Goal: Information Seeking & Learning: Learn about a topic

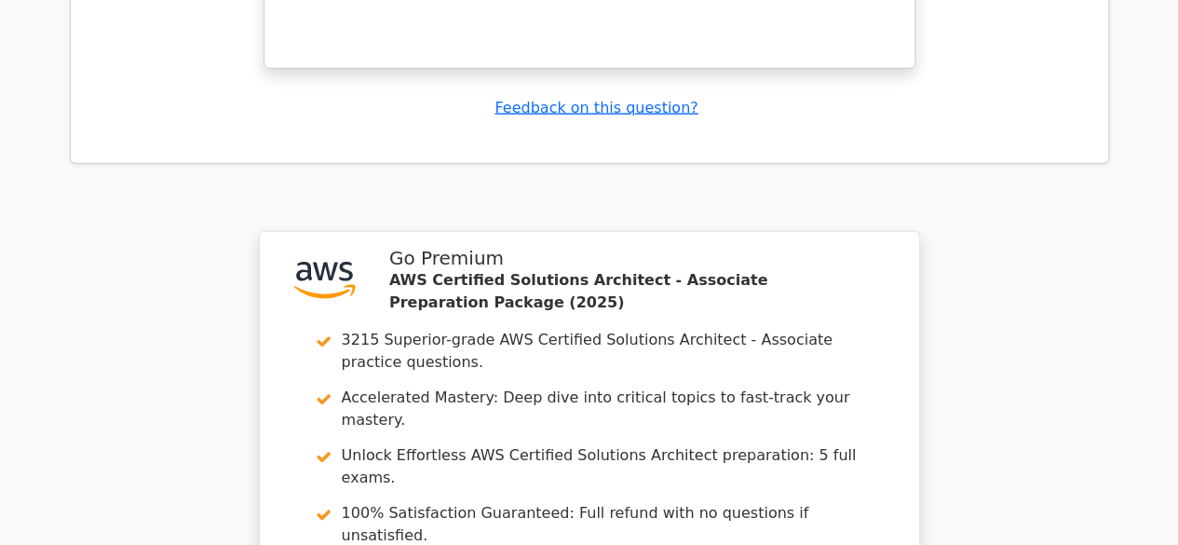
scroll to position [9309, 0]
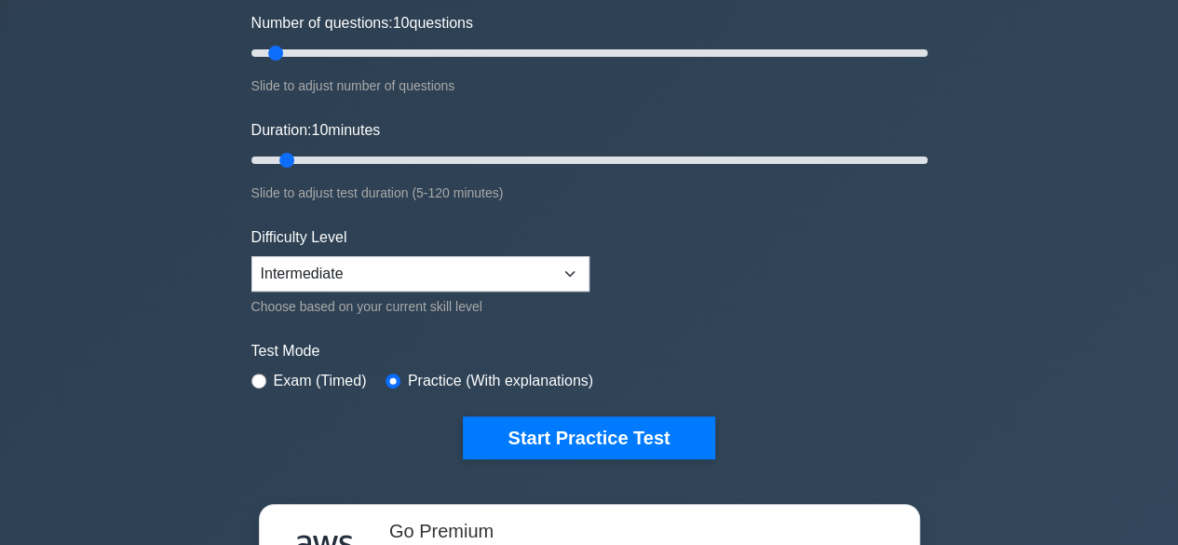
scroll to position [279, 0]
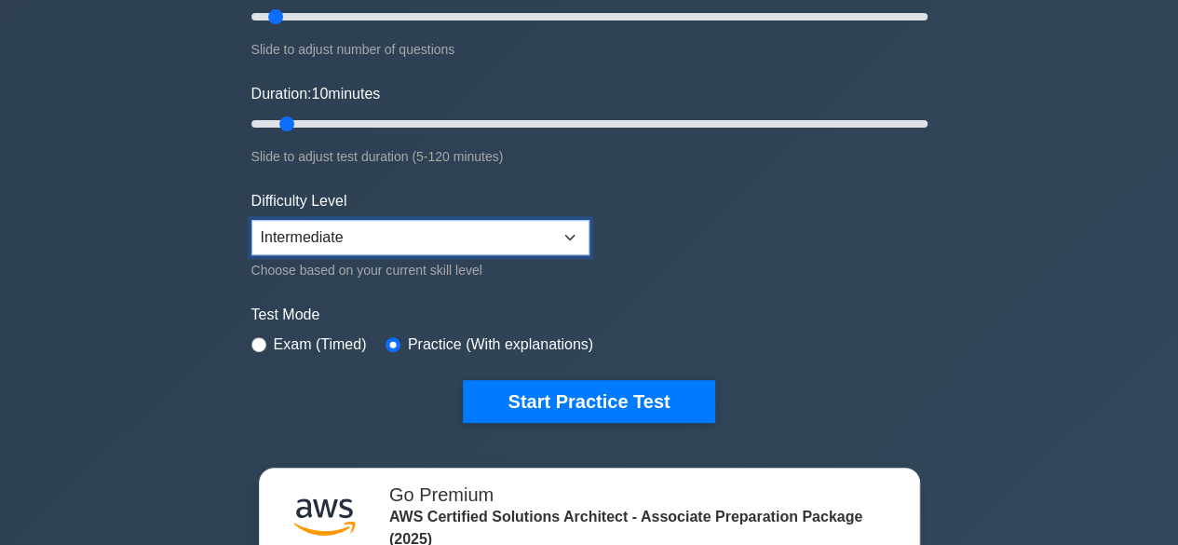
click at [471, 241] on select "Beginner Intermediate Expert" at bounding box center [420, 237] width 338 height 35
select select "beginner"
click at [251, 220] on select "Beginner Intermediate Expert" at bounding box center [420, 237] width 338 height 35
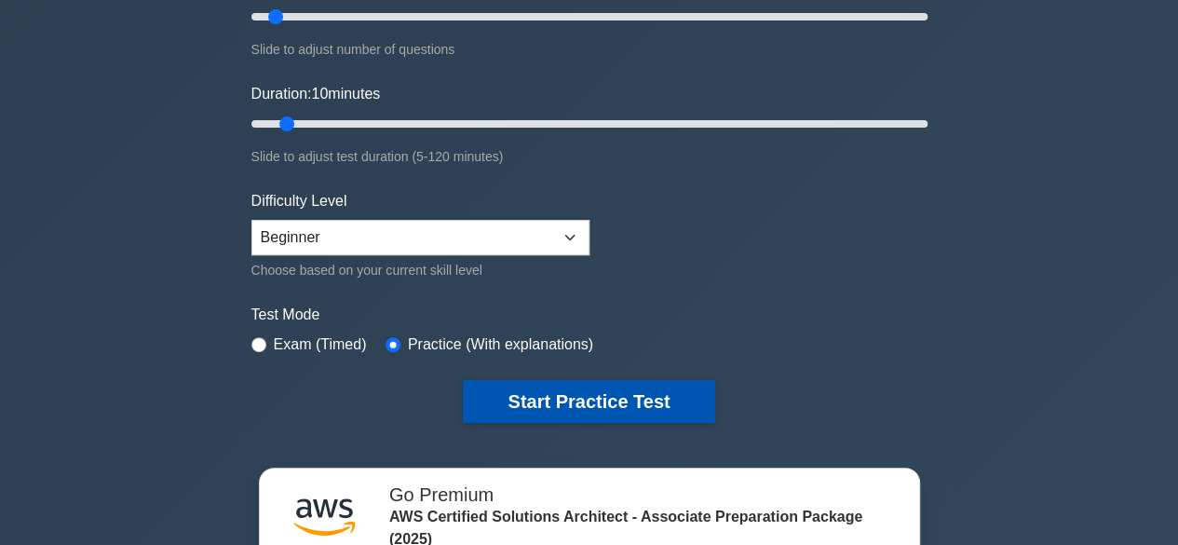
click at [552, 405] on button "Start Practice Test" at bounding box center [588, 401] width 251 height 43
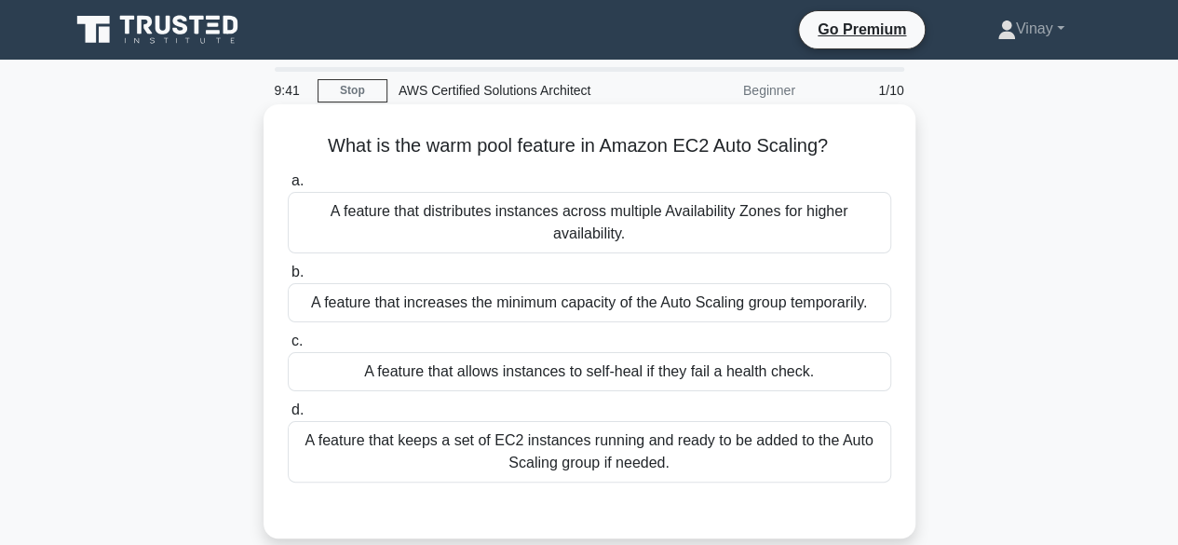
click at [537, 470] on div "A feature that keeps a set of EC2 instances running and ready to be added to th…" at bounding box center [589, 451] width 603 height 61
click at [288, 416] on input "d. A feature that keeps a set of EC2 instances running and ready to be added to…" at bounding box center [288, 410] width 0 height 12
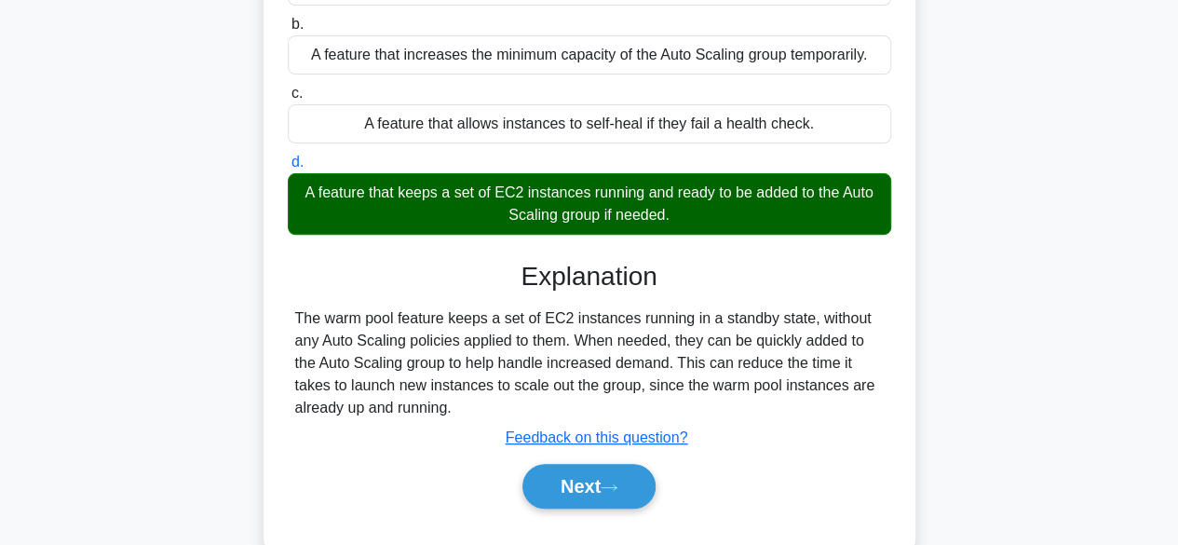
scroll to position [372, 0]
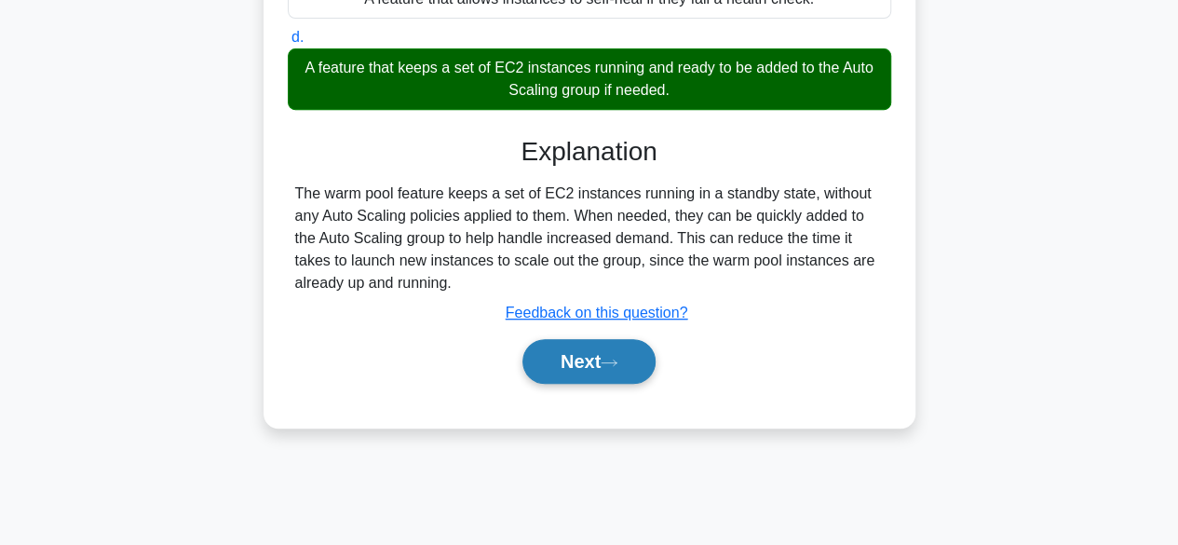
click at [626, 370] on button "Next" at bounding box center [588, 361] width 133 height 45
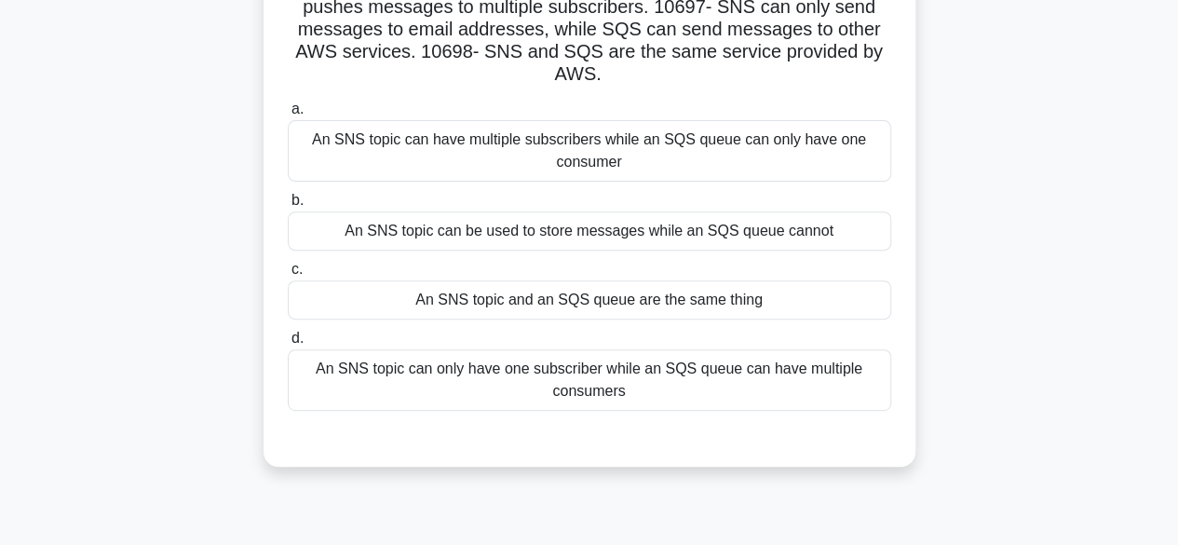
scroll to position [93, 0]
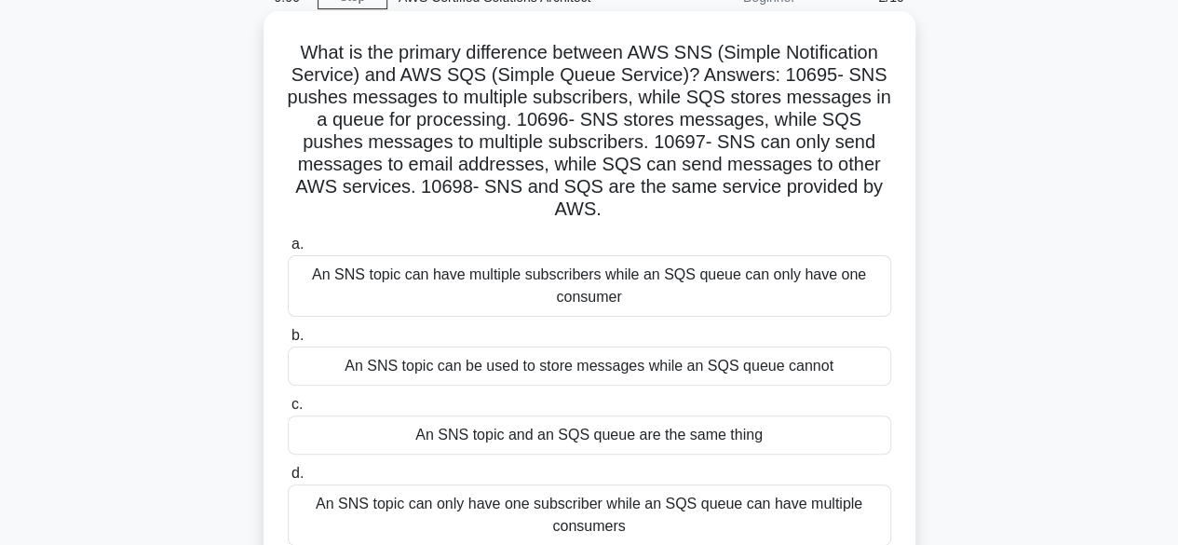
click at [510, 508] on div "An SNS topic can only have one subscriber while an SQS queue can have multiple …" at bounding box center [589, 514] width 603 height 61
click at [288, 479] on input "d. An SNS topic can only have one subscriber while an SQS queue can have multip…" at bounding box center [288, 473] width 0 height 12
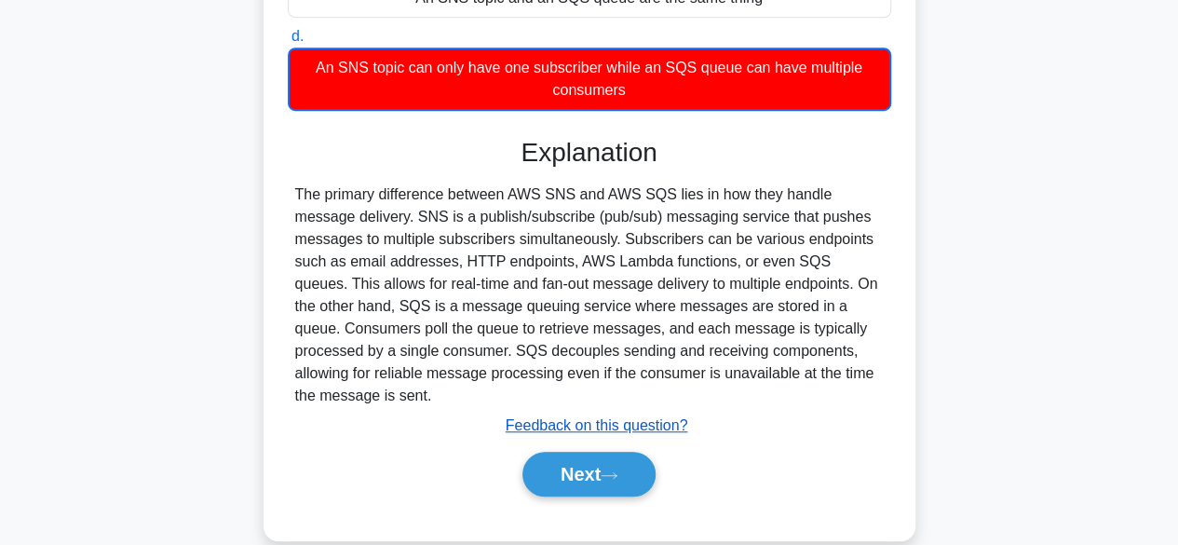
scroll to position [559, 0]
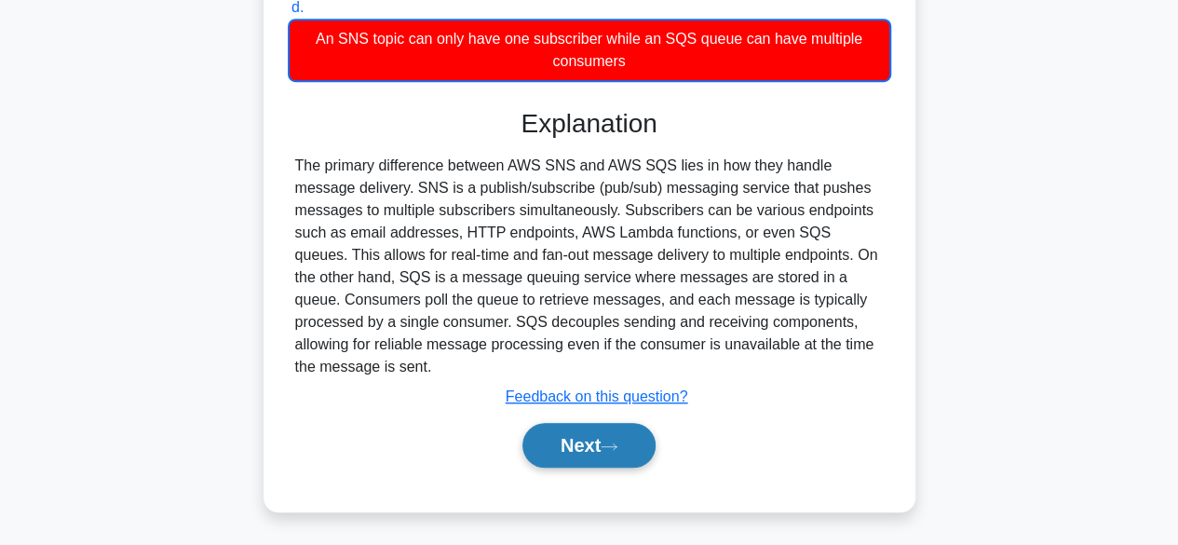
click at [591, 435] on button "Next" at bounding box center [588, 445] width 133 height 45
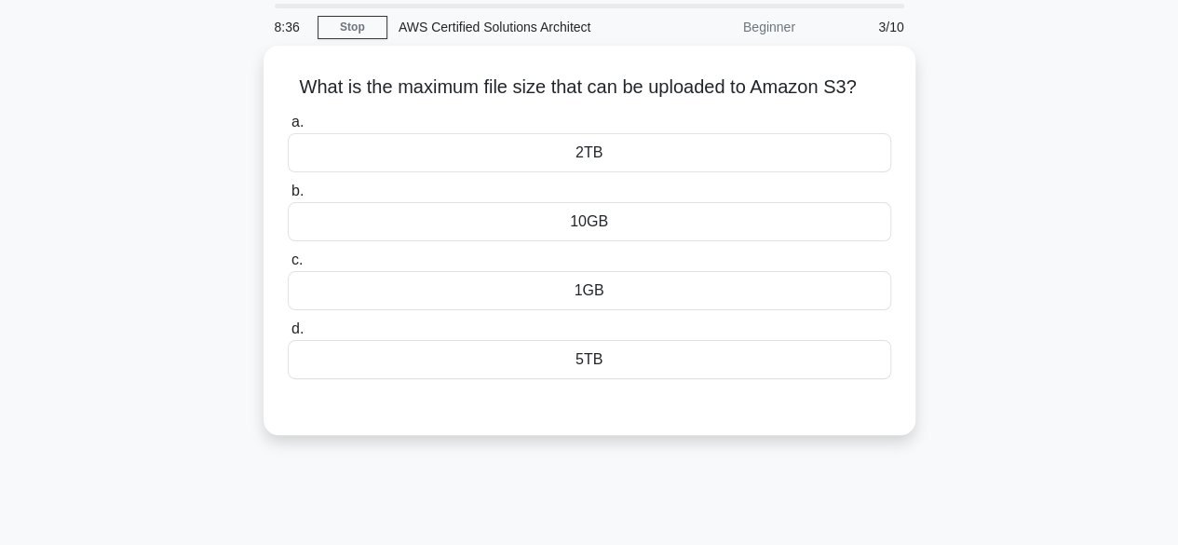
scroll to position [0, 0]
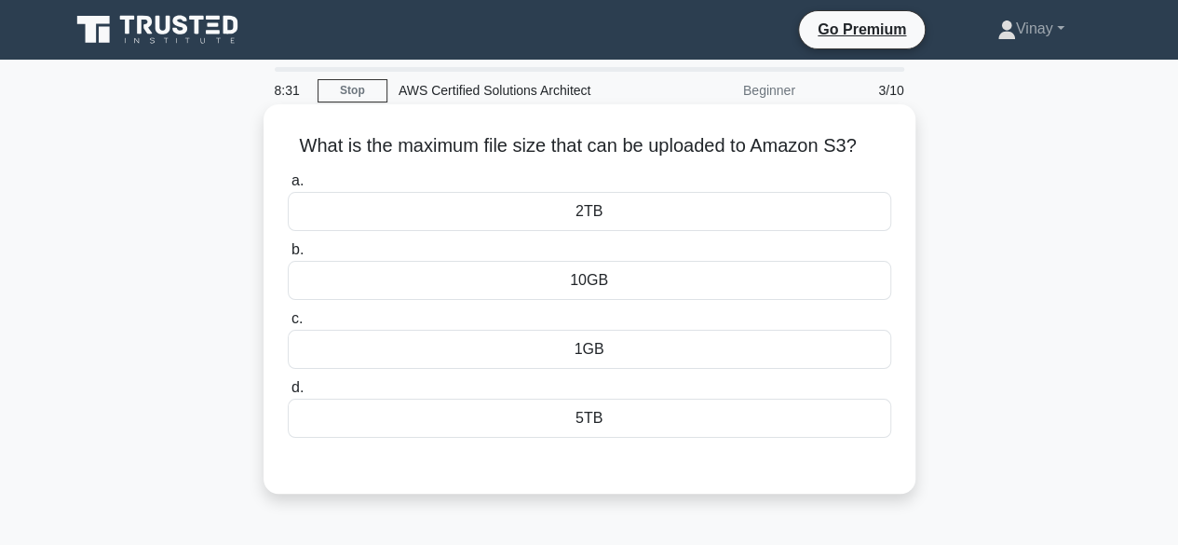
click at [596, 423] on div "5TB" at bounding box center [589, 417] width 603 height 39
click at [288, 394] on input "d. 5TB" at bounding box center [288, 388] width 0 height 12
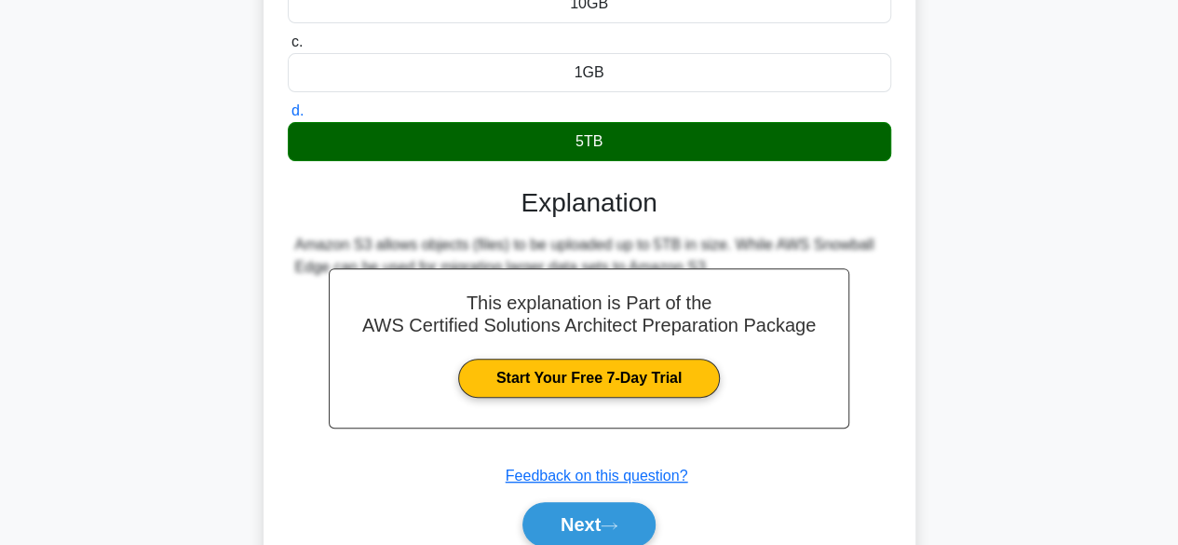
scroll to position [279, 0]
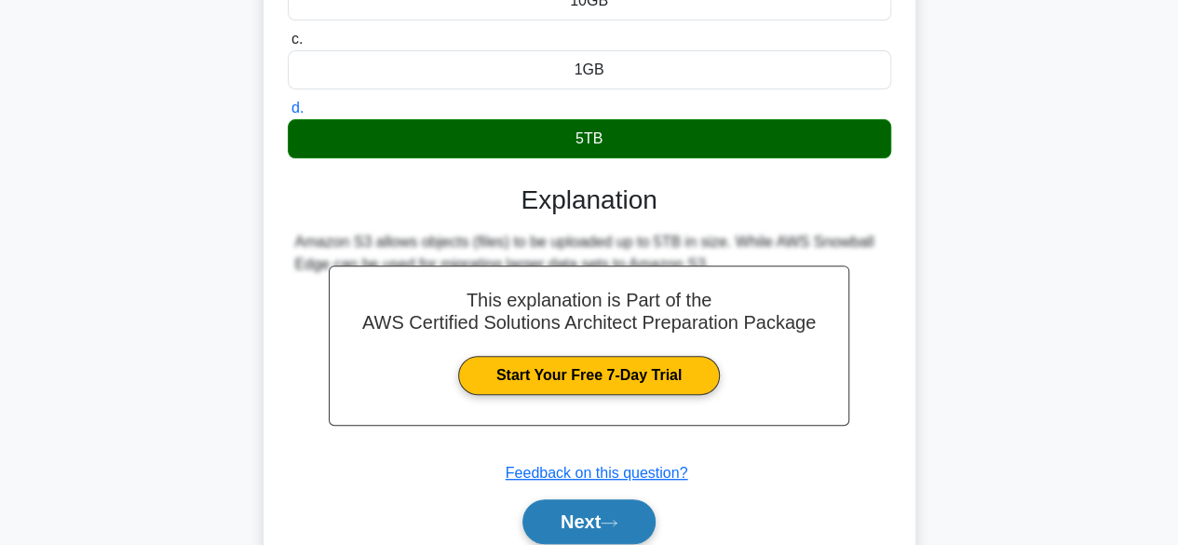
click at [585, 515] on button "Next" at bounding box center [588, 521] width 133 height 45
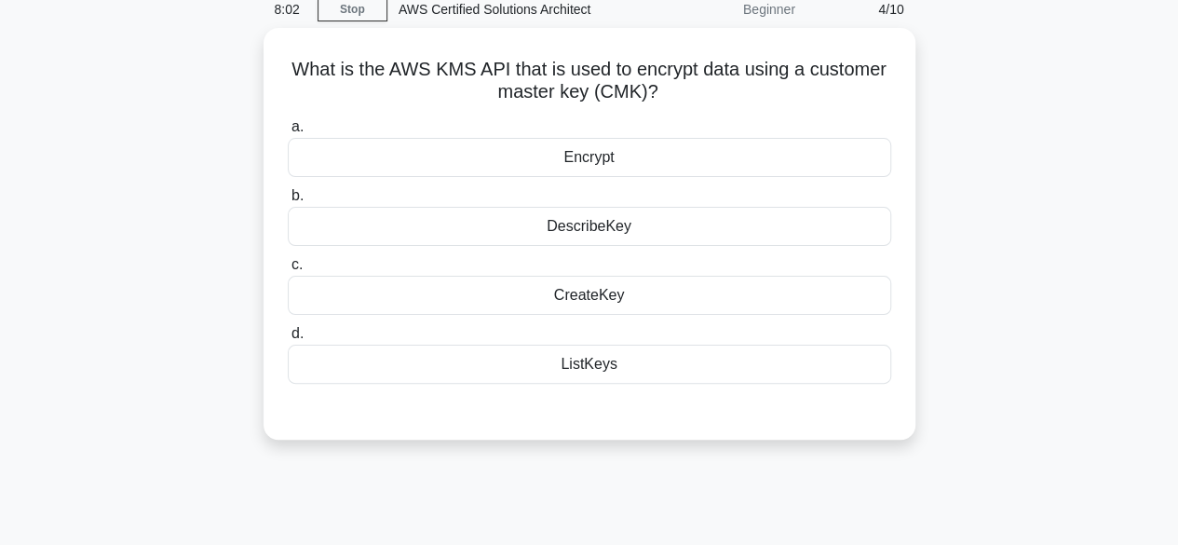
scroll to position [0, 0]
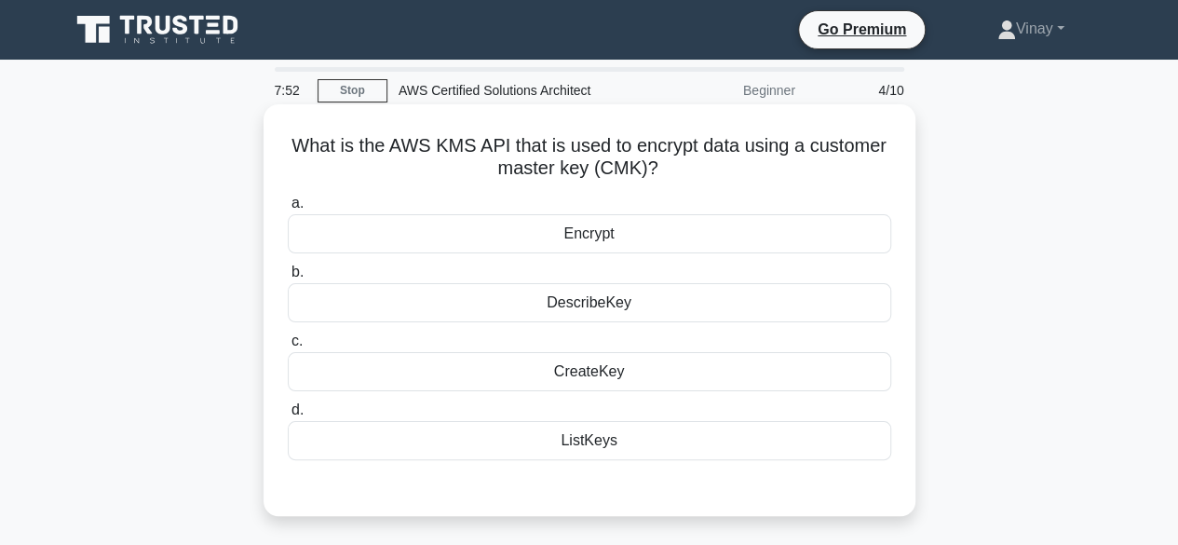
click at [633, 441] on div "ListKeys" at bounding box center [589, 440] width 603 height 39
click at [288, 416] on input "d. ListKeys" at bounding box center [288, 410] width 0 height 12
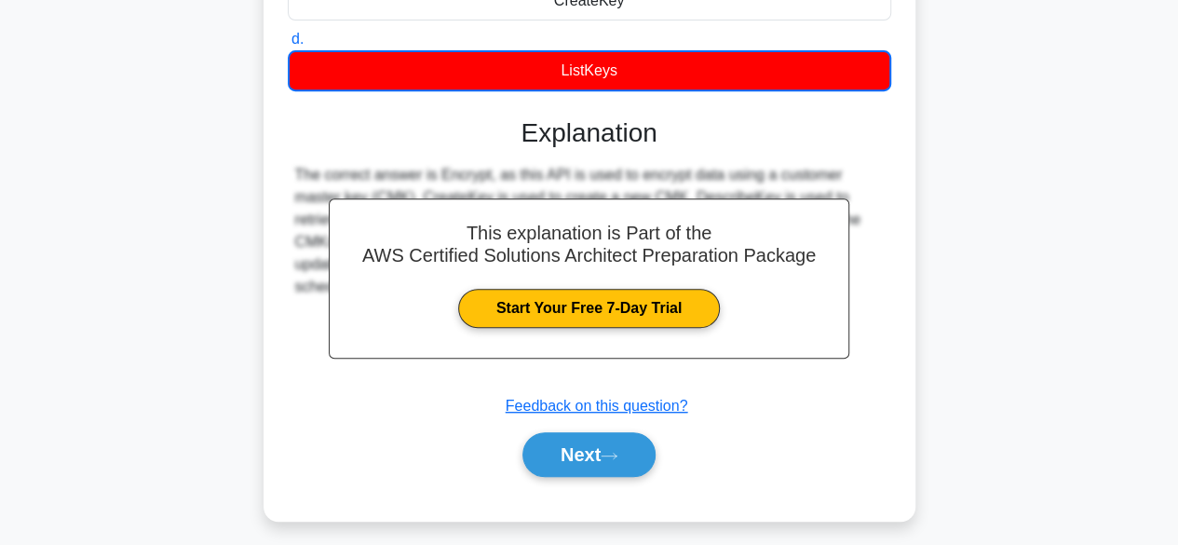
scroll to position [461, 0]
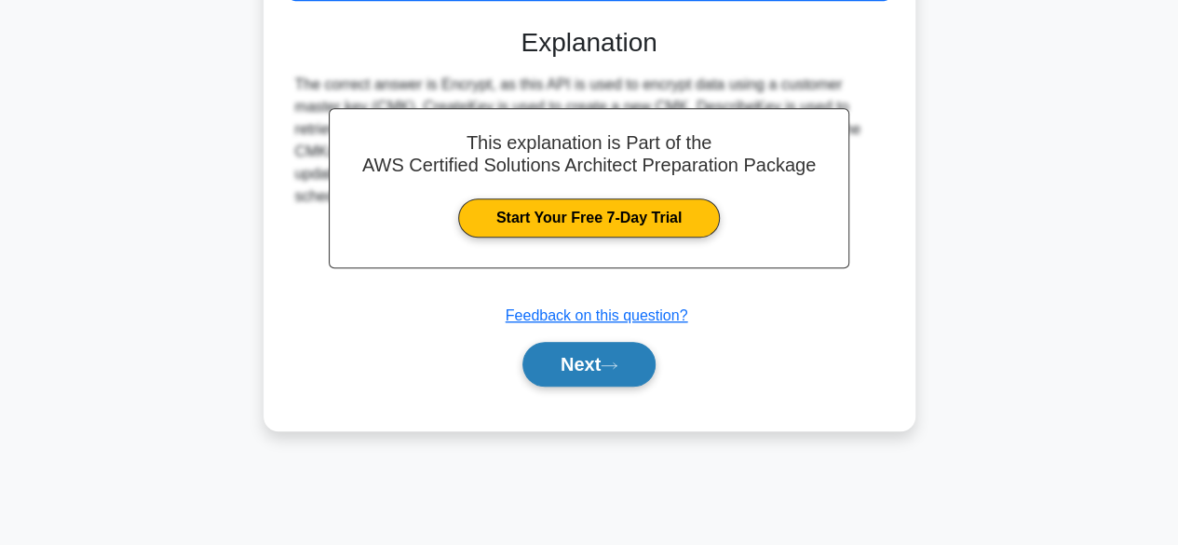
click at [570, 361] on button "Next" at bounding box center [588, 364] width 133 height 45
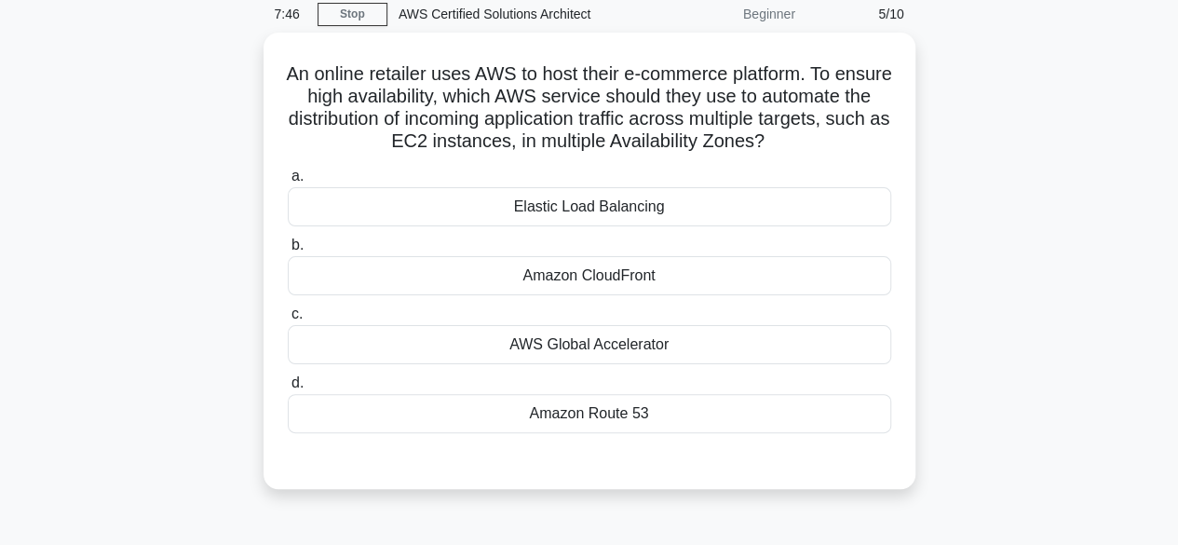
scroll to position [0, 0]
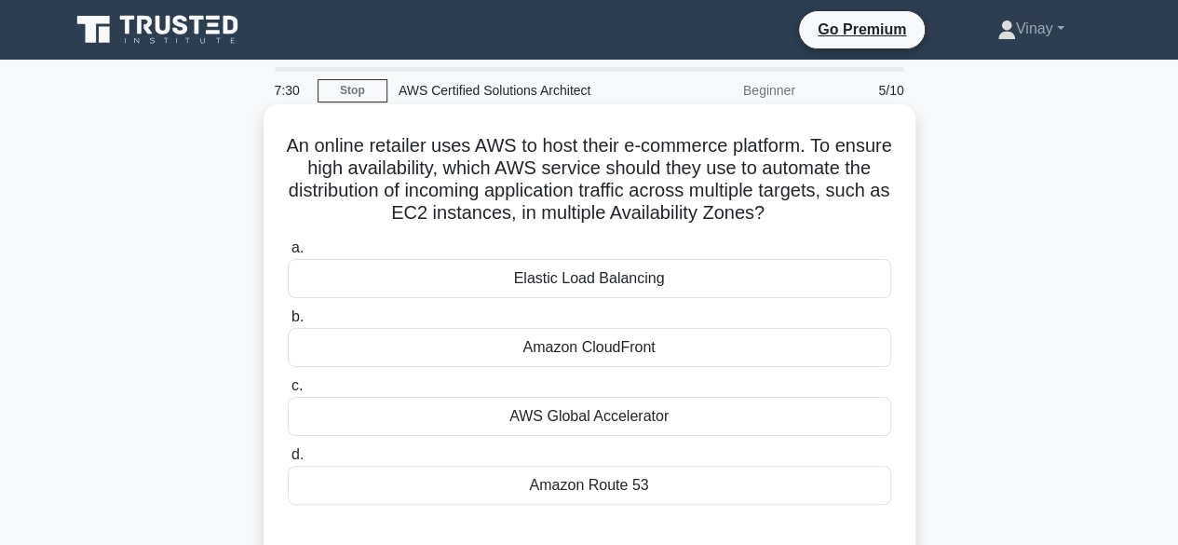
click at [540, 298] on div "Elastic Load Balancing" at bounding box center [589, 278] width 603 height 39
click at [288, 254] on input "a. Elastic Load Balancing" at bounding box center [288, 248] width 0 height 12
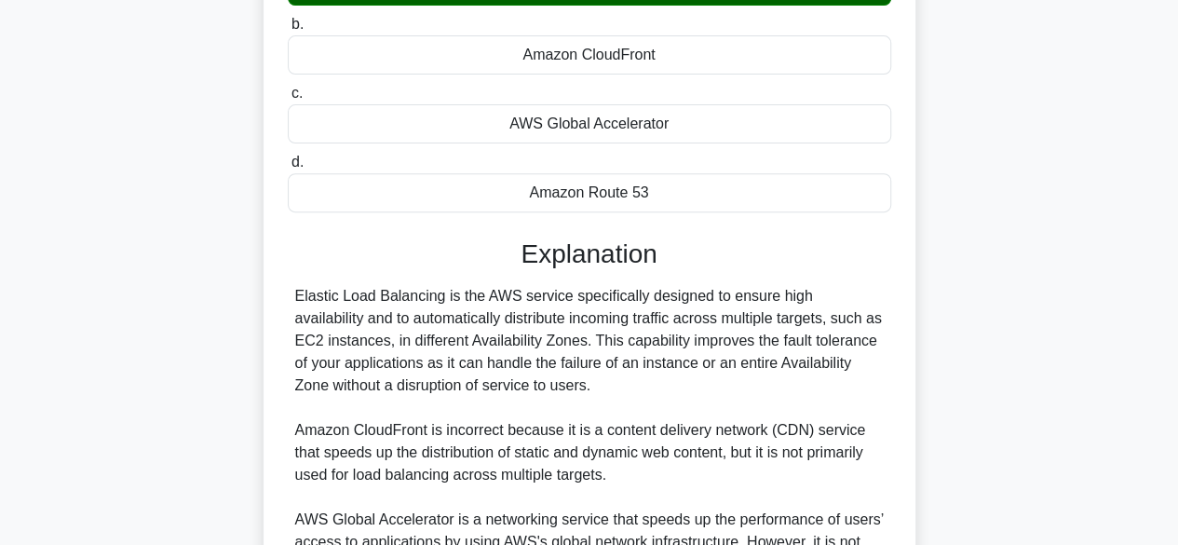
scroll to position [559, 0]
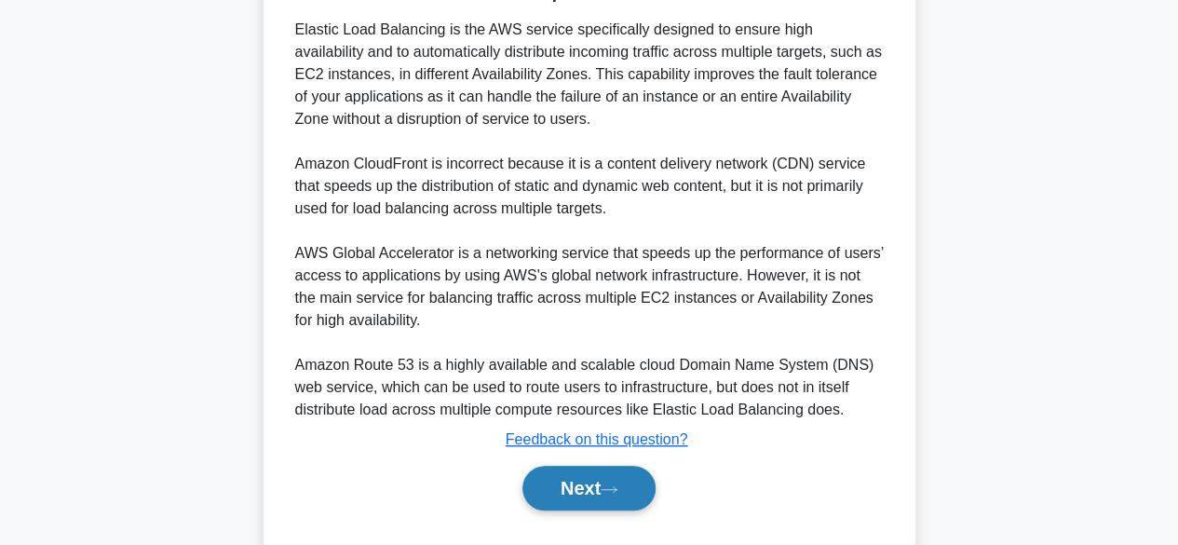
click at [579, 504] on button "Next" at bounding box center [588, 487] width 133 height 45
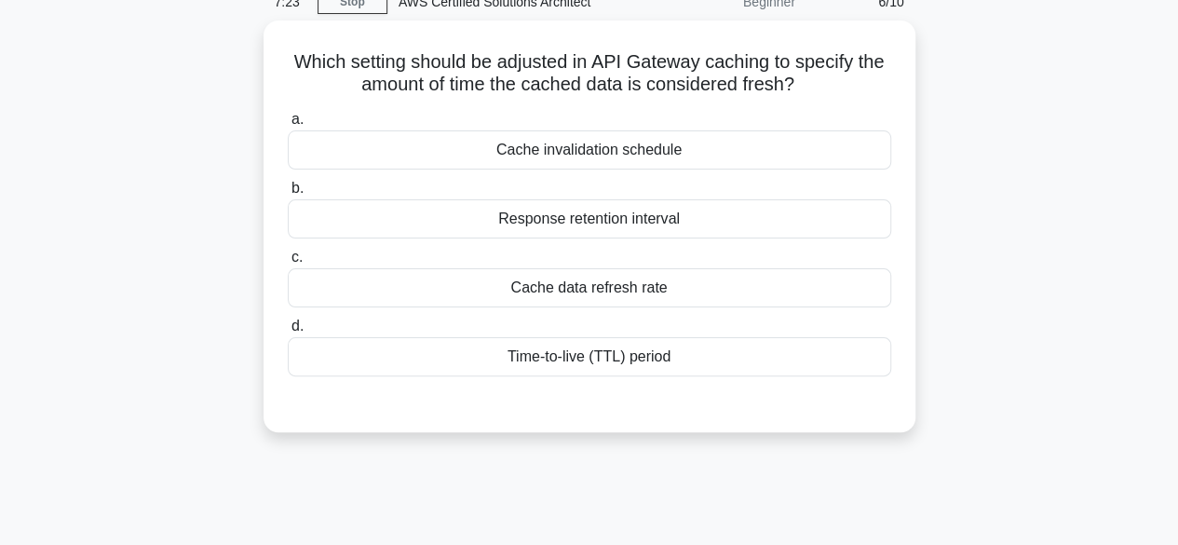
scroll to position [0, 0]
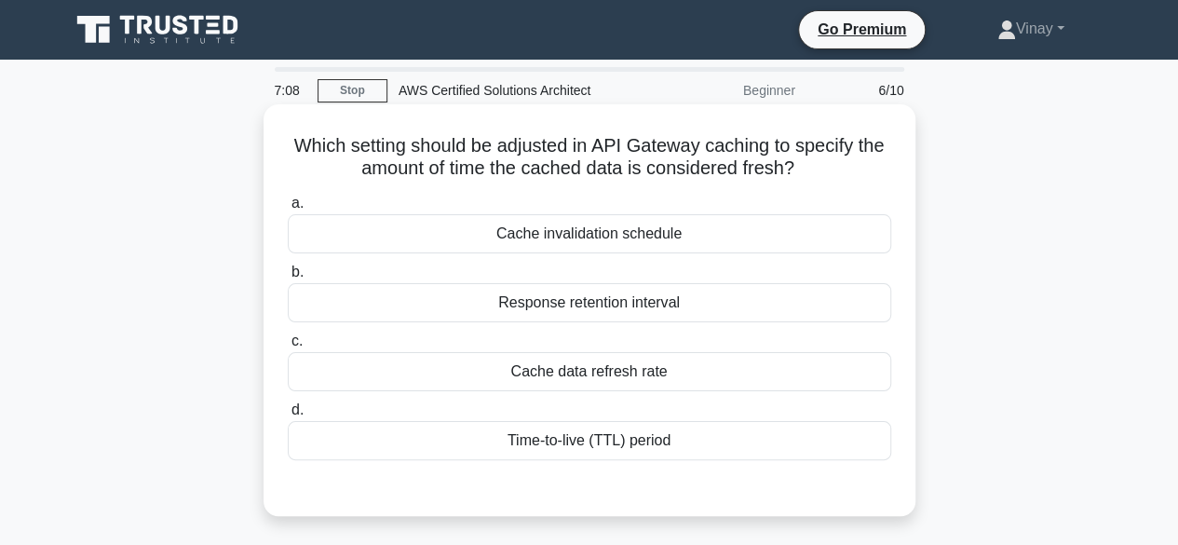
click at [586, 452] on div "Time-to-live (TTL) period" at bounding box center [589, 440] width 603 height 39
click at [288, 416] on input "d. Time-to-live (TTL) period" at bounding box center [288, 410] width 0 height 12
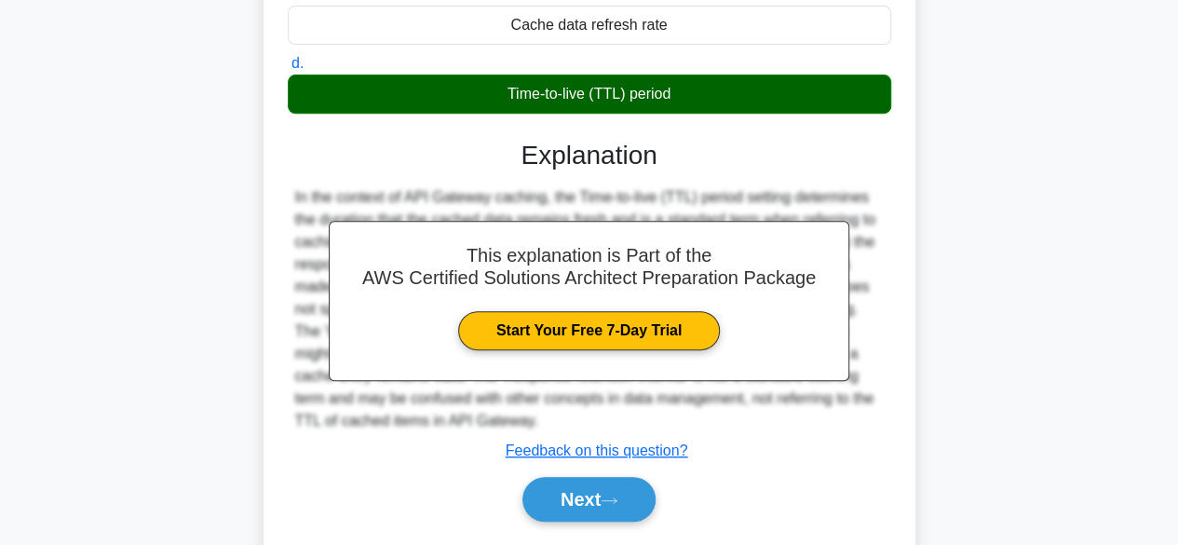
scroll to position [461, 0]
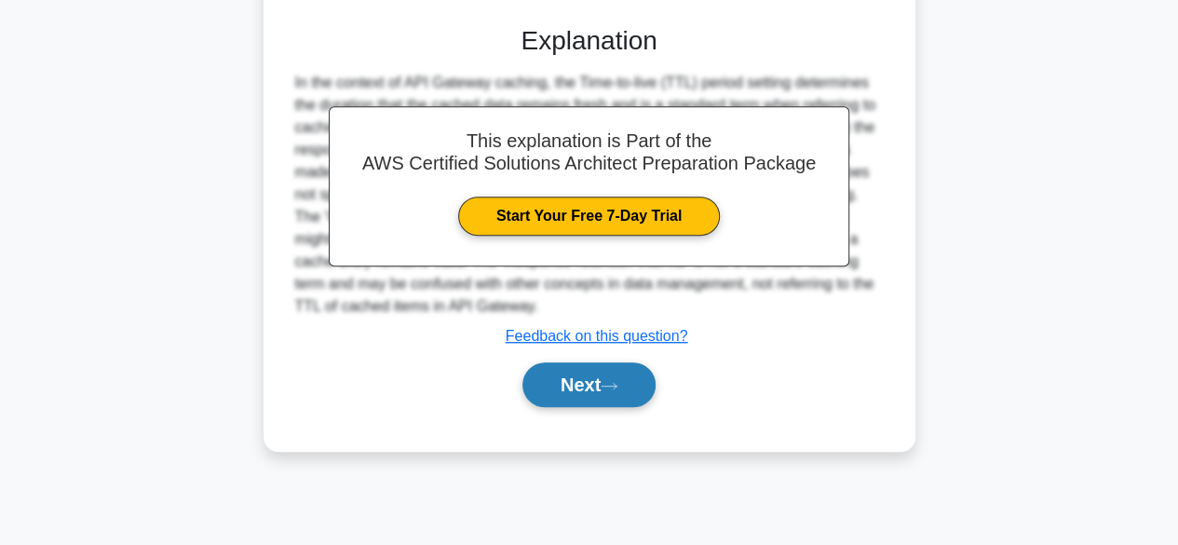
click at [585, 378] on button "Next" at bounding box center [588, 384] width 133 height 45
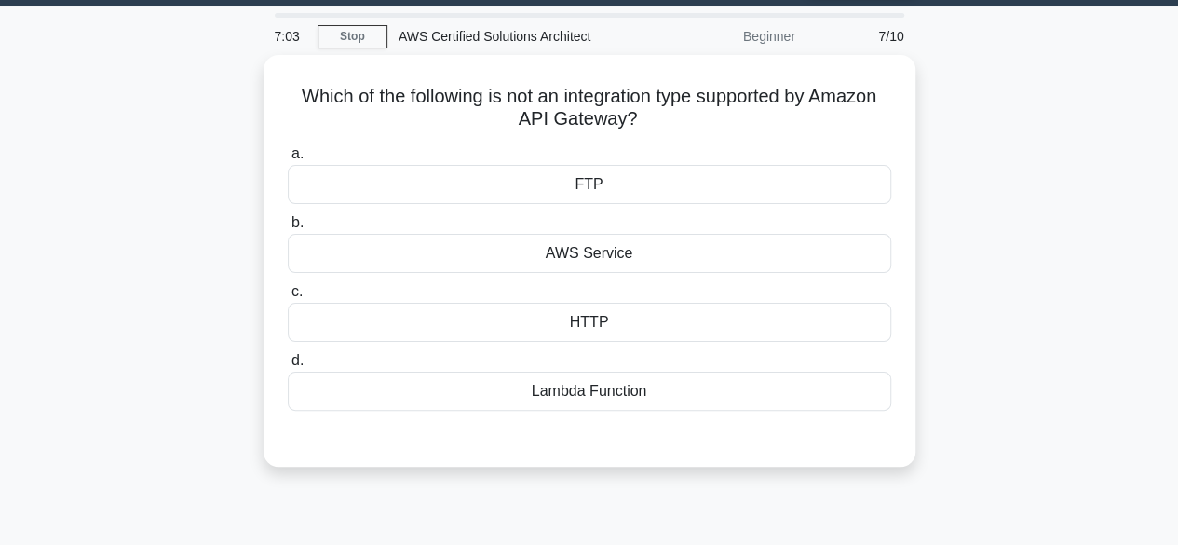
scroll to position [0, 0]
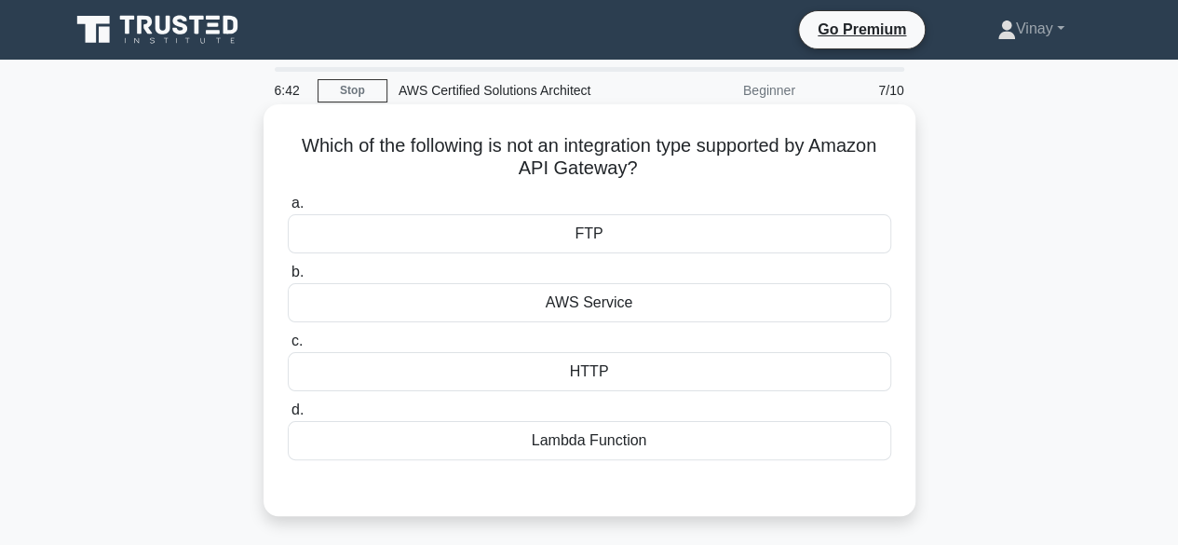
click at [585, 442] on div "Lambda Function" at bounding box center [589, 440] width 603 height 39
click at [288, 416] on input "d. Lambda Function" at bounding box center [288, 410] width 0 height 12
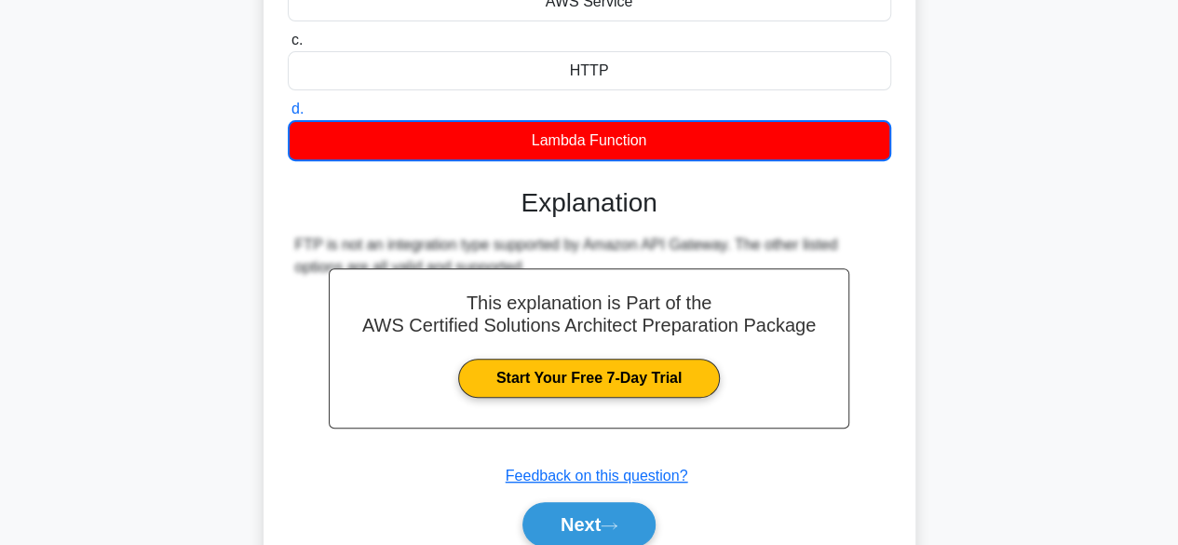
scroll to position [461, 0]
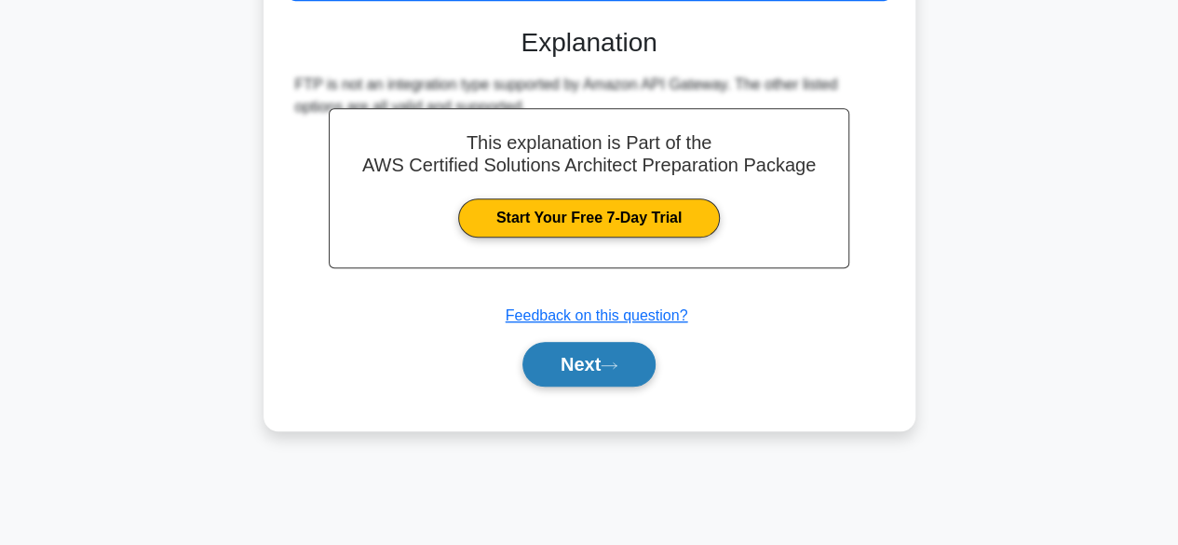
click at [557, 359] on button "Next" at bounding box center [588, 364] width 133 height 45
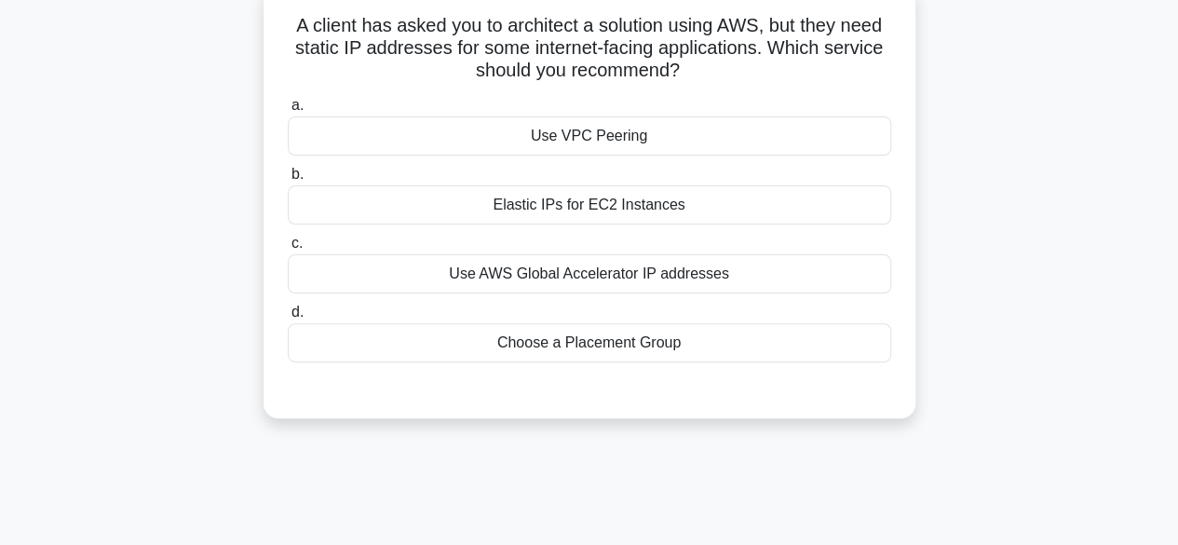
scroll to position [0, 0]
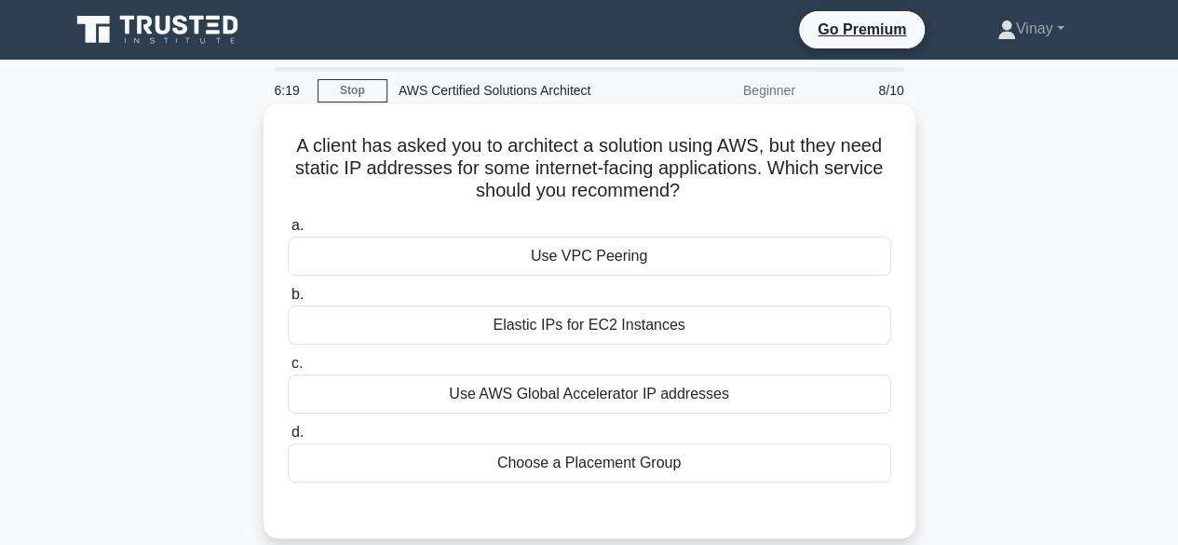
click at [509, 340] on div "Elastic IPs for EC2 Instances" at bounding box center [589, 324] width 603 height 39
click at [288, 301] on input "b. Elastic IPs for EC2 Instances" at bounding box center [288, 295] width 0 height 12
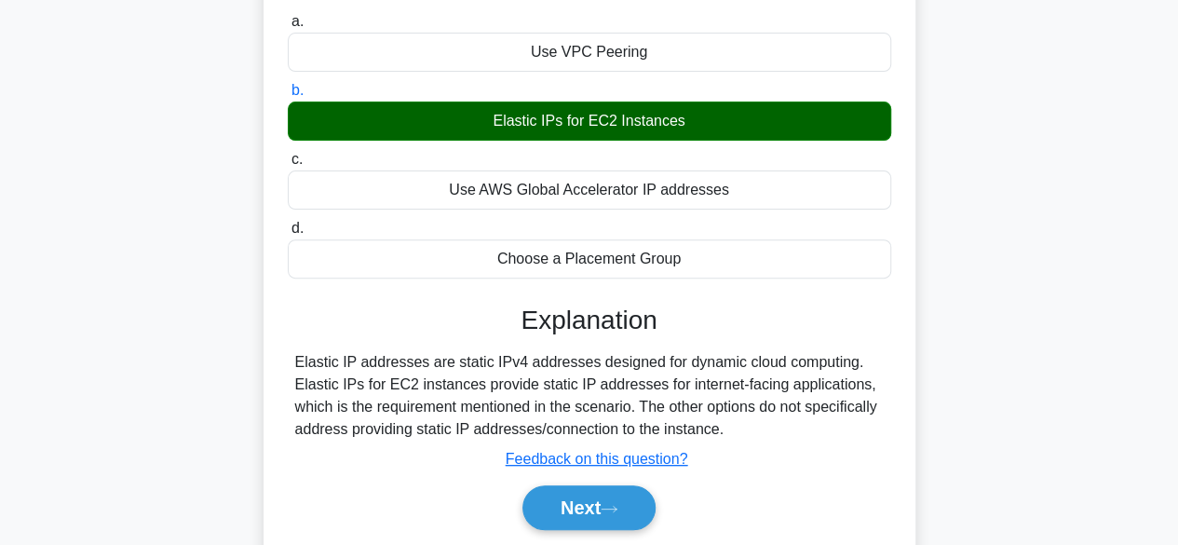
scroll to position [372, 0]
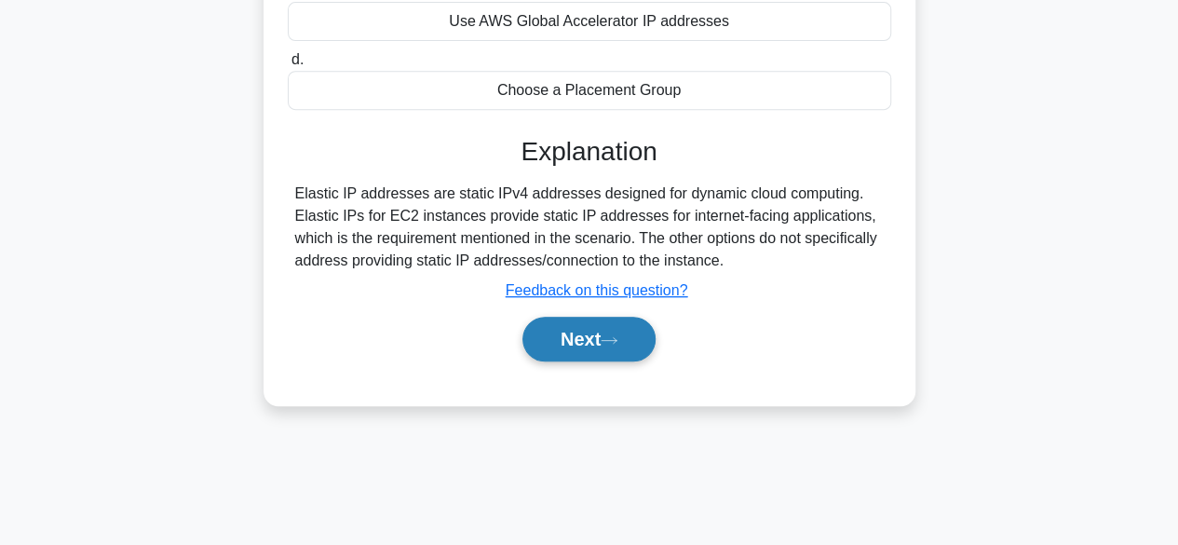
click at [586, 352] on button "Next" at bounding box center [588, 339] width 133 height 45
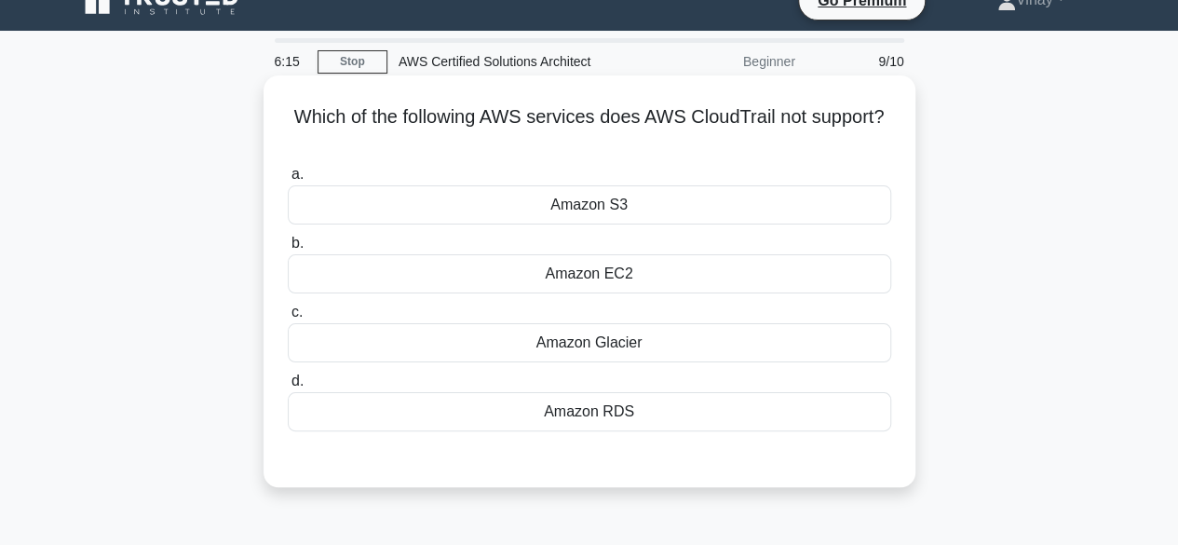
scroll to position [0, 0]
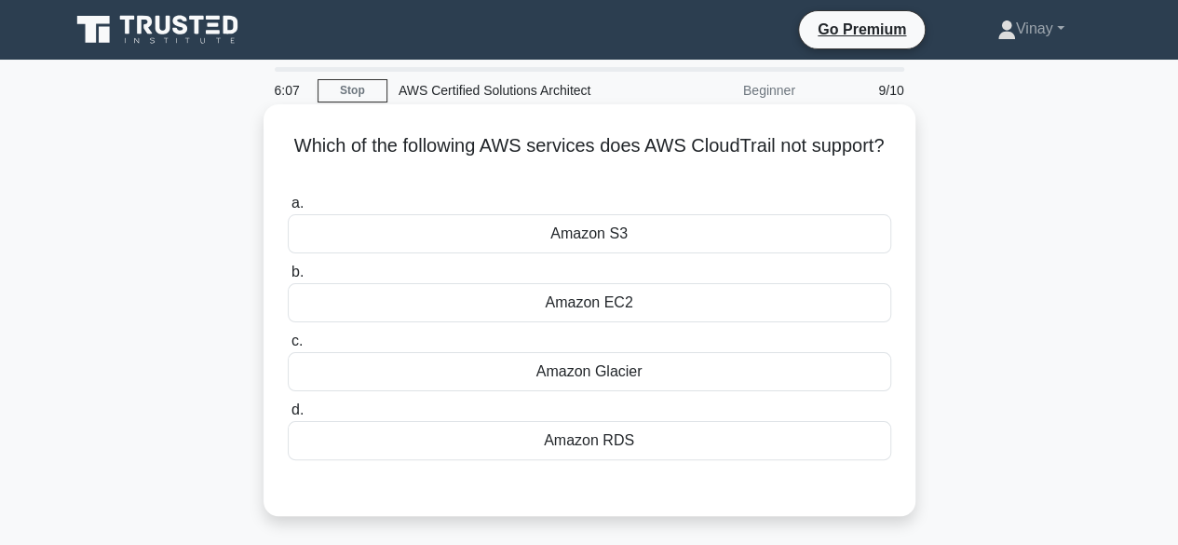
click at [601, 442] on div "Amazon RDS" at bounding box center [589, 440] width 603 height 39
click at [288, 416] on input "d. Amazon RDS" at bounding box center [288, 410] width 0 height 12
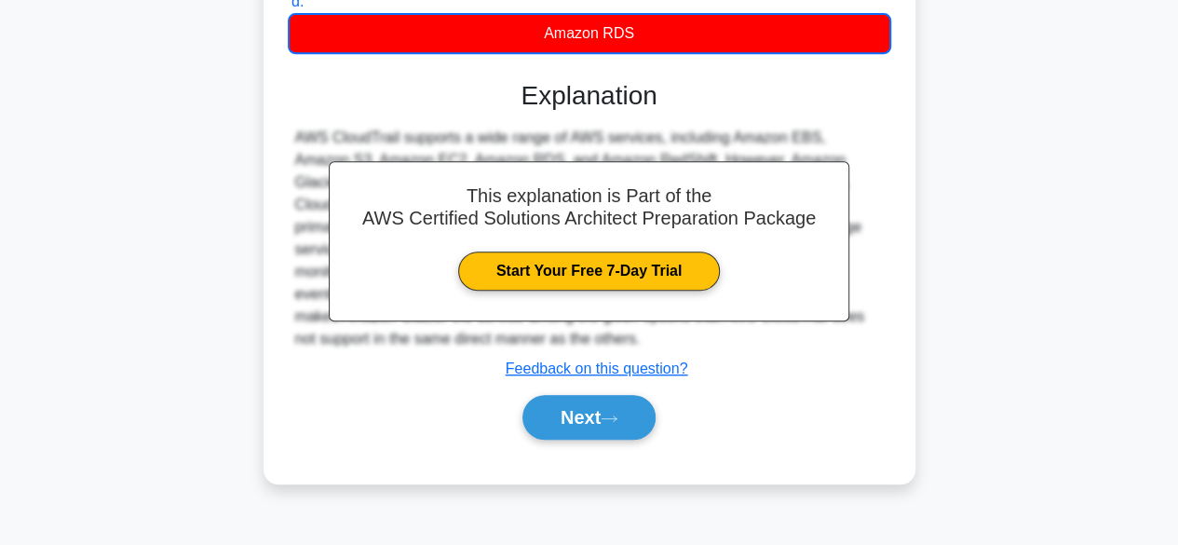
scroll to position [461, 0]
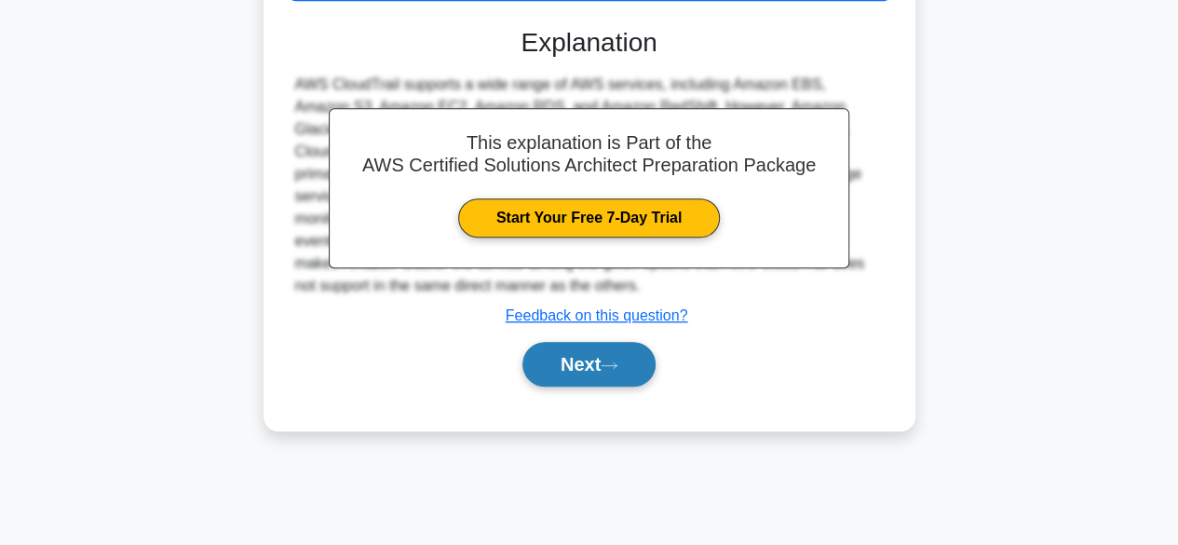
click at [573, 353] on button "Next" at bounding box center [588, 364] width 133 height 45
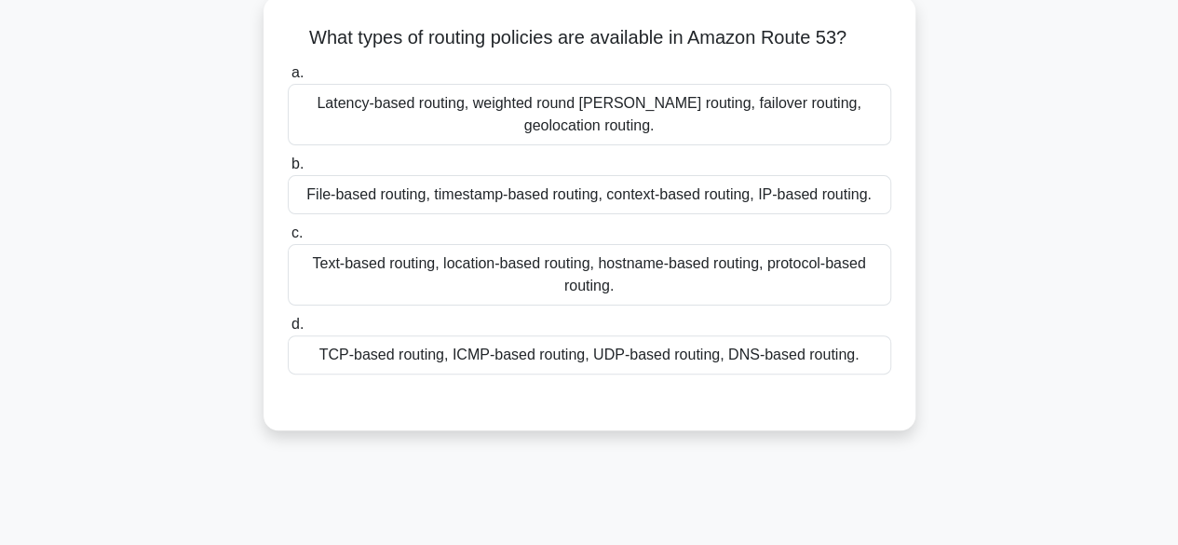
scroll to position [0, 0]
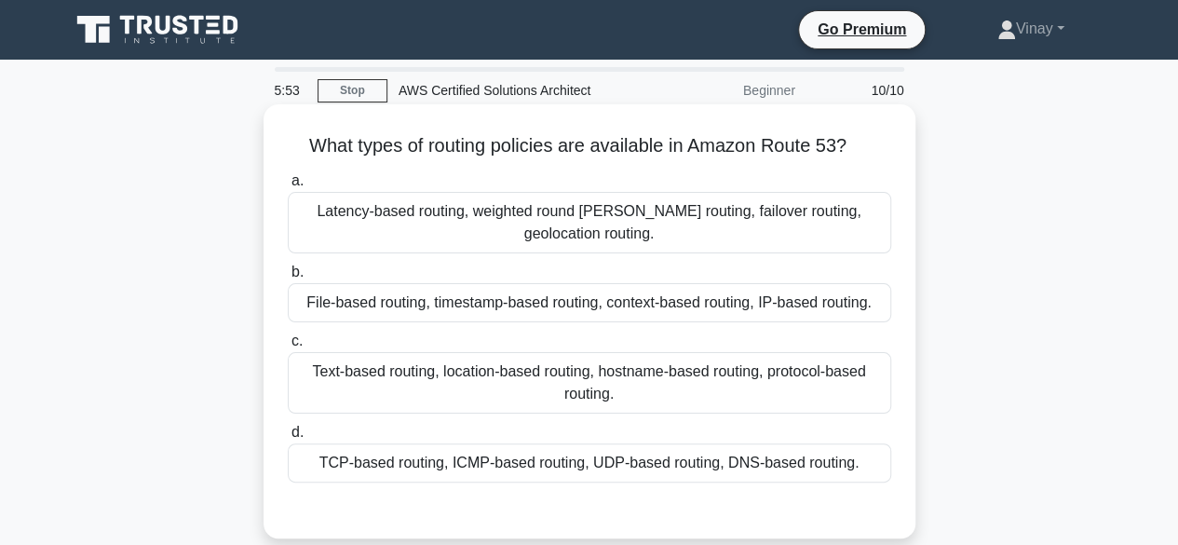
click at [560, 214] on div "Latency-based routing, weighted round robin routing, failover routing, geolocat…" at bounding box center [589, 222] width 603 height 61
click at [288, 187] on input "a. Latency-based routing, weighted round robin routing, failover routing, geolo…" at bounding box center [288, 181] width 0 height 12
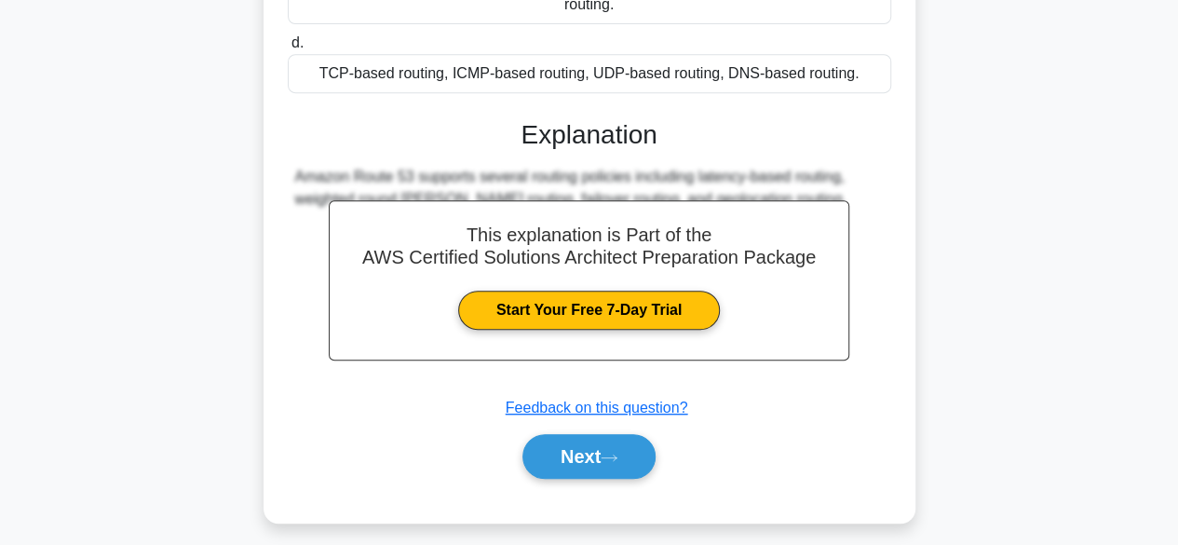
scroll to position [461, 0]
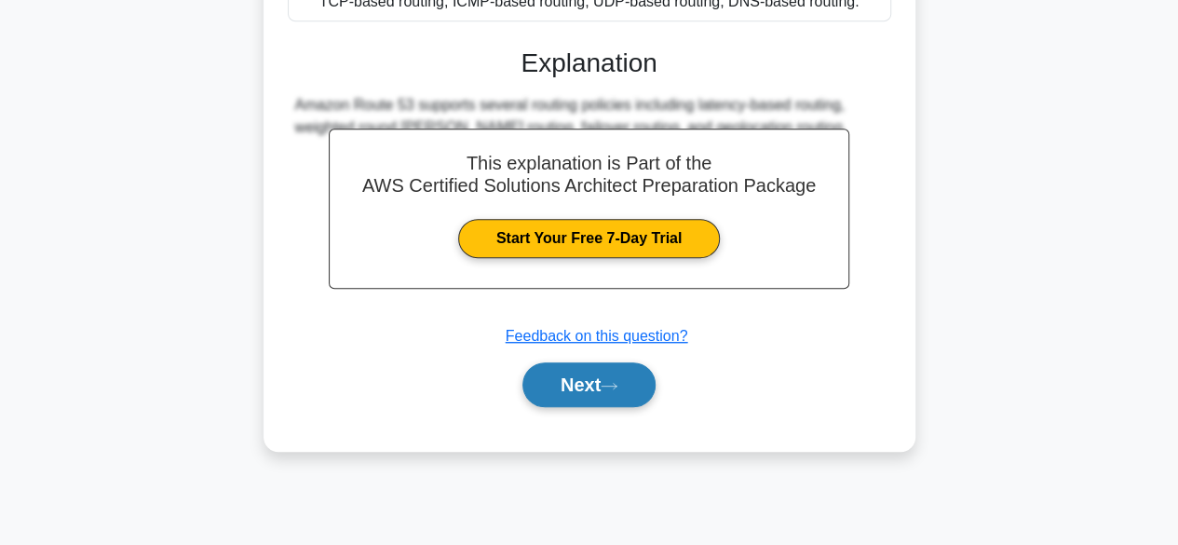
click at [575, 383] on button "Next" at bounding box center [588, 384] width 133 height 45
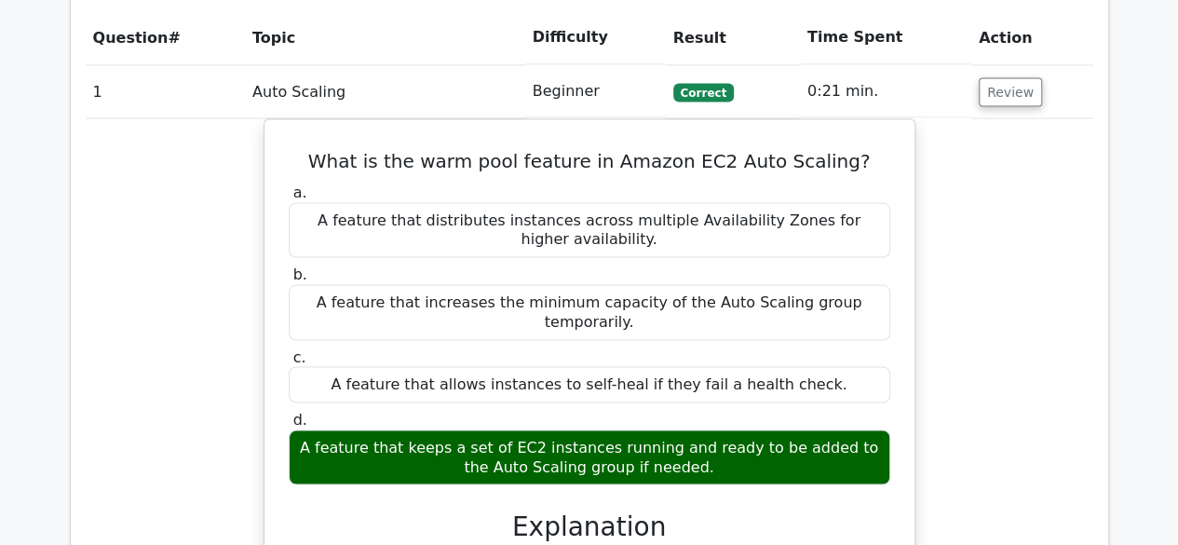
scroll to position [2048, 0]
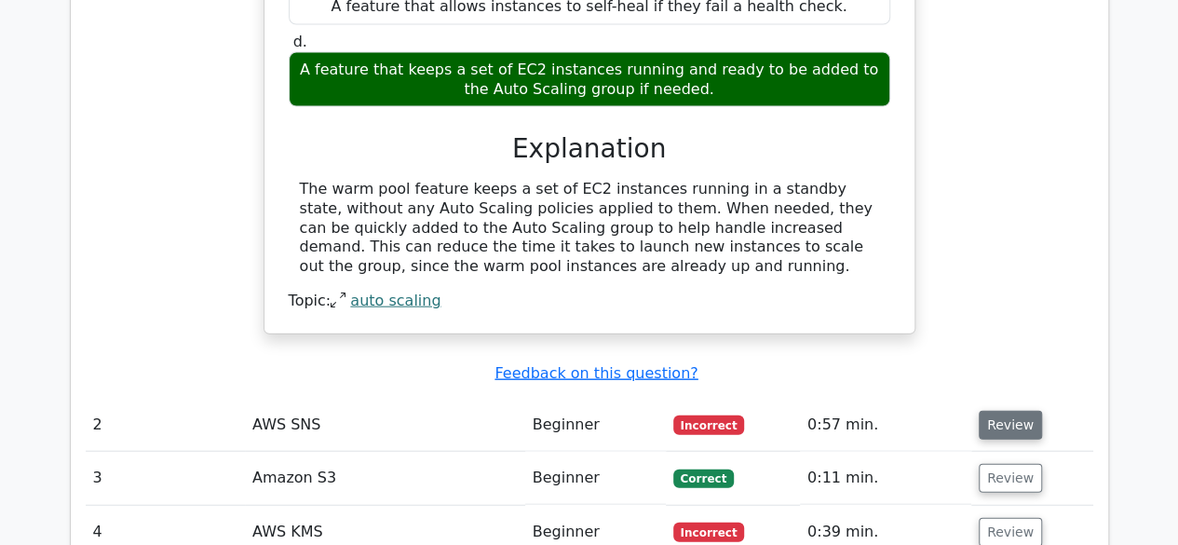
click at [1003, 411] on button "Review" at bounding box center [1009, 425] width 63 height 29
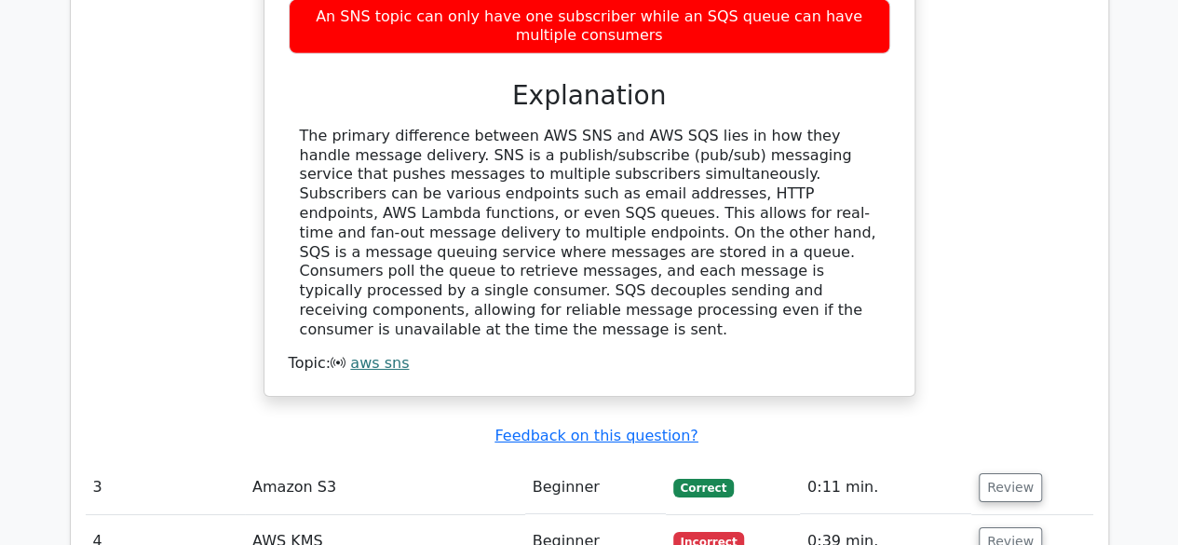
scroll to position [2979, 0]
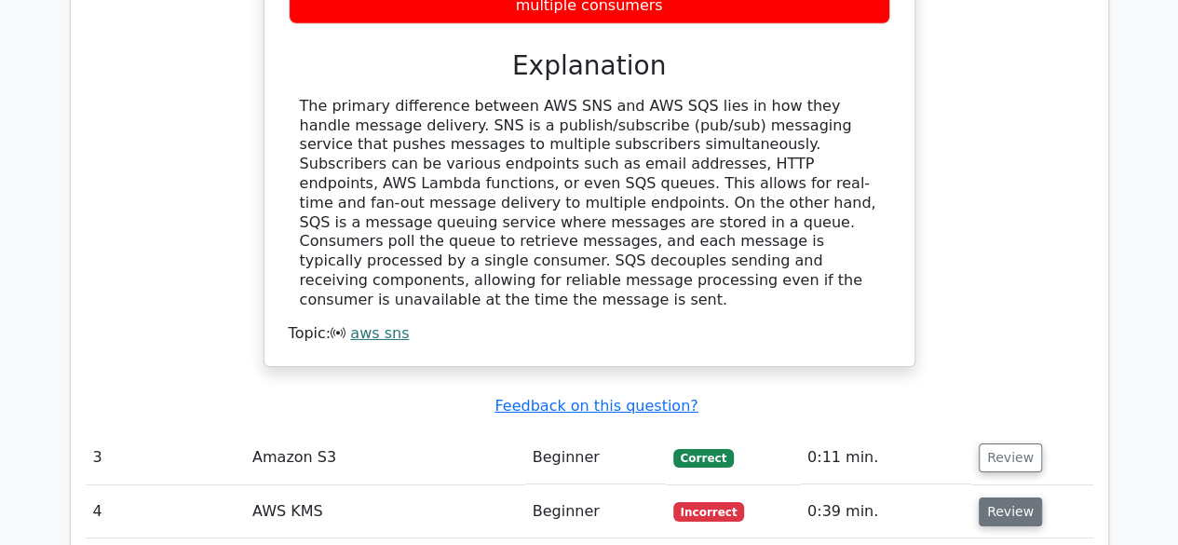
click at [1004, 497] on button "Review" at bounding box center [1009, 511] width 63 height 29
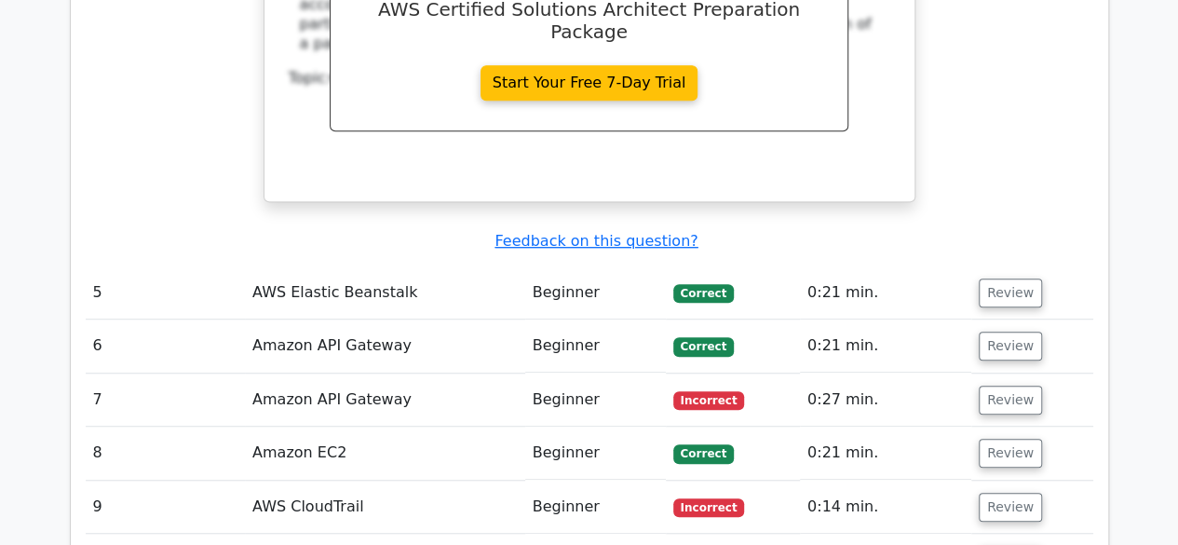
scroll to position [4003, 0]
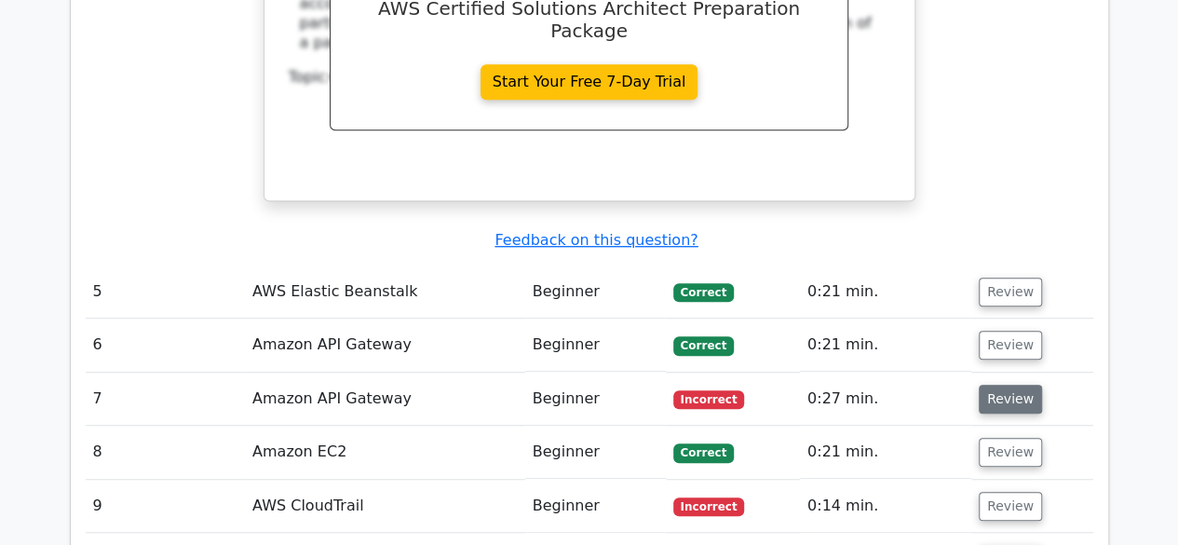
click at [1025, 384] on button "Review" at bounding box center [1009, 398] width 63 height 29
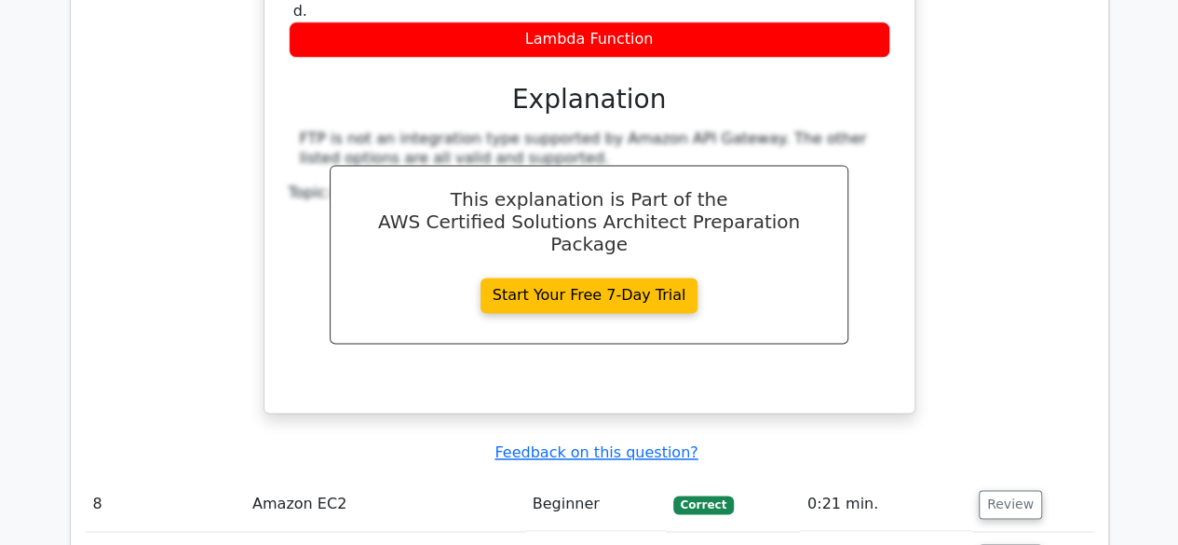
scroll to position [4934, 0]
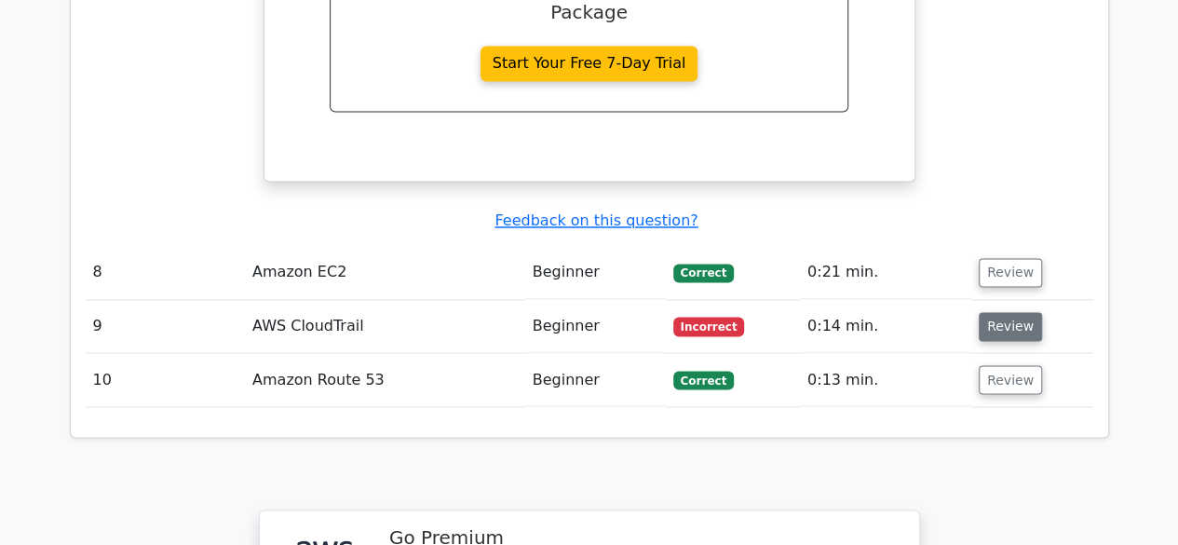
click at [1013, 312] on button "Review" at bounding box center [1009, 326] width 63 height 29
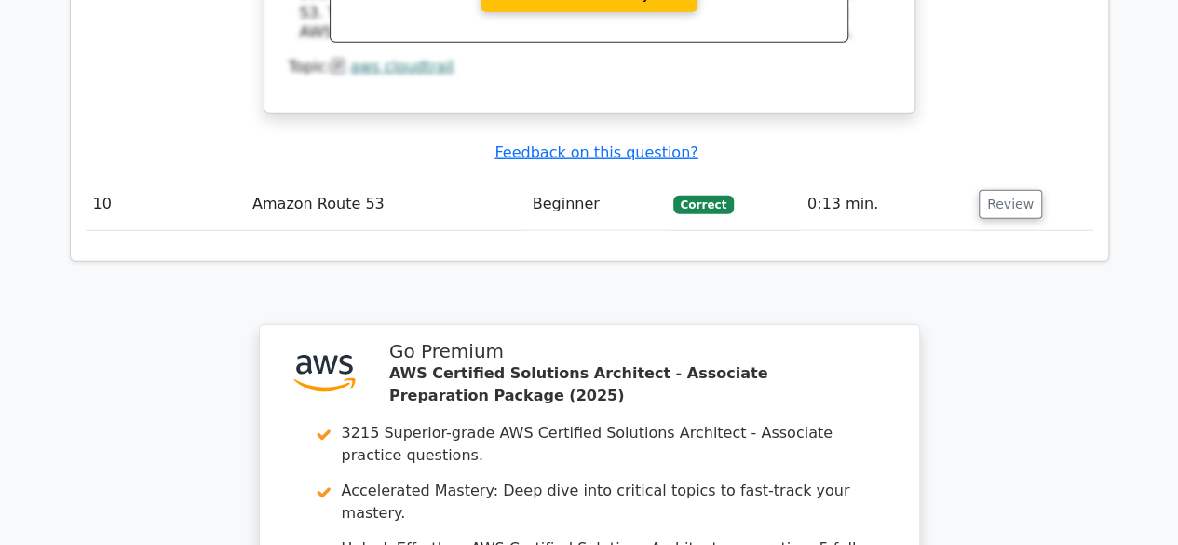
scroll to position [6260, 0]
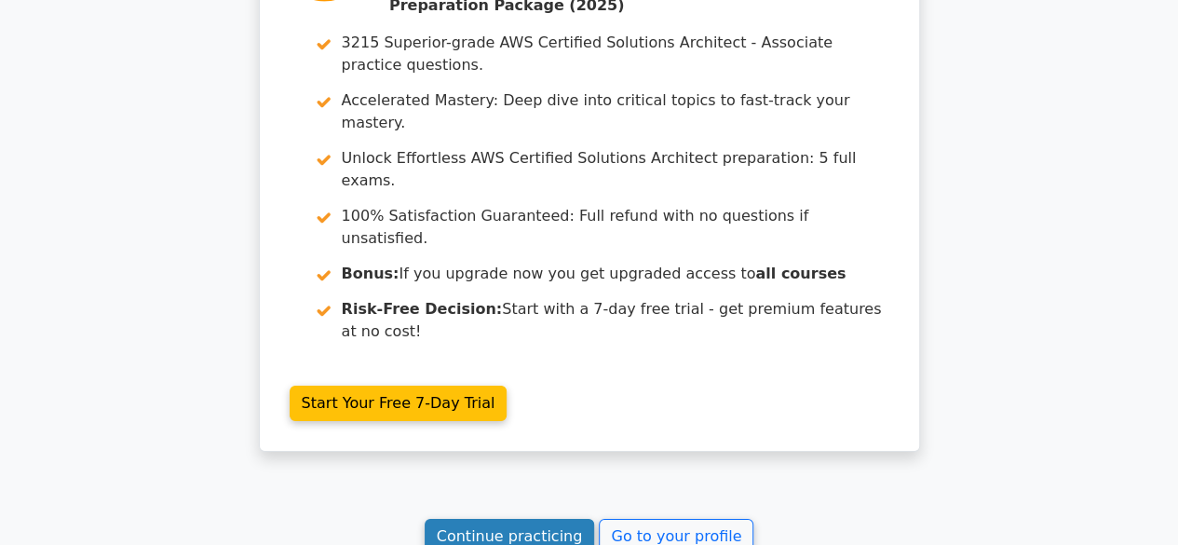
click at [560, 519] on link "Continue practicing" at bounding box center [510, 536] width 170 height 35
click at [541, 519] on link "Continue practicing" at bounding box center [510, 536] width 170 height 35
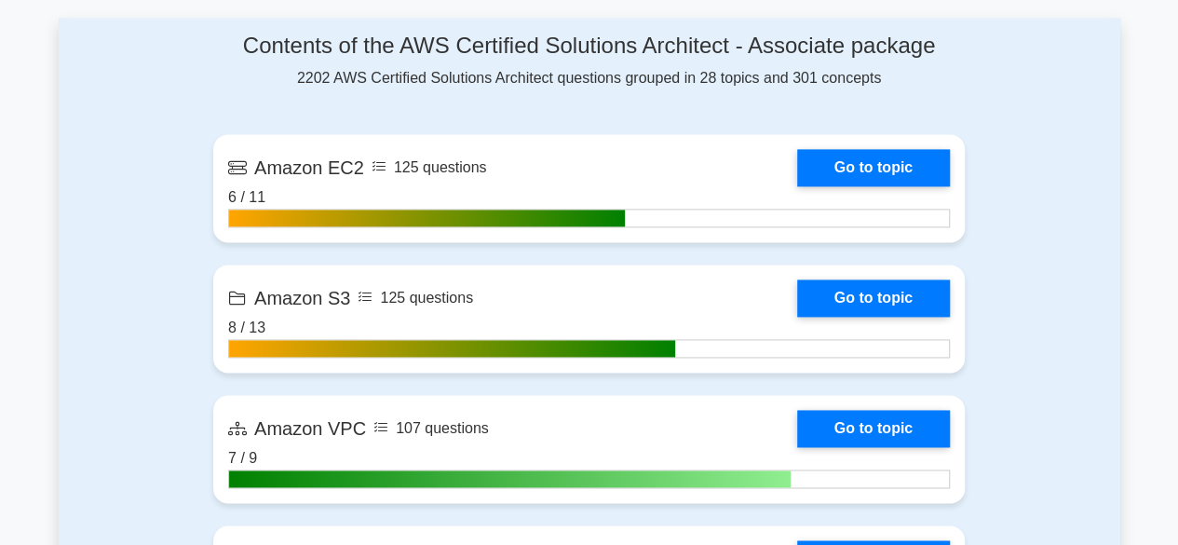
scroll to position [1210, 0]
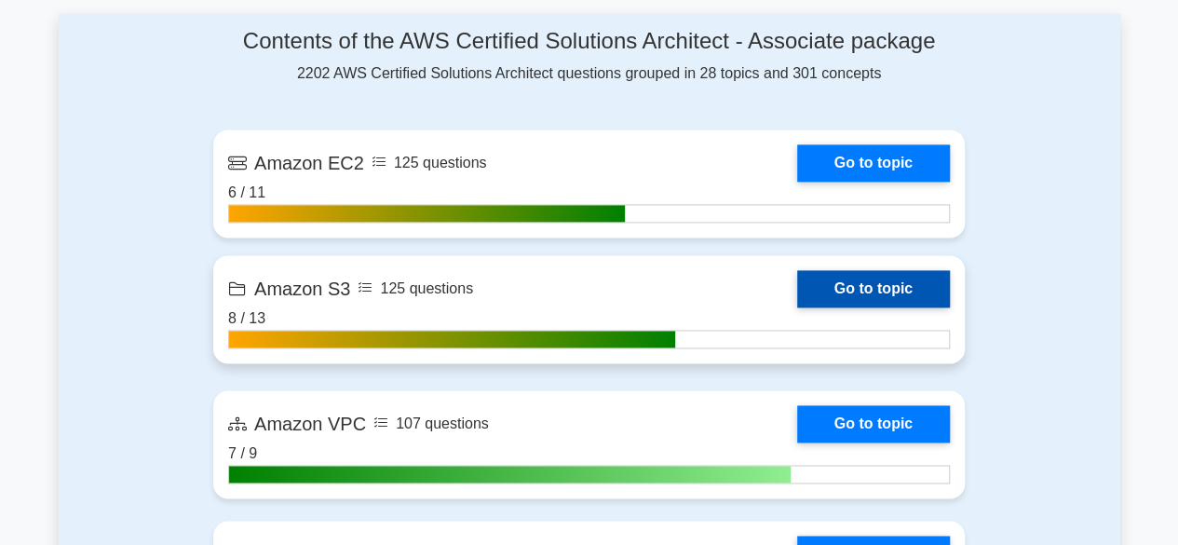
click at [817, 277] on link "Go to topic" at bounding box center [873, 288] width 153 height 37
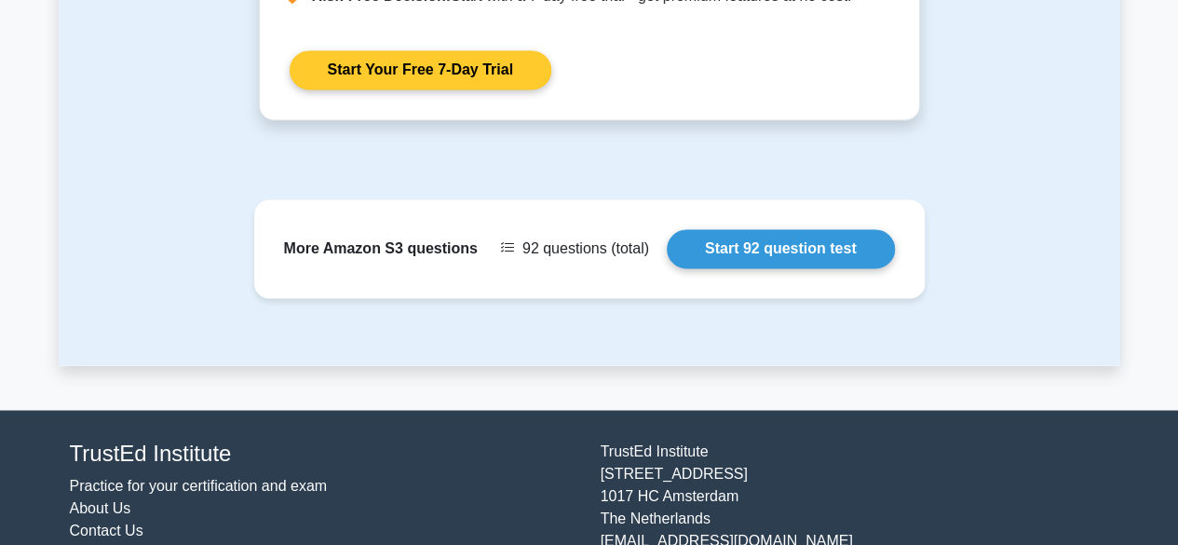
scroll to position [1534, 0]
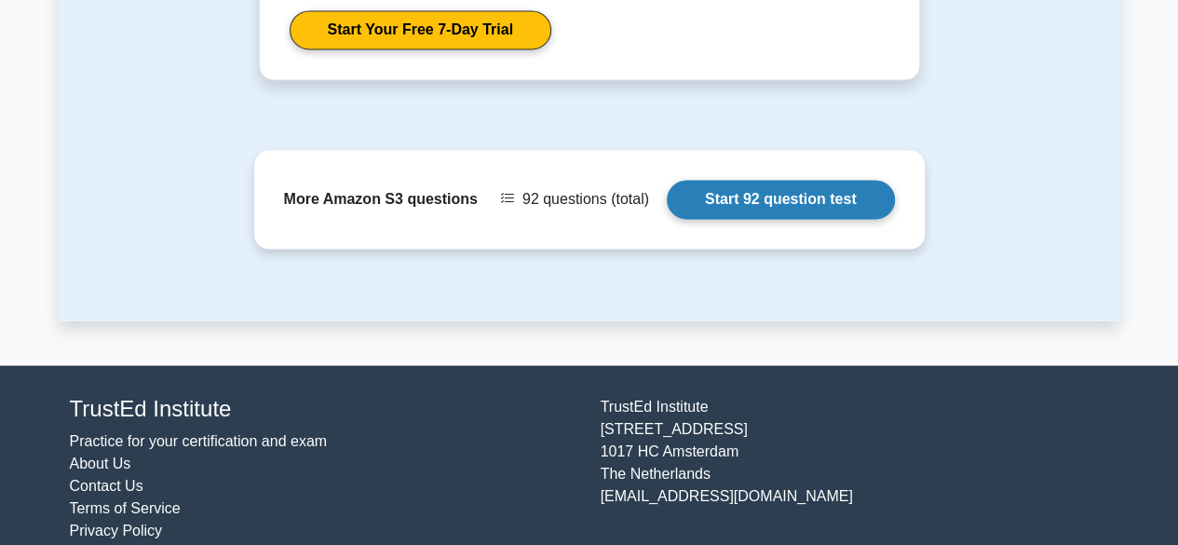
click at [755, 180] on link "Start 92 question test" at bounding box center [781, 199] width 228 height 39
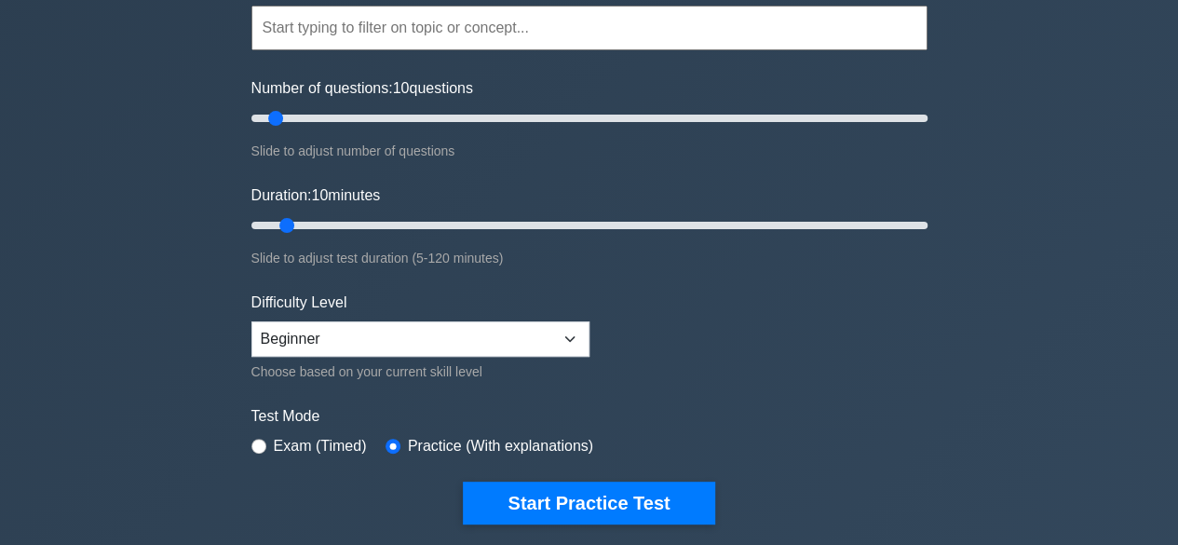
scroll to position [186, 0]
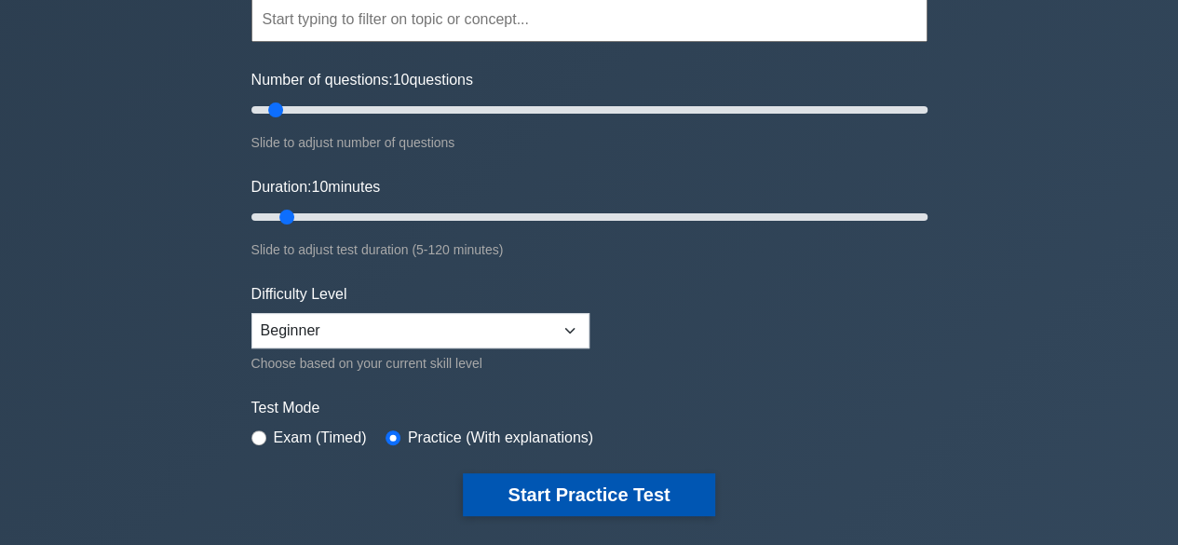
click at [667, 476] on button "Start Practice Test" at bounding box center [588, 494] width 251 height 43
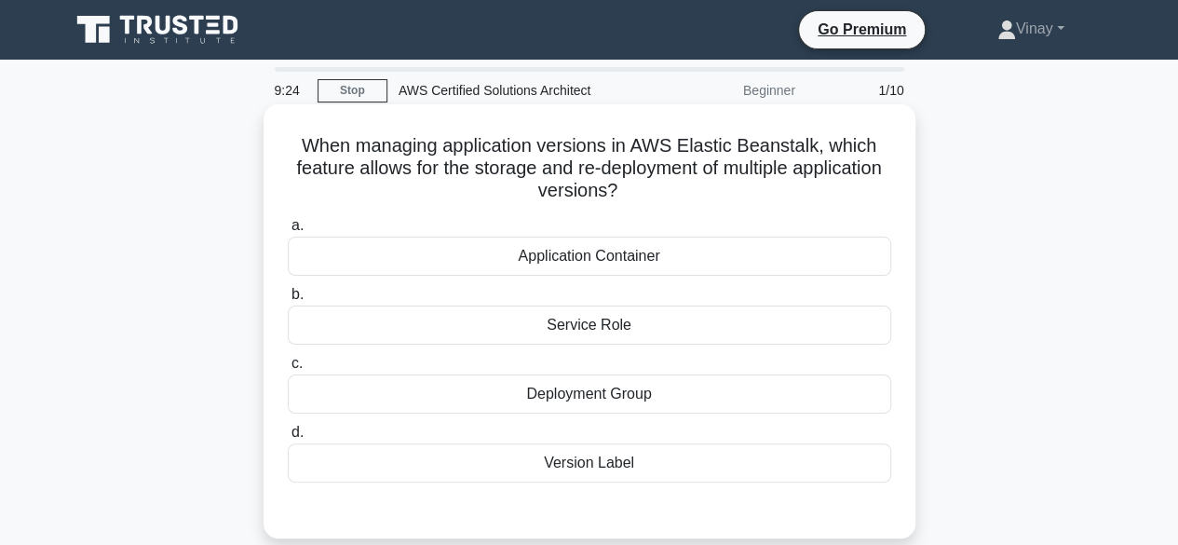
click at [672, 259] on div "Application Container" at bounding box center [589, 255] width 603 height 39
click at [288, 232] on input "a. Application Container" at bounding box center [288, 226] width 0 height 12
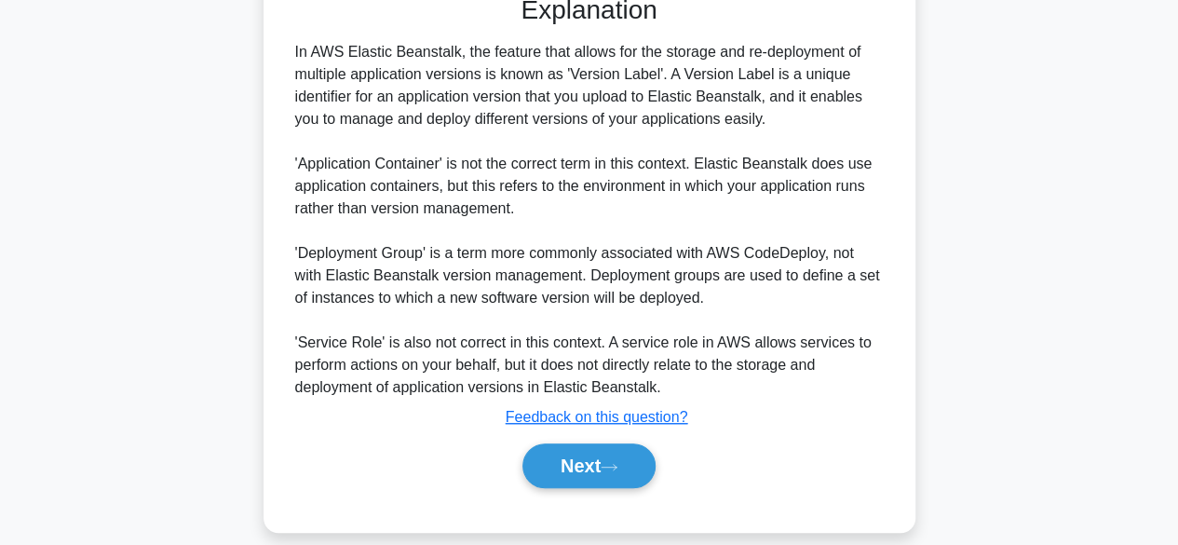
scroll to position [536, 0]
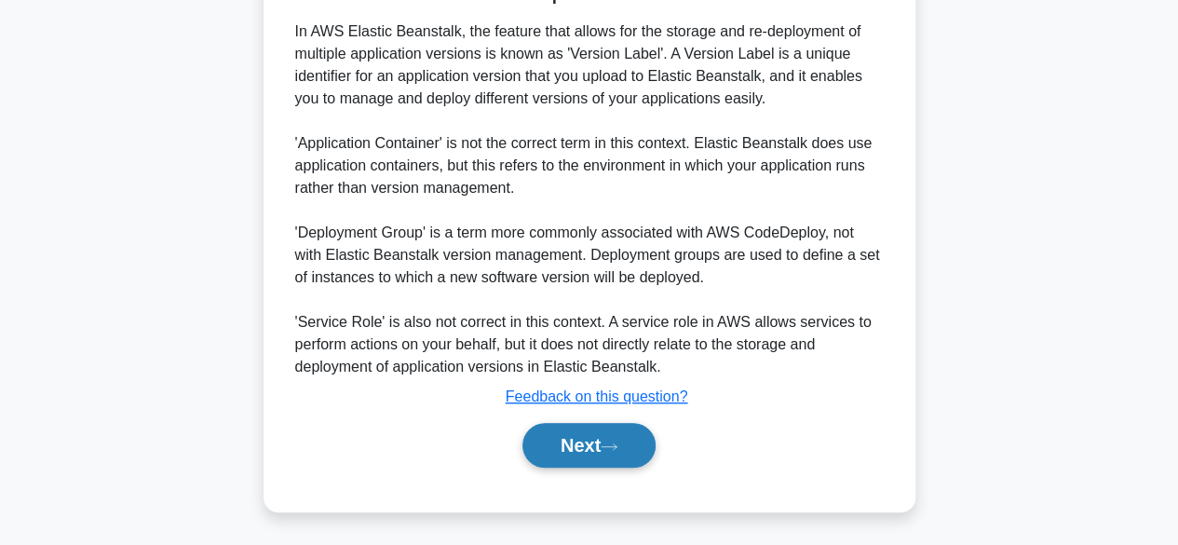
click at [562, 429] on button "Next" at bounding box center [588, 445] width 133 height 45
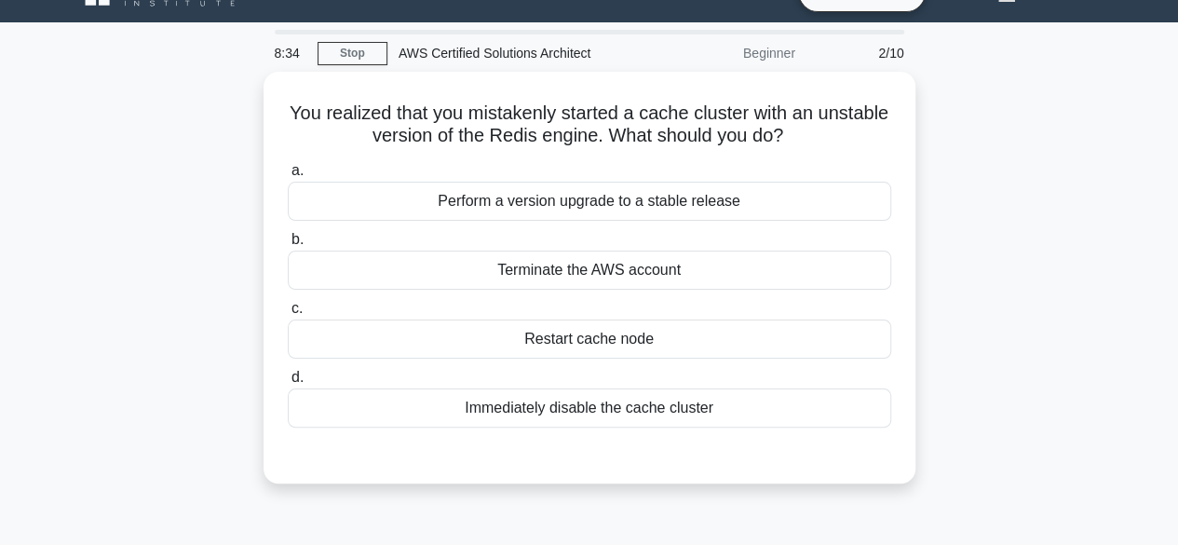
scroll to position [0, 0]
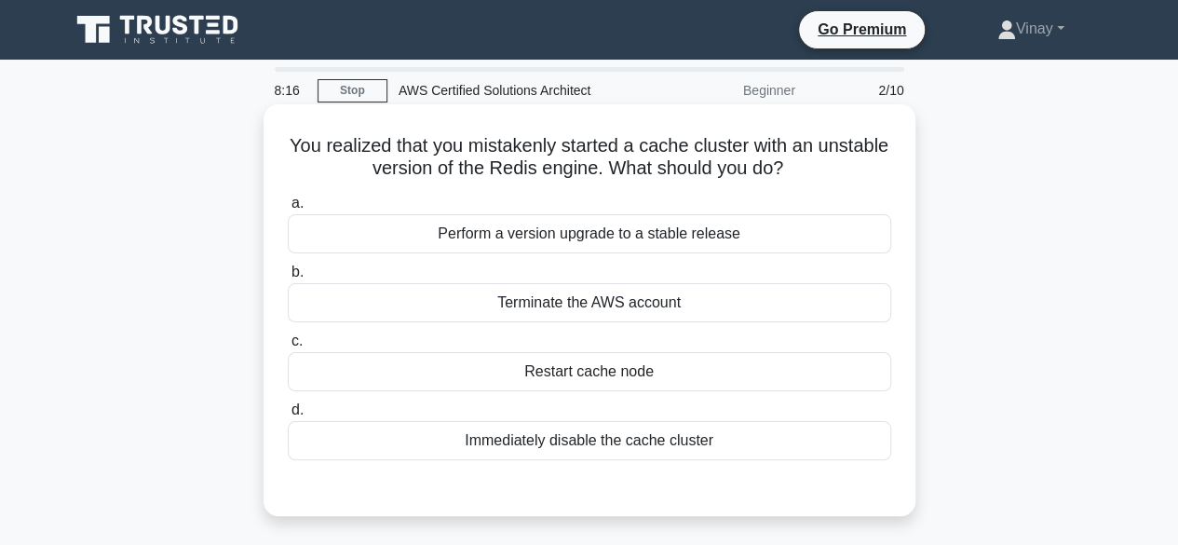
click at [444, 243] on div "Perform a version upgrade to a stable release" at bounding box center [589, 233] width 603 height 39
click at [288, 209] on input "a. Perform a version upgrade to a stable release" at bounding box center [288, 203] width 0 height 12
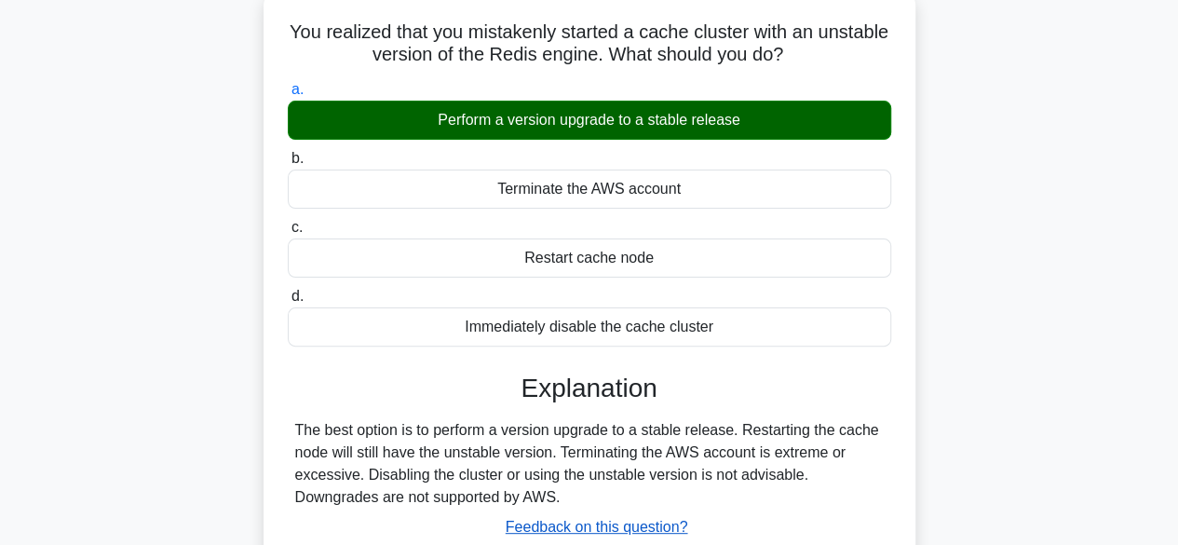
scroll to position [279, 0]
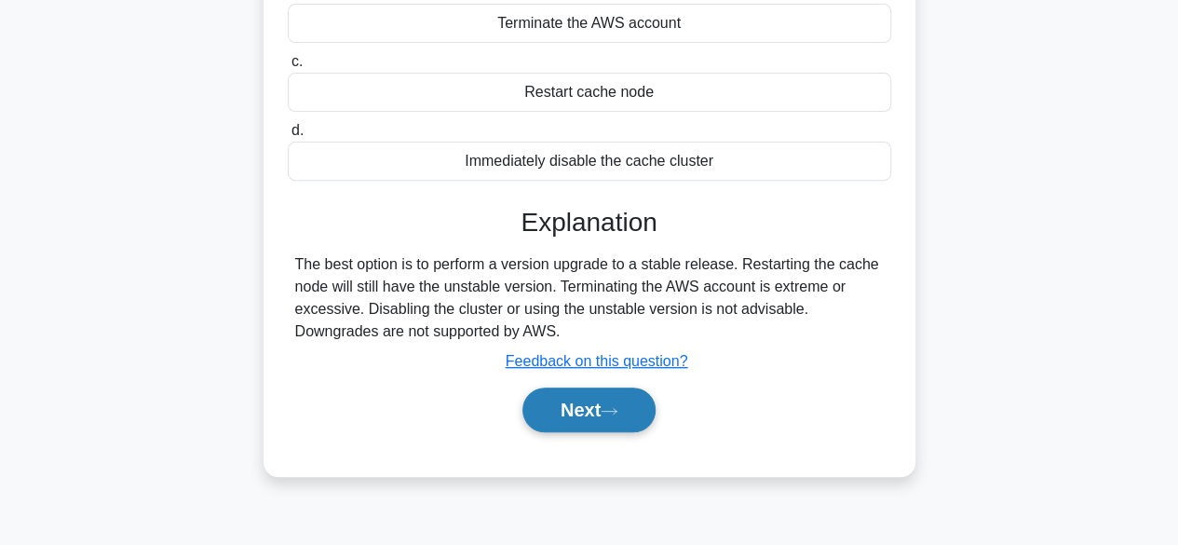
click at [551, 399] on button "Next" at bounding box center [588, 409] width 133 height 45
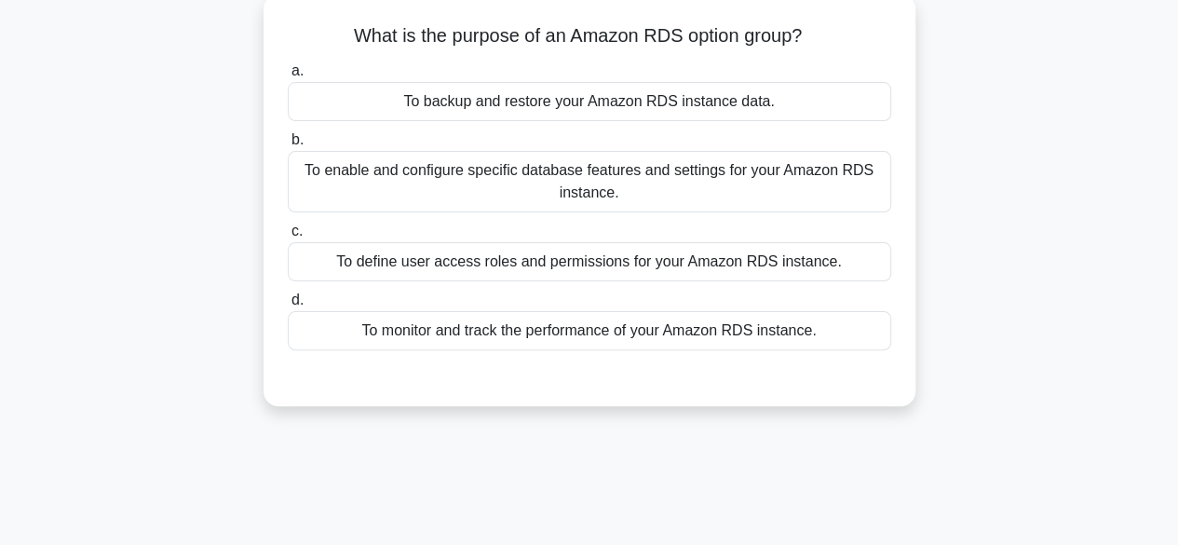
scroll to position [0, 0]
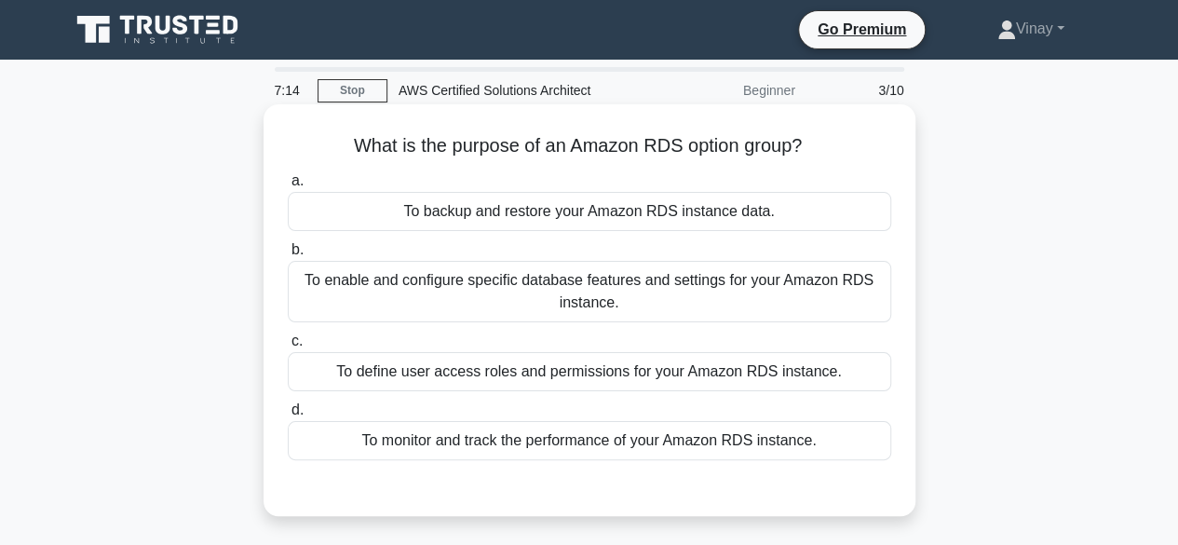
click at [337, 299] on div "To enable and configure specific database features and settings for your Amazon…" at bounding box center [589, 291] width 603 height 61
click at [288, 256] on input "b. To enable and configure specific database features and settings for your Ama…" at bounding box center [288, 250] width 0 height 12
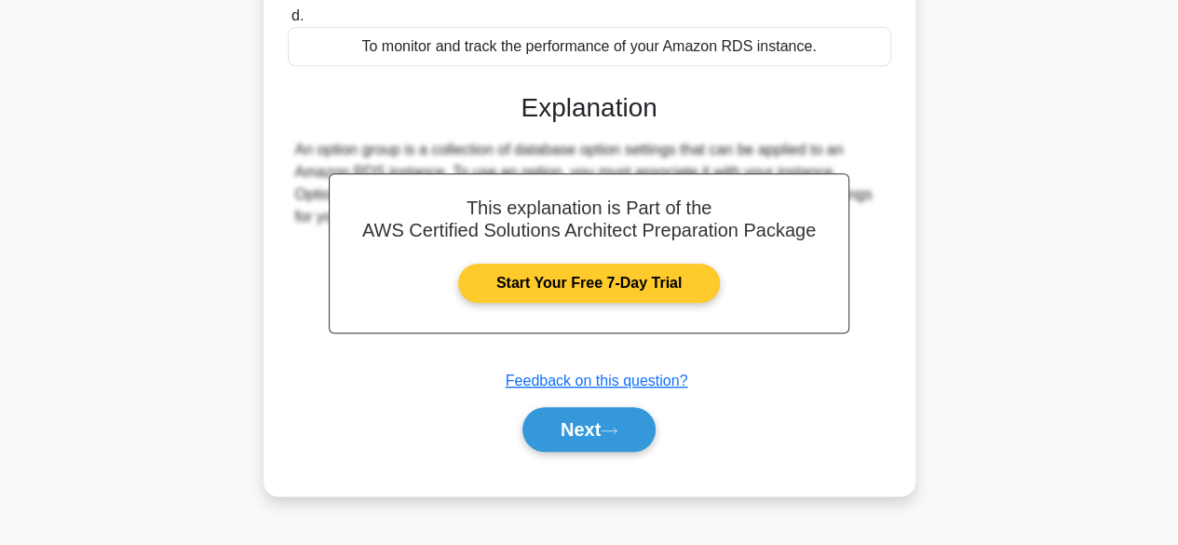
scroll to position [461, 0]
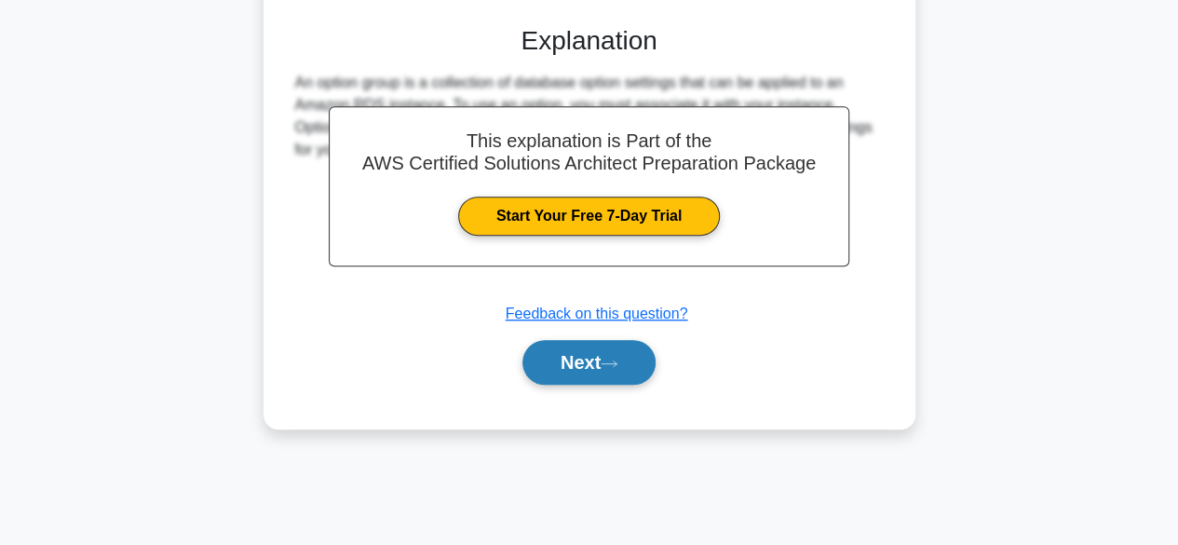
click at [608, 344] on button "Next" at bounding box center [588, 362] width 133 height 45
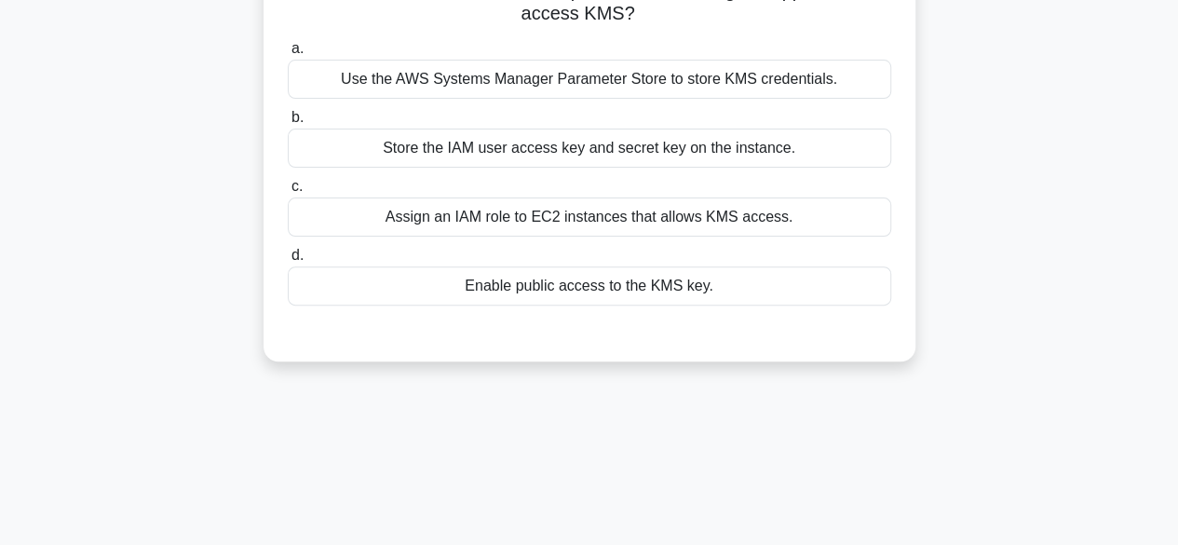
scroll to position [88, 0]
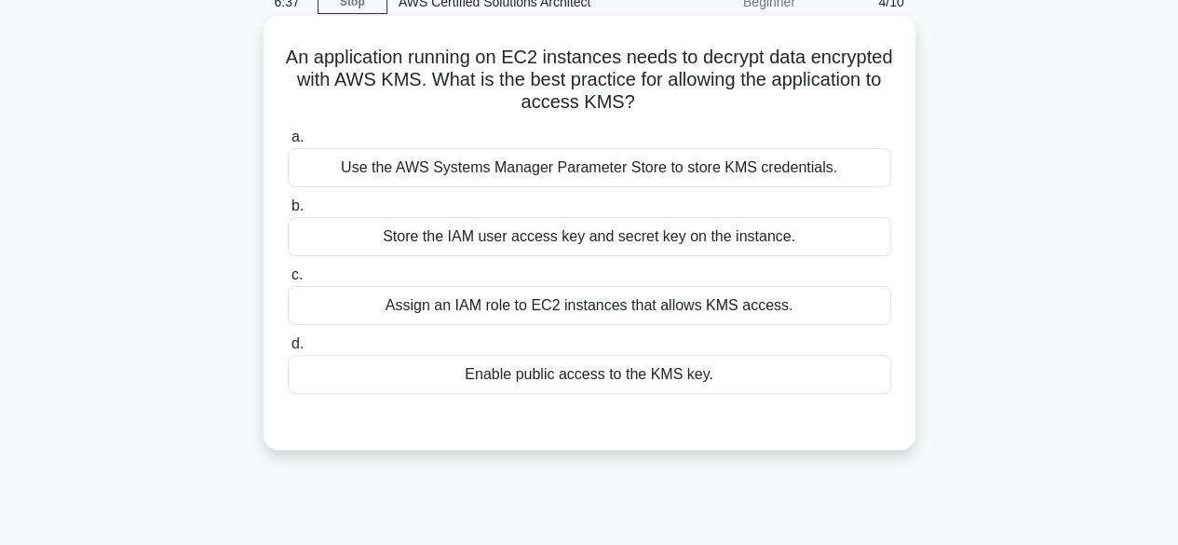
click at [799, 168] on div "Use the AWS Systems Manager Parameter Store to store KMS credentials." at bounding box center [589, 167] width 603 height 39
click at [288, 143] on input "a. Use the AWS Systems Manager Parameter Store to store KMS credentials." at bounding box center [288, 137] width 0 height 12
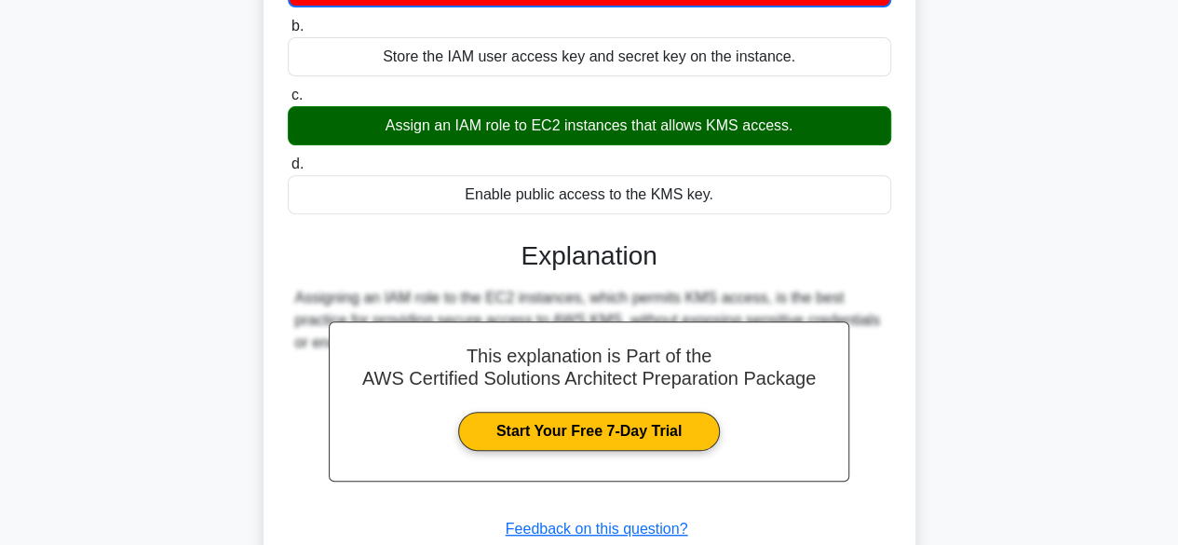
scroll to position [461, 0]
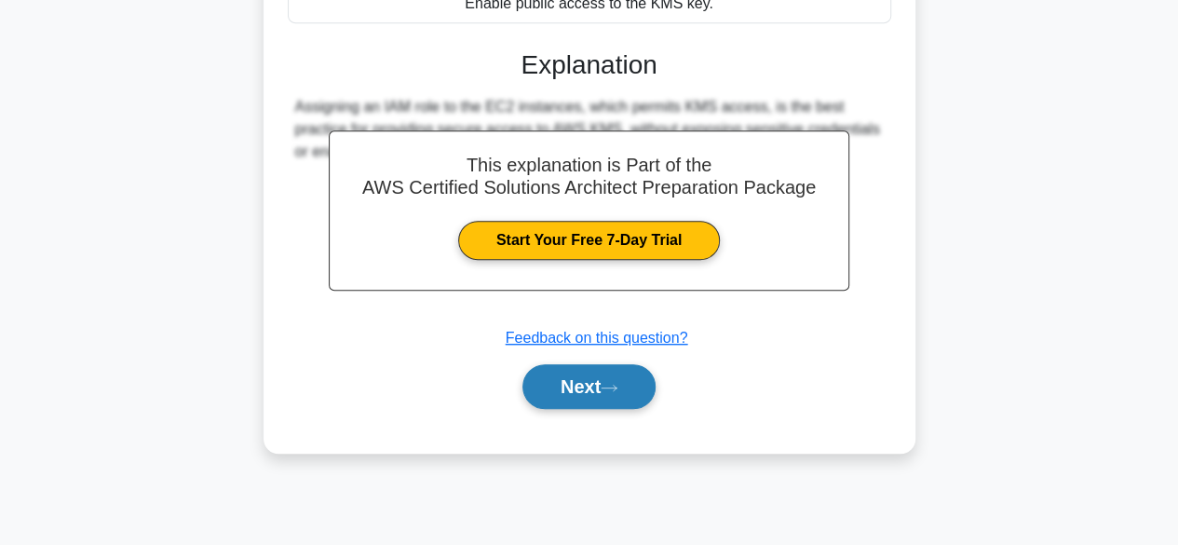
click at [594, 381] on button "Next" at bounding box center [588, 386] width 133 height 45
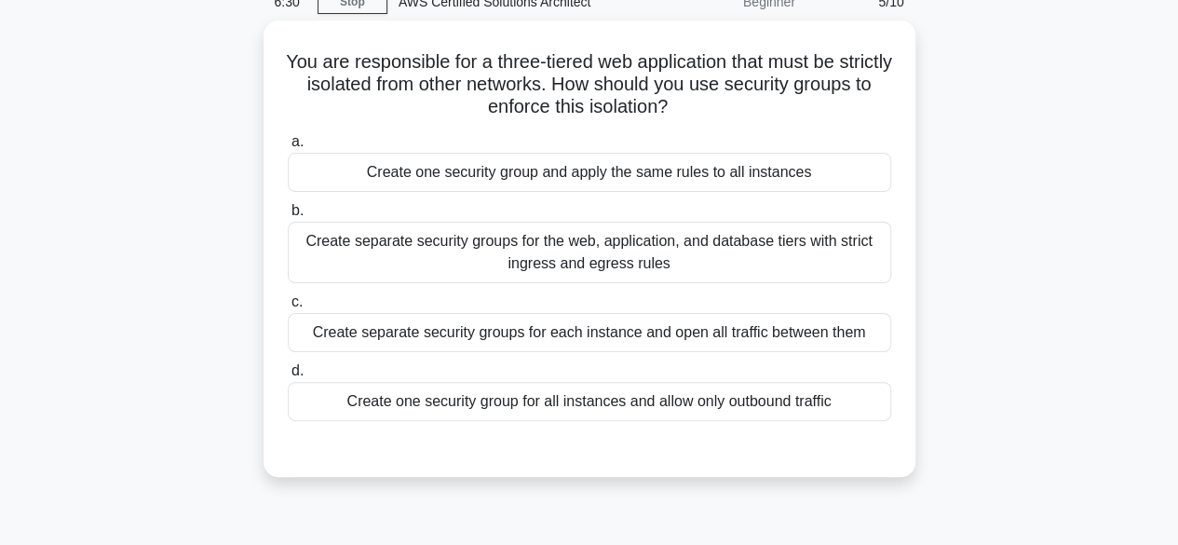
scroll to position [0, 0]
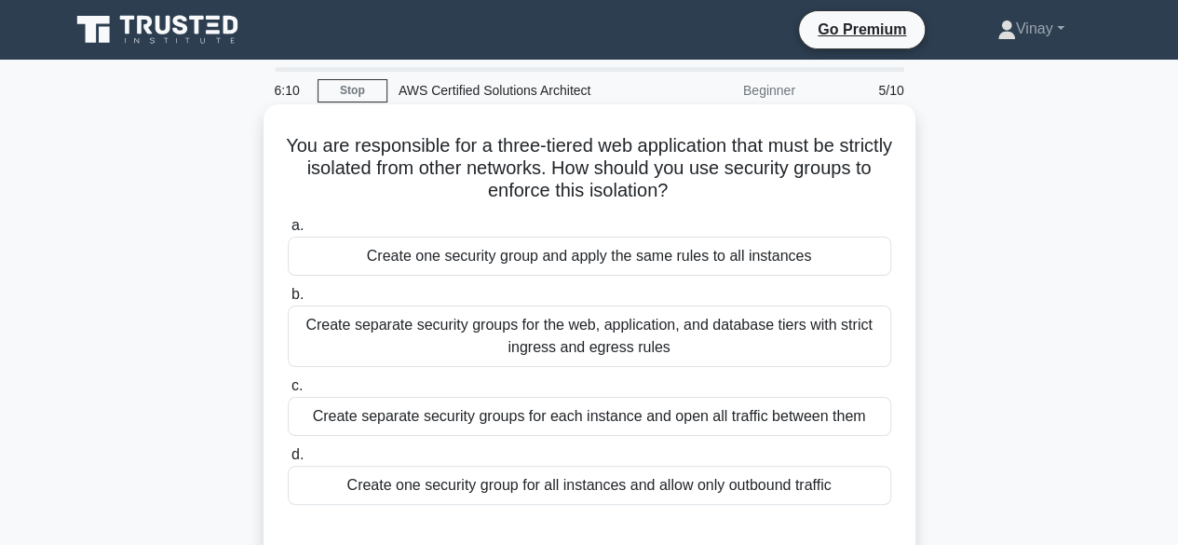
click at [743, 418] on div "Create separate security groups for each instance and open all traffic between …" at bounding box center [589, 416] width 603 height 39
click at [288, 392] on input "c. Create separate security groups for each instance and open all traffic betwe…" at bounding box center [288, 386] width 0 height 12
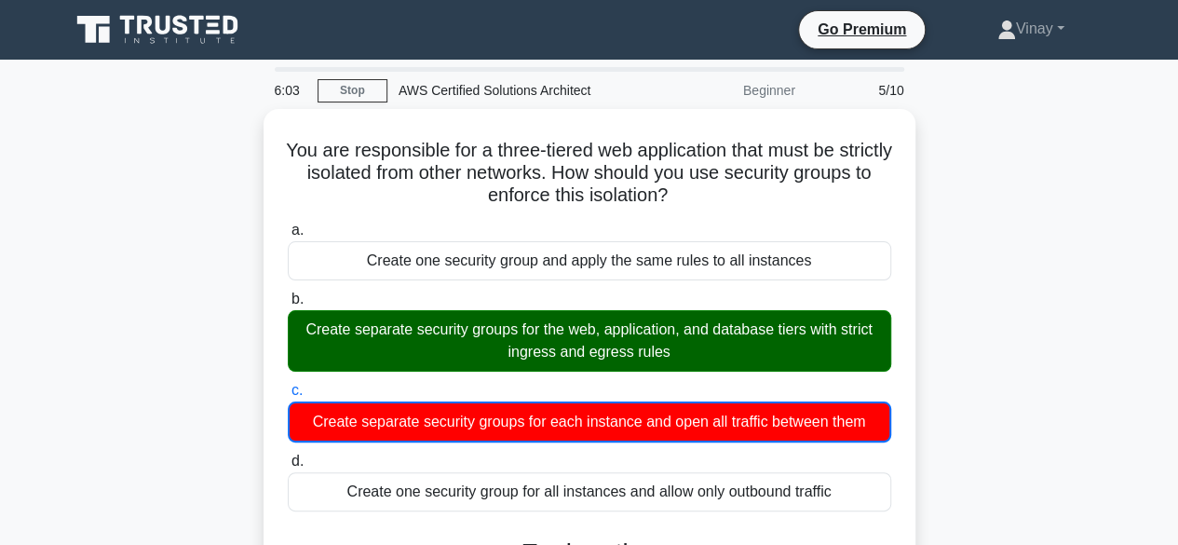
scroll to position [186, 0]
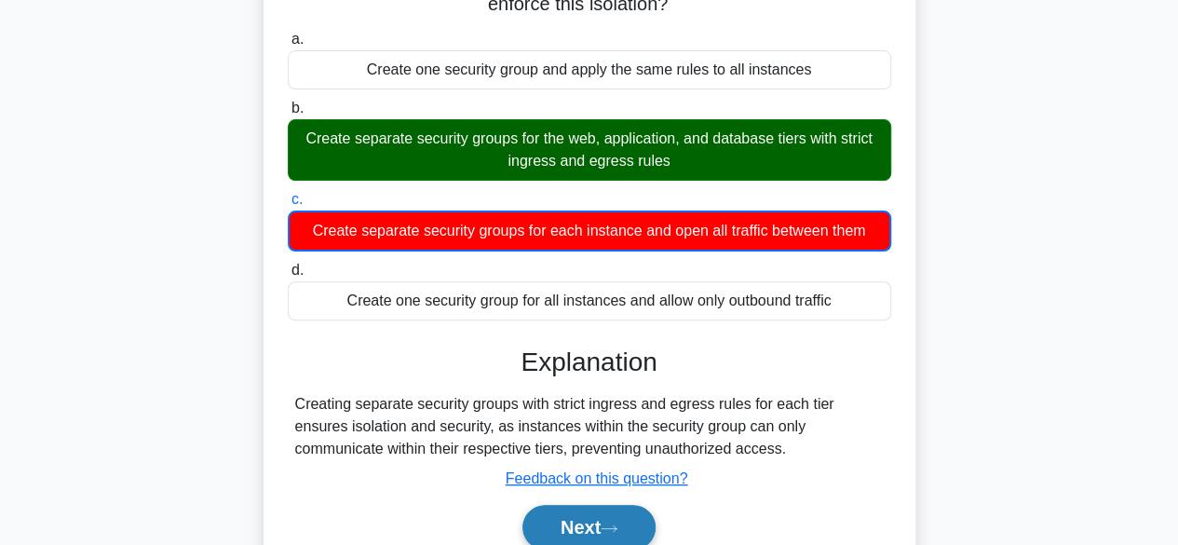
click at [620, 515] on button "Next" at bounding box center [588, 527] width 133 height 45
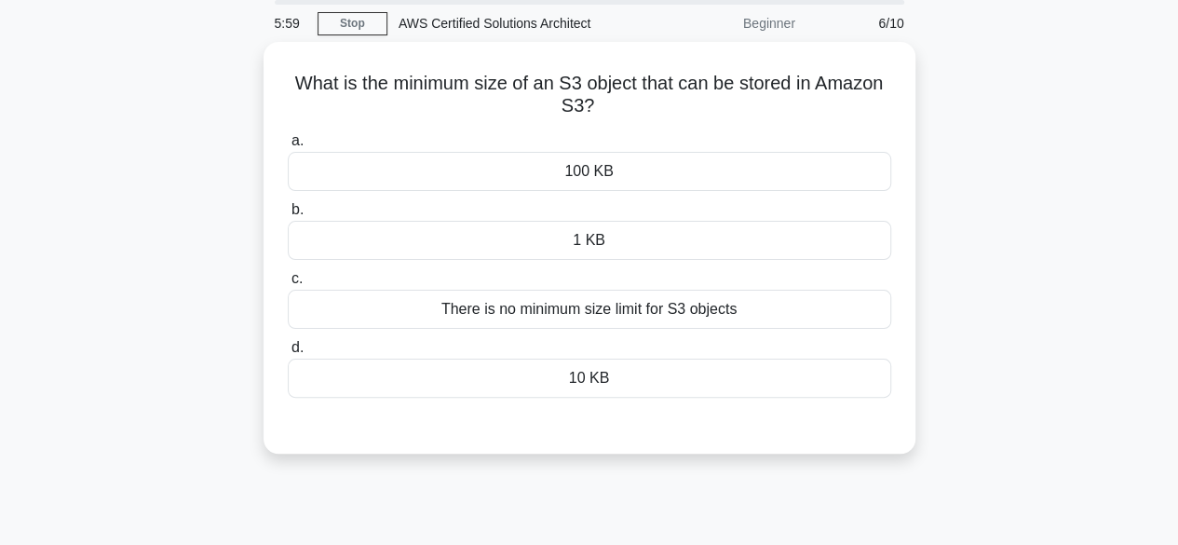
scroll to position [0, 0]
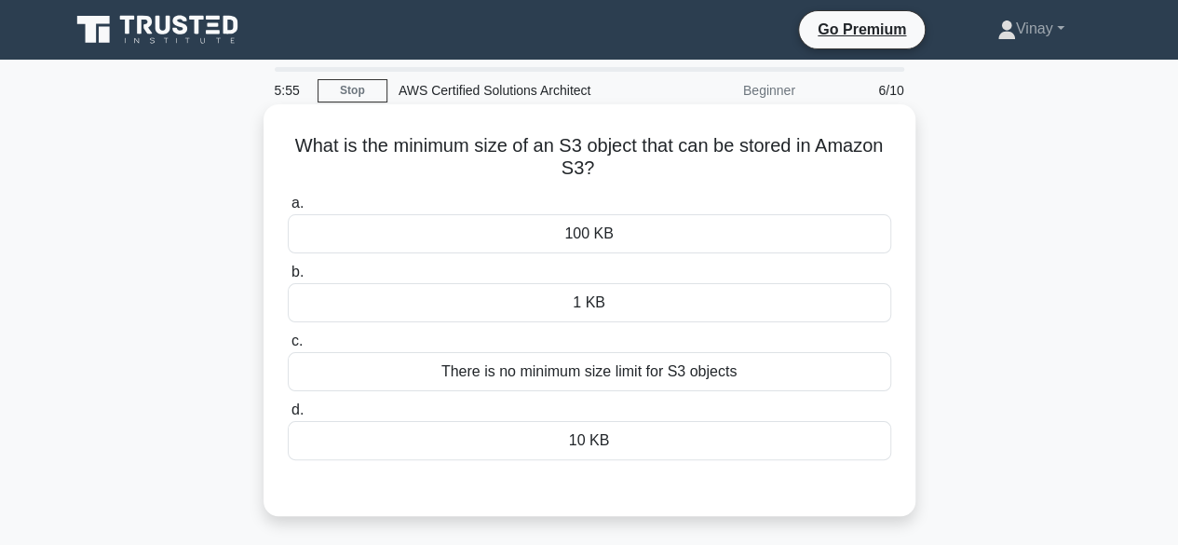
click at [745, 366] on div "There is no minimum size limit for S3 objects" at bounding box center [589, 371] width 603 height 39
click at [288, 347] on input "c. There is no minimum size limit for S3 objects" at bounding box center [288, 341] width 0 height 12
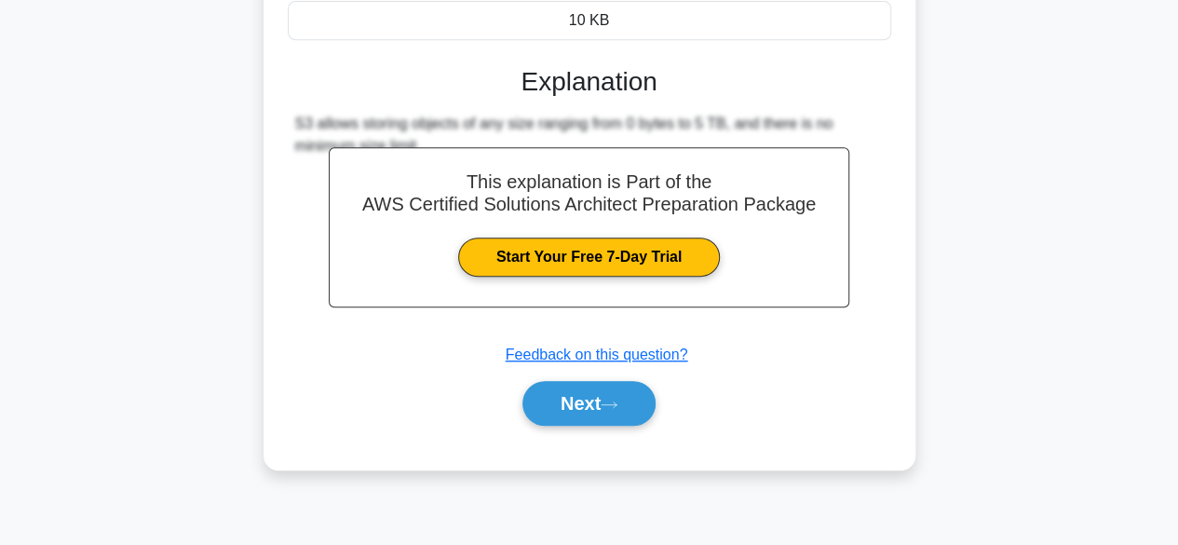
scroll to position [461, 0]
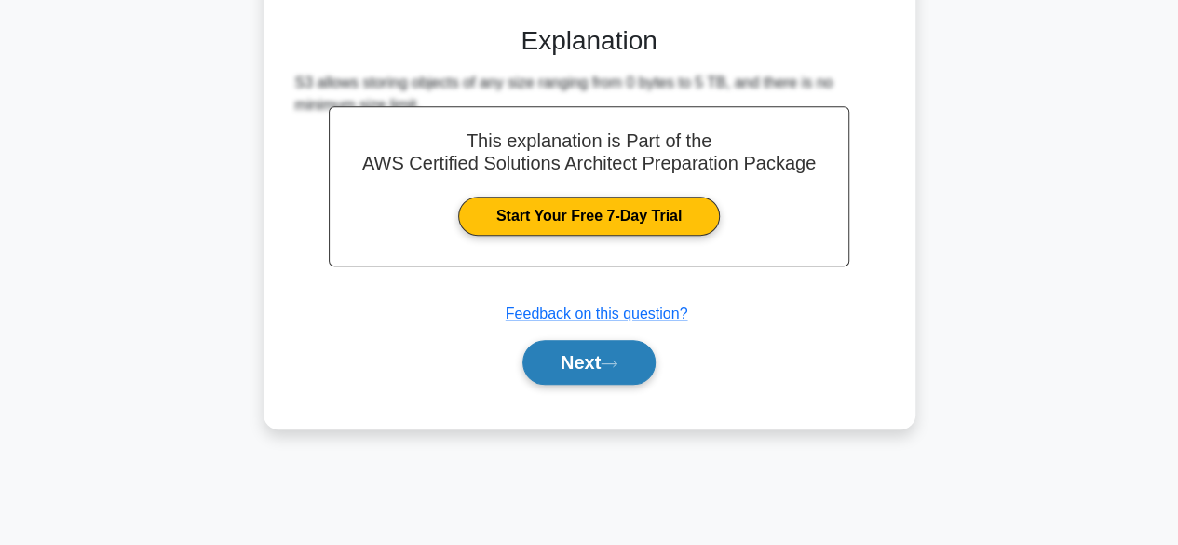
click at [582, 357] on button "Next" at bounding box center [588, 362] width 133 height 45
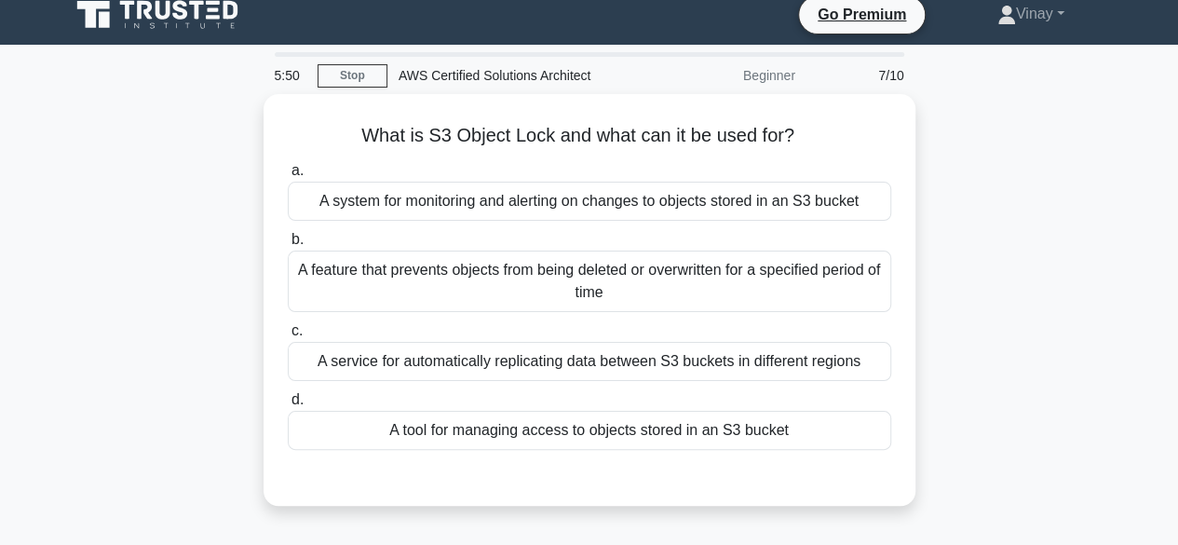
scroll to position [0, 0]
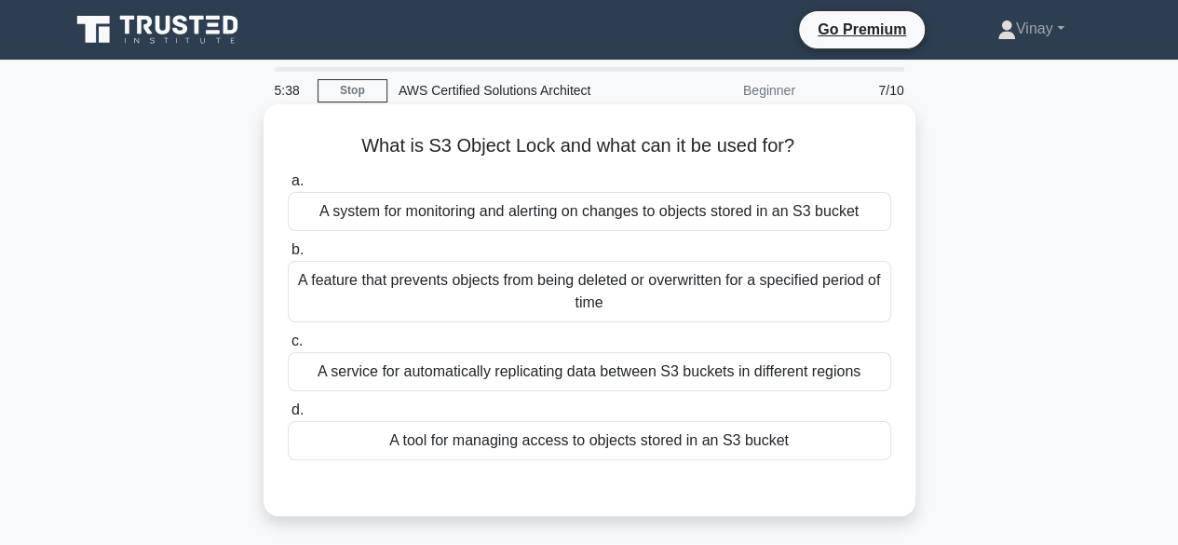
click at [812, 298] on div "A feature that prevents objects from being deleted or overwritten for a specifi…" at bounding box center [589, 291] width 603 height 61
click at [288, 256] on input "b. A feature that prevents objects from being deleted or overwritten for a spec…" at bounding box center [288, 250] width 0 height 12
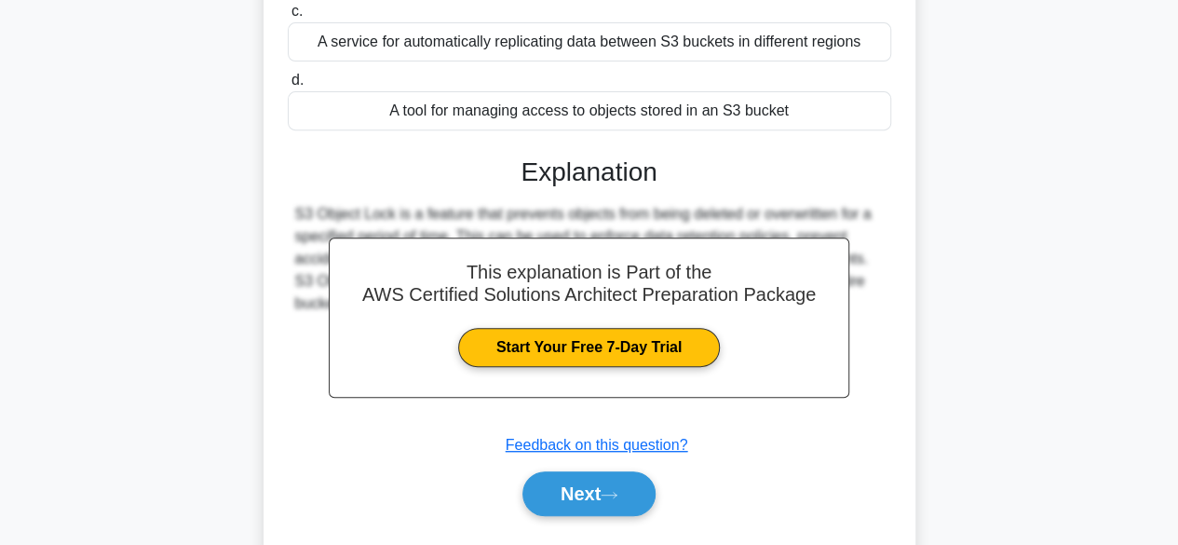
scroll to position [372, 0]
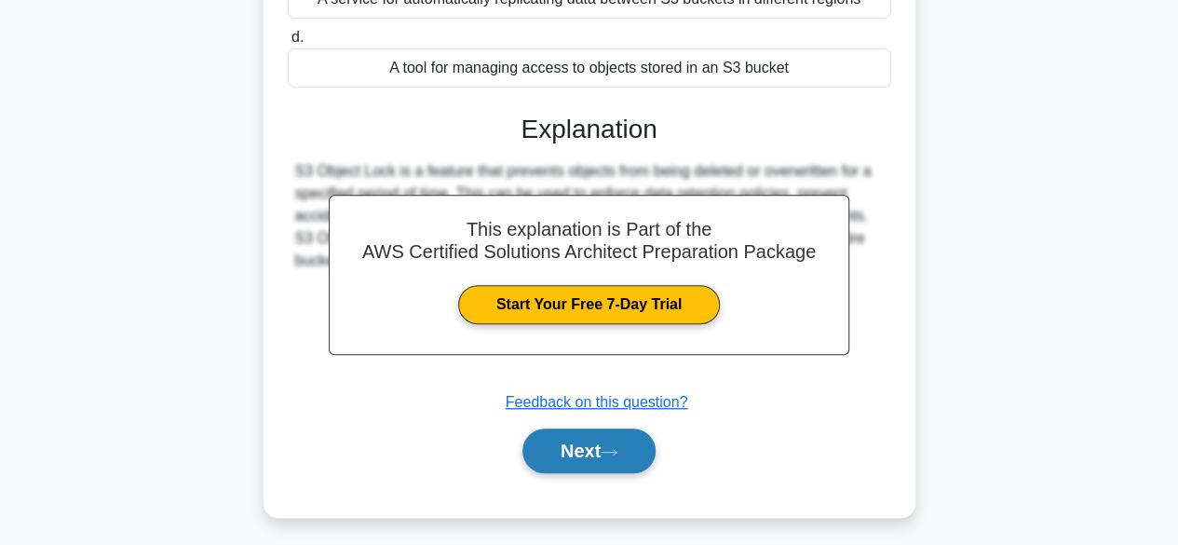
click at [627, 454] on button "Next" at bounding box center [588, 450] width 133 height 45
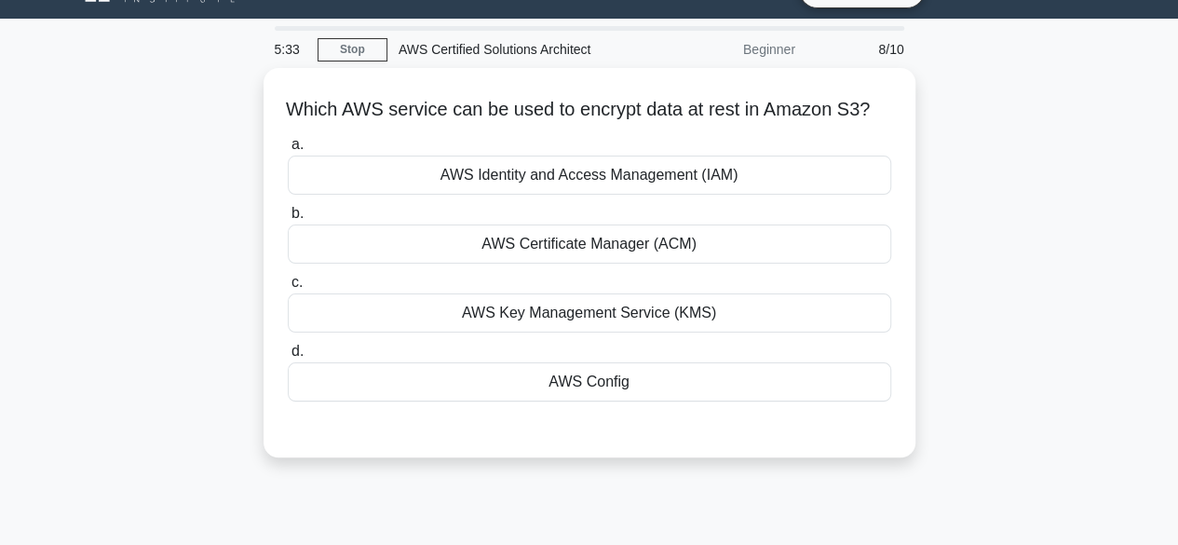
scroll to position [0, 0]
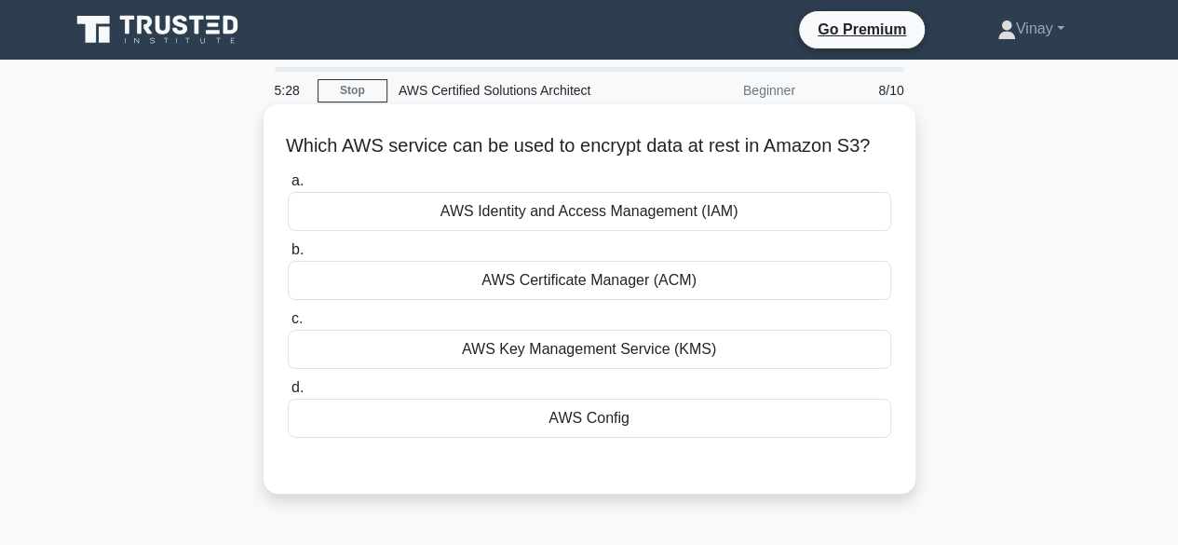
click at [733, 357] on div "AWS Key Management Service (KMS)" at bounding box center [589, 349] width 603 height 39
click at [288, 325] on input "c. AWS Key Management Service (KMS)" at bounding box center [288, 319] width 0 height 12
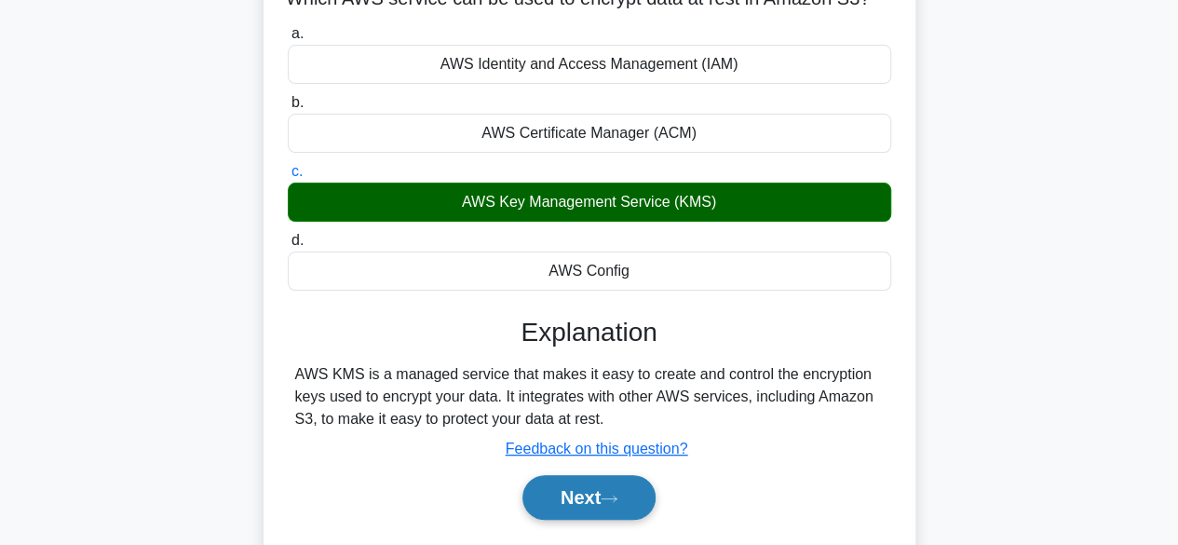
scroll to position [279, 0]
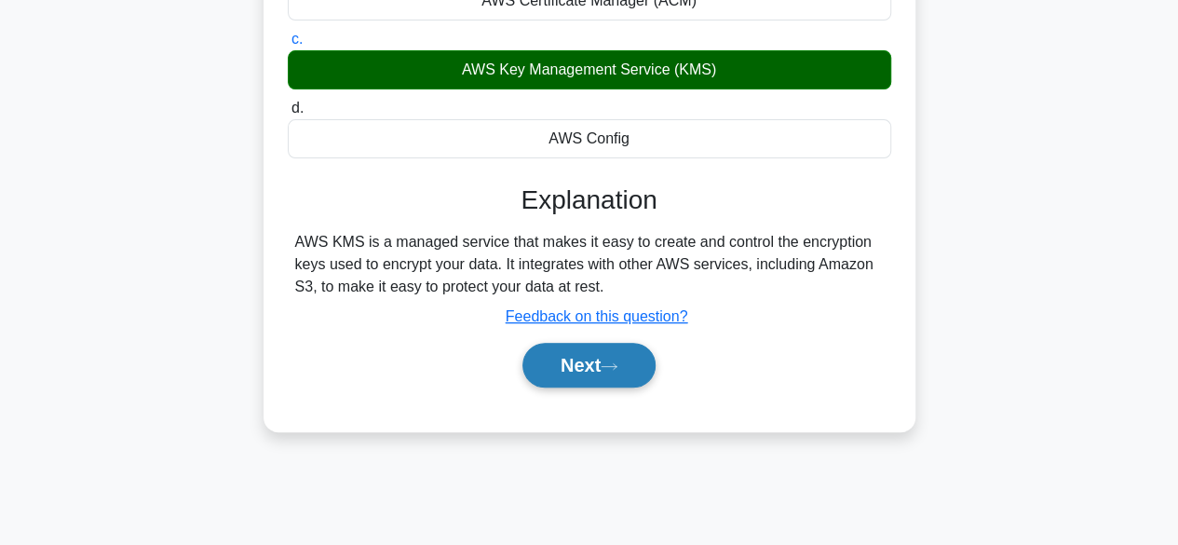
click at [617, 371] on icon at bounding box center [608, 366] width 17 height 10
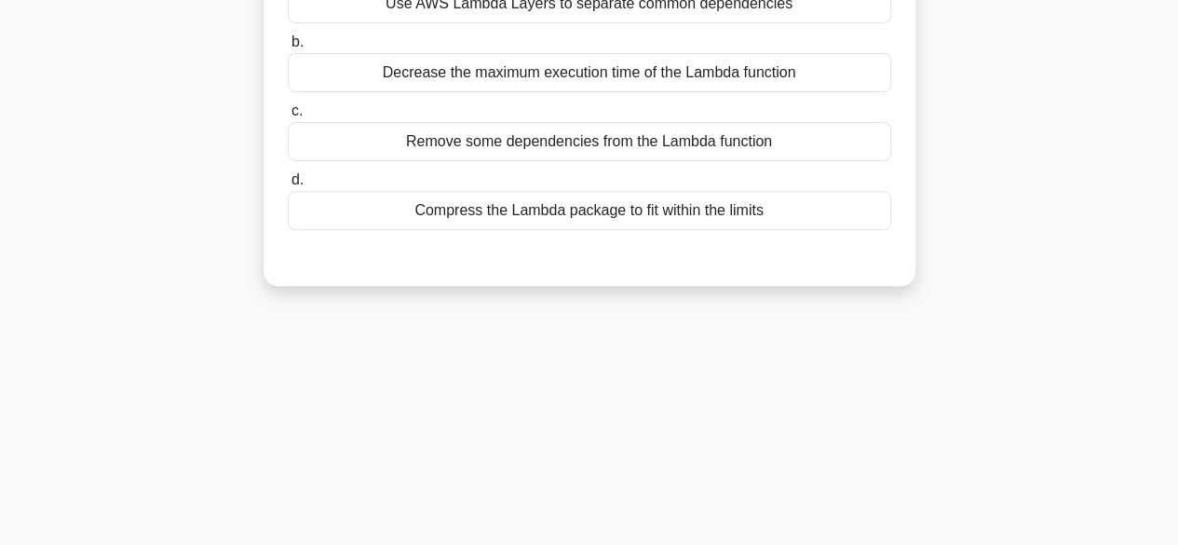
scroll to position [0, 0]
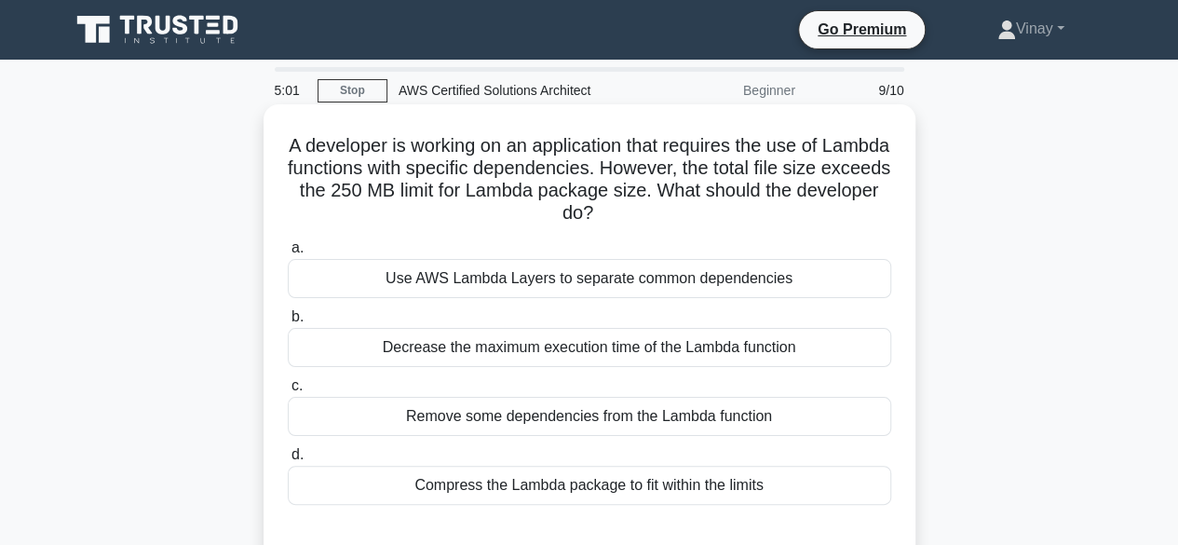
click at [820, 272] on div "Use AWS Lambda Layers to separate common dependencies" at bounding box center [589, 278] width 603 height 39
click at [288, 254] on input "a. Use AWS Lambda Layers to separate common dependencies" at bounding box center [288, 248] width 0 height 12
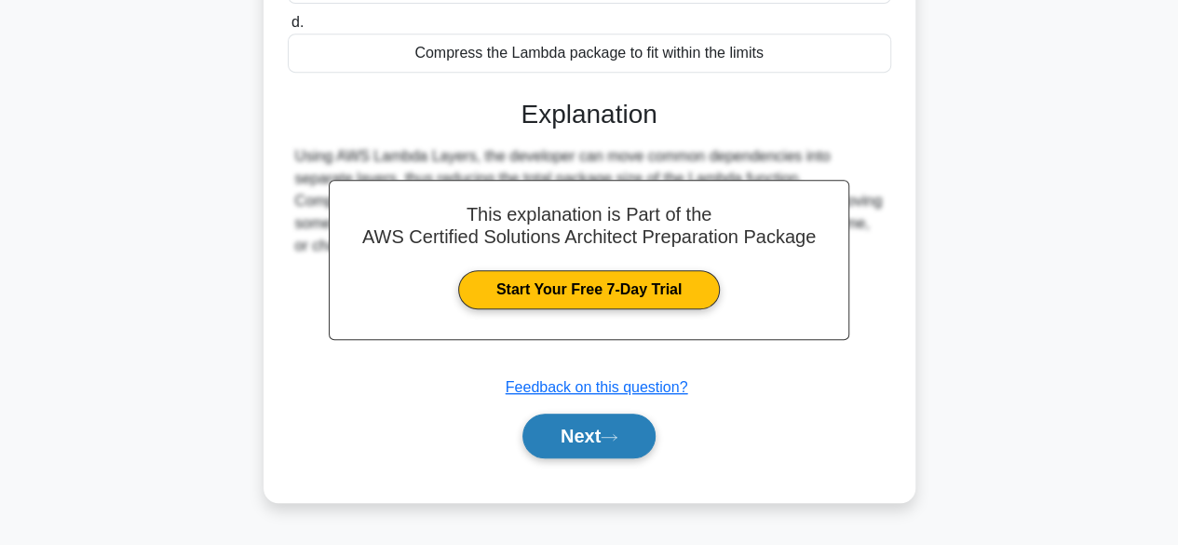
scroll to position [461, 0]
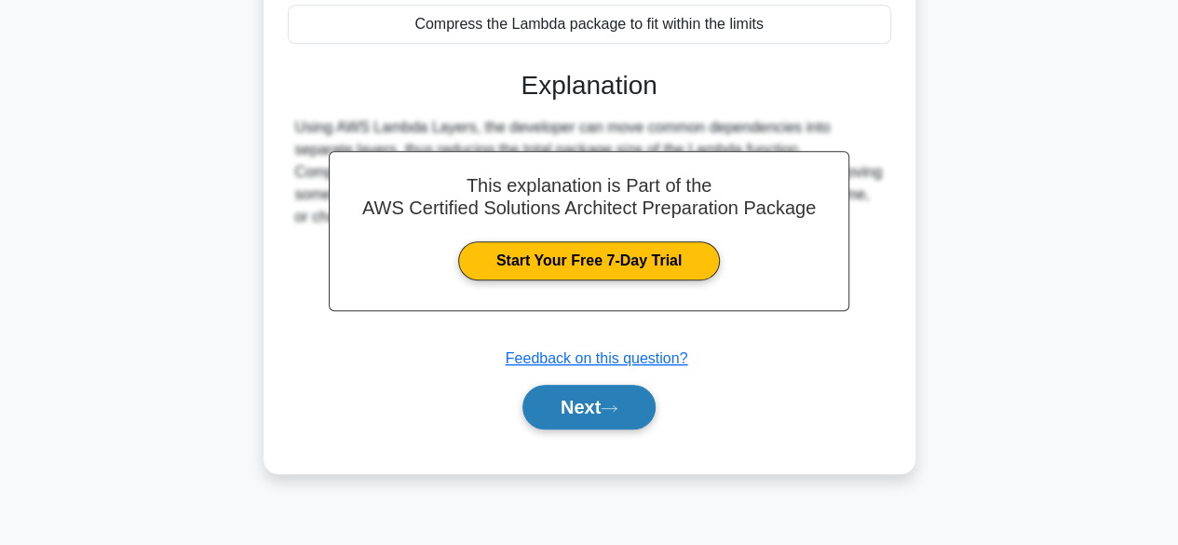
click at [589, 395] on button "Next" at bounding box center [588, 406] width 133 height 45
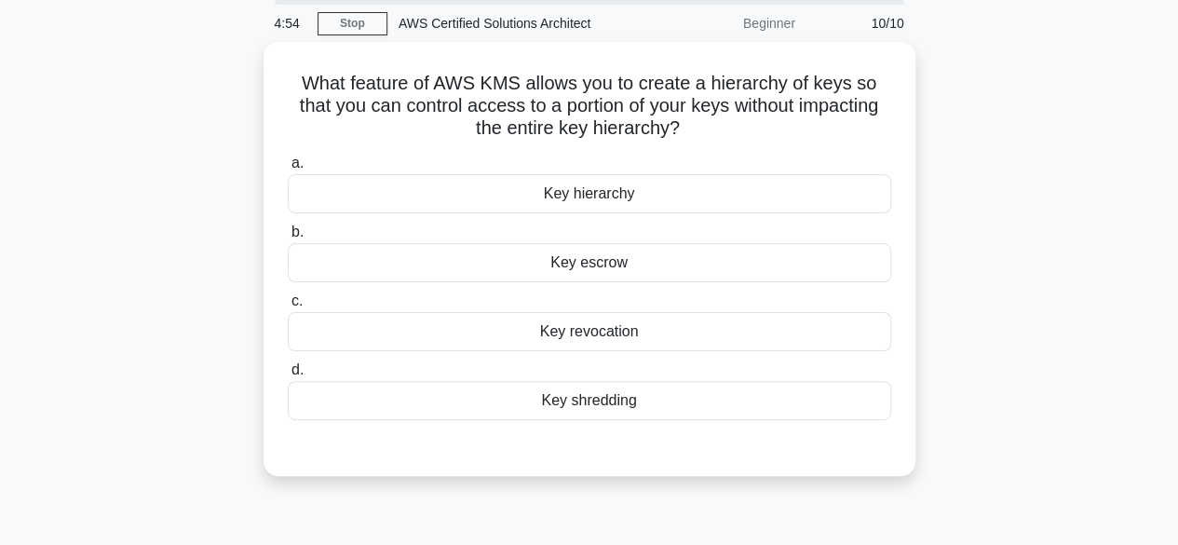
scroll to position [0, 0]
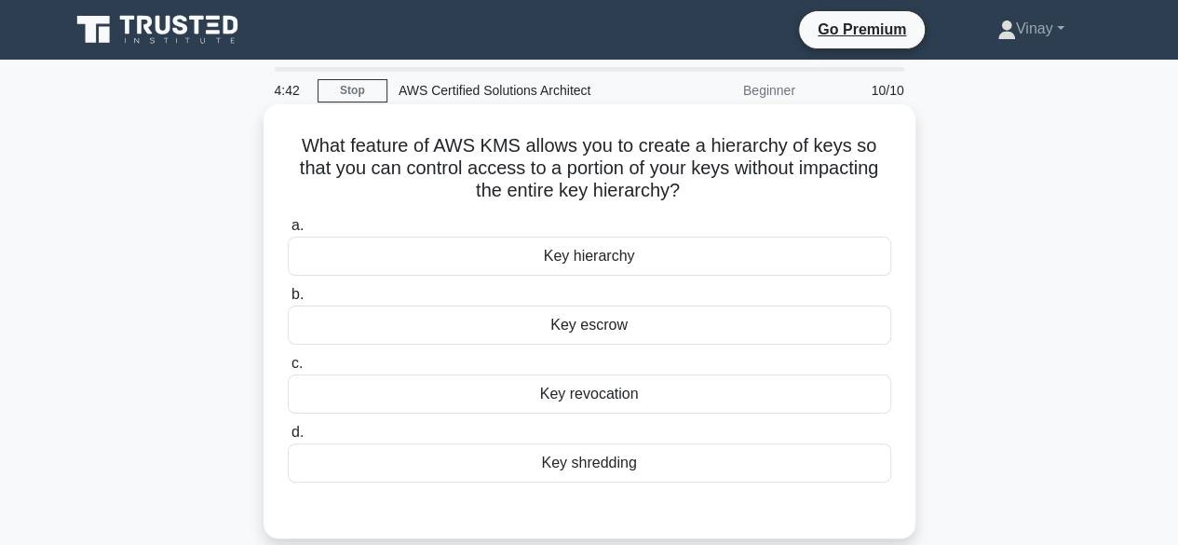
click at [776, 267] on div "Key hierarchy" at bounding box center [589, 255] width 603 height 39
click at [288, 232] on input "a. Key hierarchy" at bounding box center [288, 226] width 0 height 12
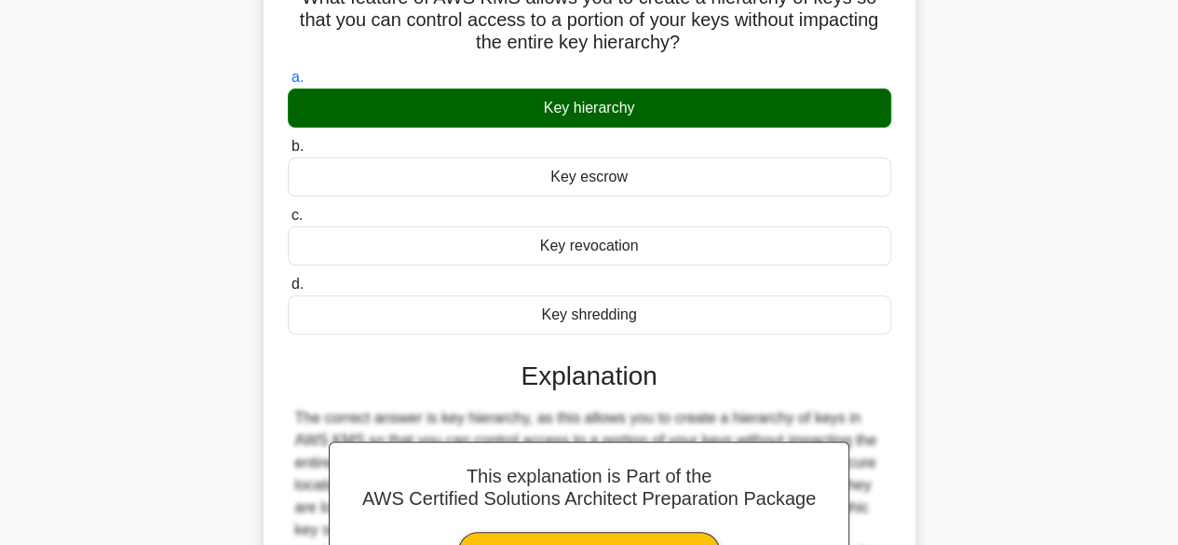
scroll to position [372, 0]
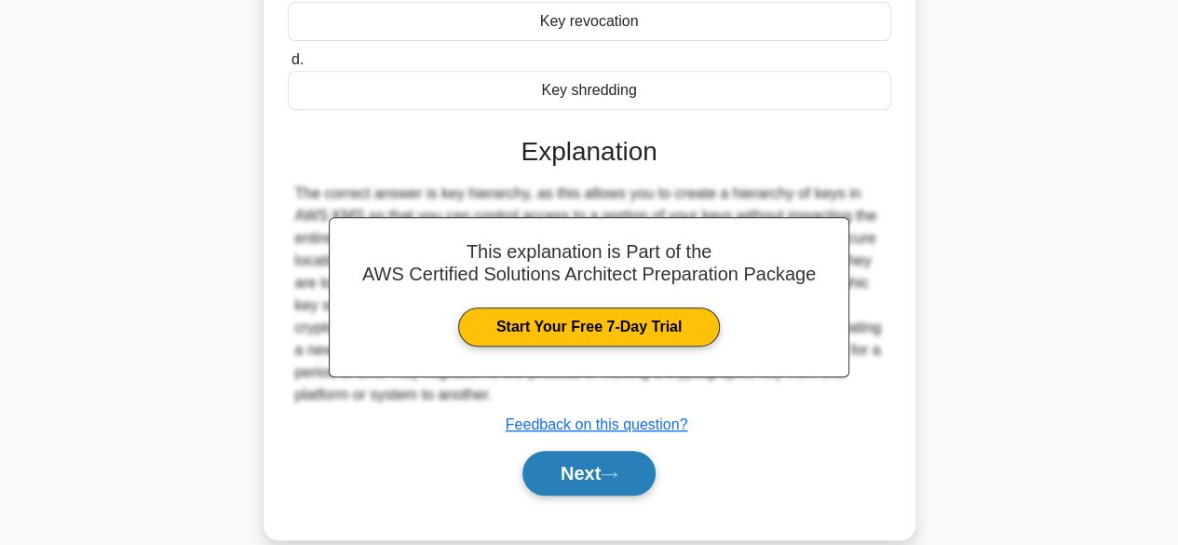
click at [599, 474] on button "Next" at bounding box center [588, 473] width 133 height 45
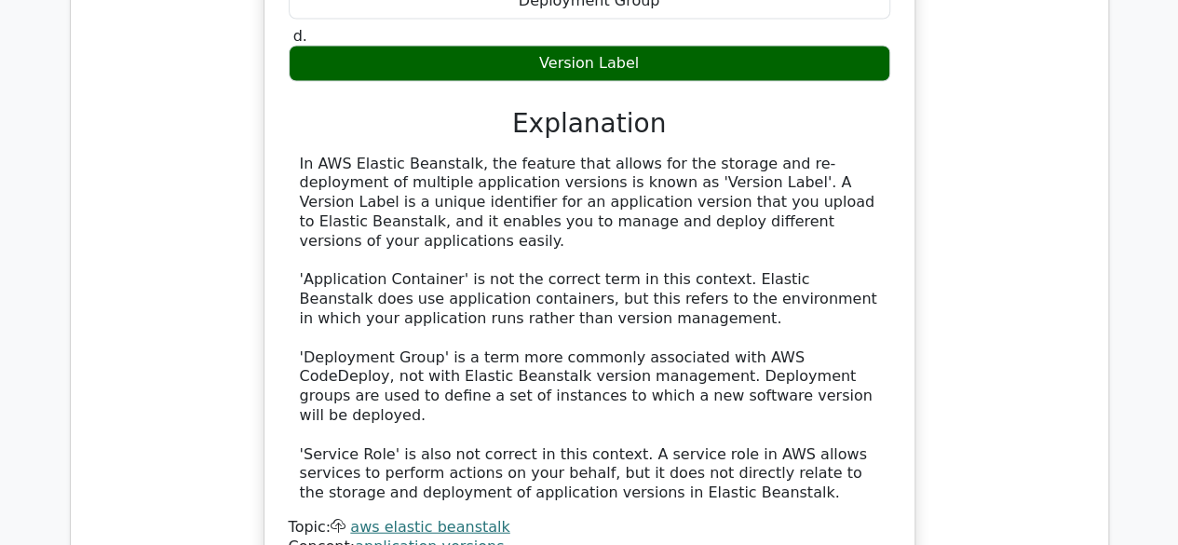
scroll to position [2234, 0]
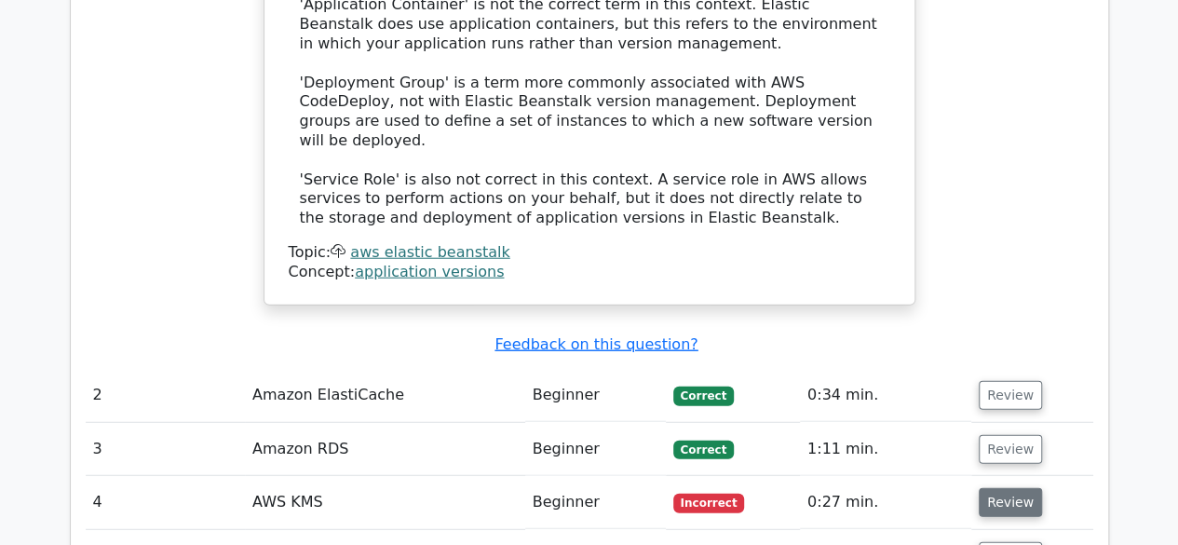
click at [1008, 488] on button "Review" at bounding box center [1009, 502] width 63 height 29
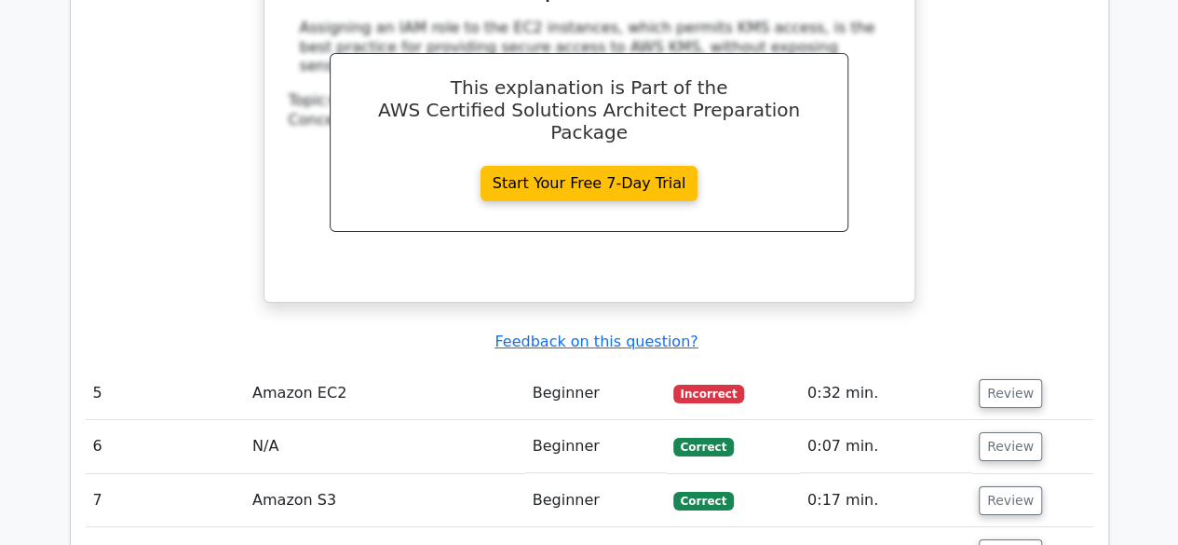
scroll to position [3165, 0]
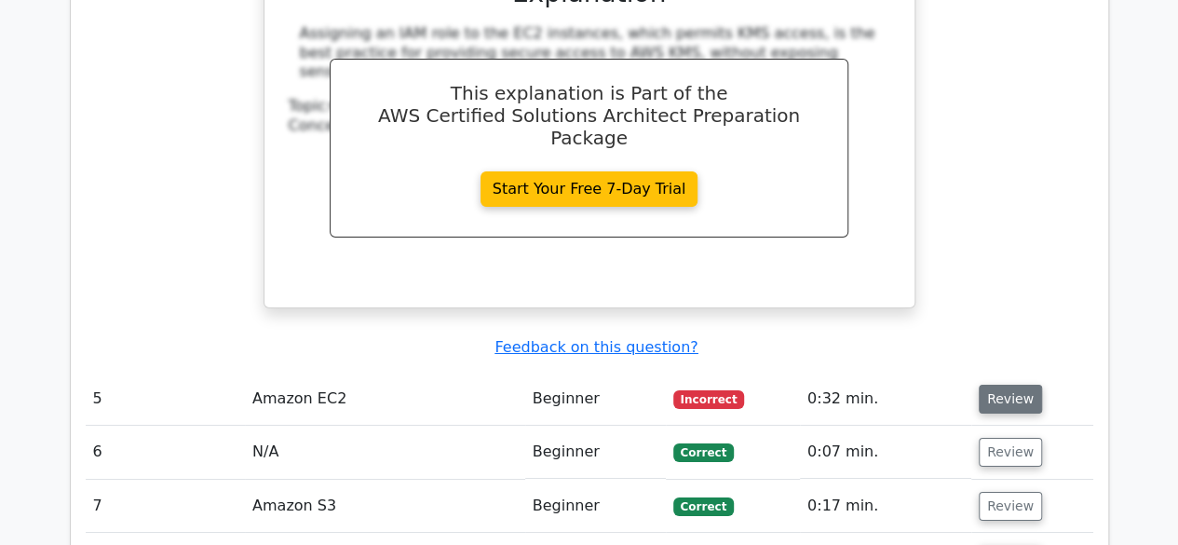
click at [1006, 384] on button "Review" at bounding box center [1009, 398] width 63 height 29
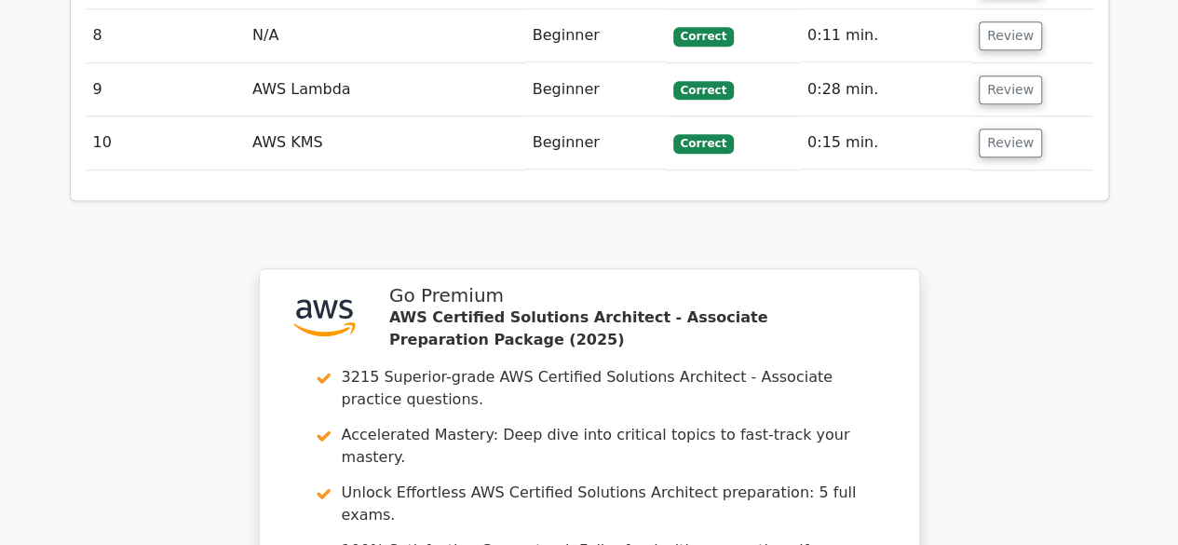
scroll to position [4722, 0]
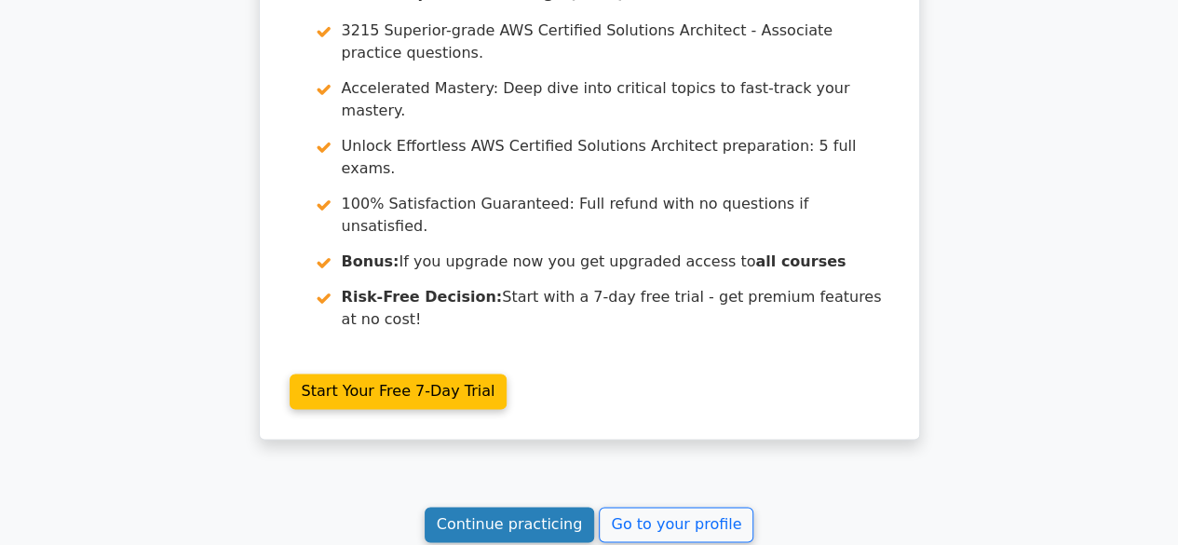
click at [463, 506] on link "Continue practicing" at bounding box center [510, 523] width 170 height 35
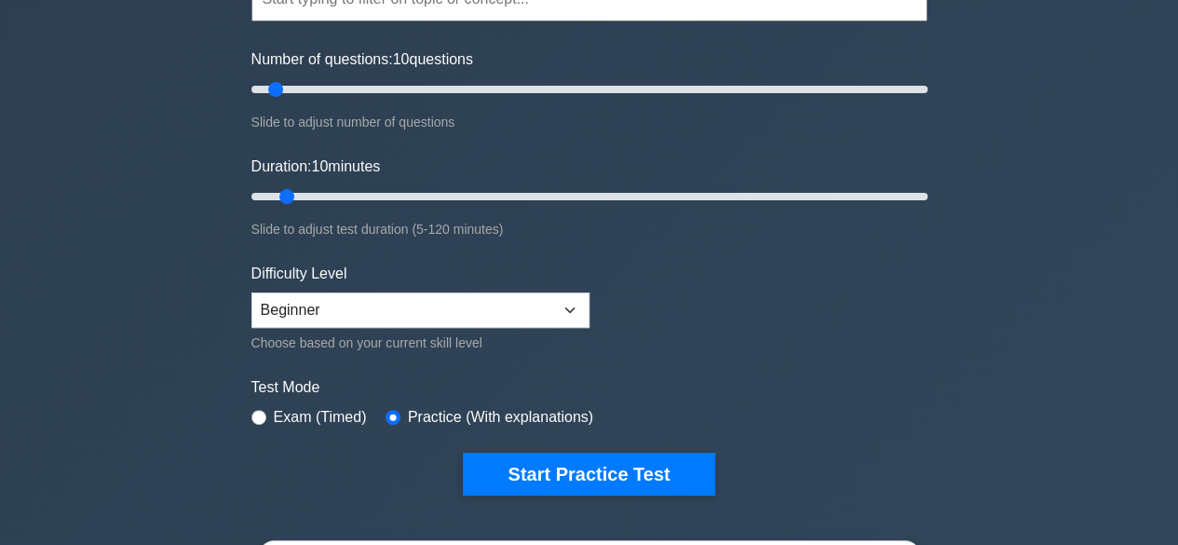
scroll to position [372, 0]
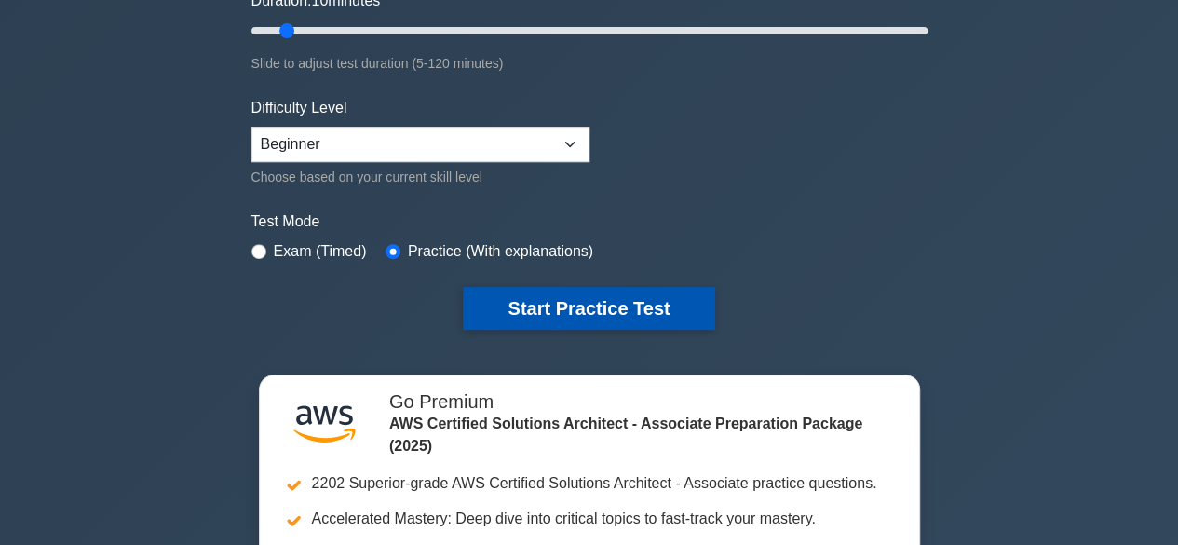
click at [534, 306] on button "Start Practice Test" at bounding box center [588, 308] width 251 height 43
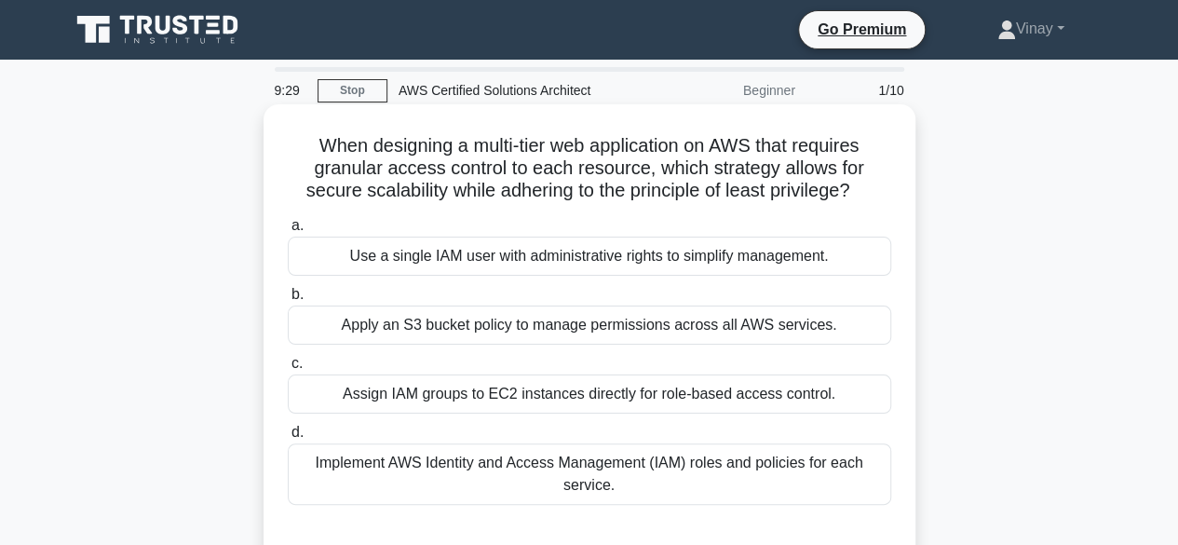
click at [637, 464] on div "Implement AWS Identity and Access Management (IAM) roles and policies for each …" at bounding box center [589, 473] width 603 height 61
click at [288, 438] on input "d. Implement AWS Identity and Access Management (IAM) roles and policies for ea…" at bounding box center [288, 432] width 0 height 12
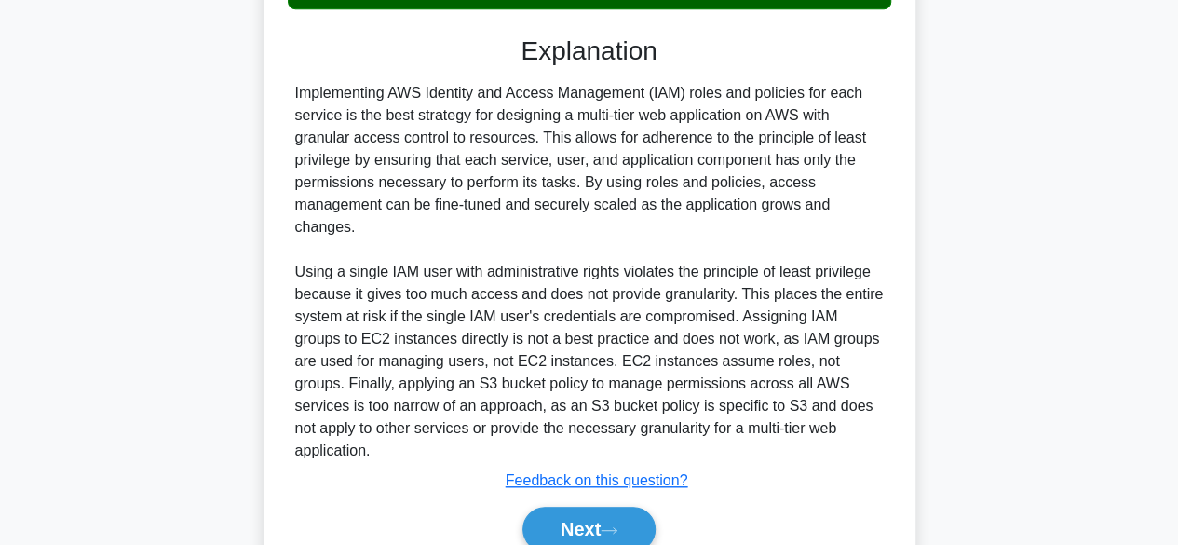
scroll to position [556, 0]
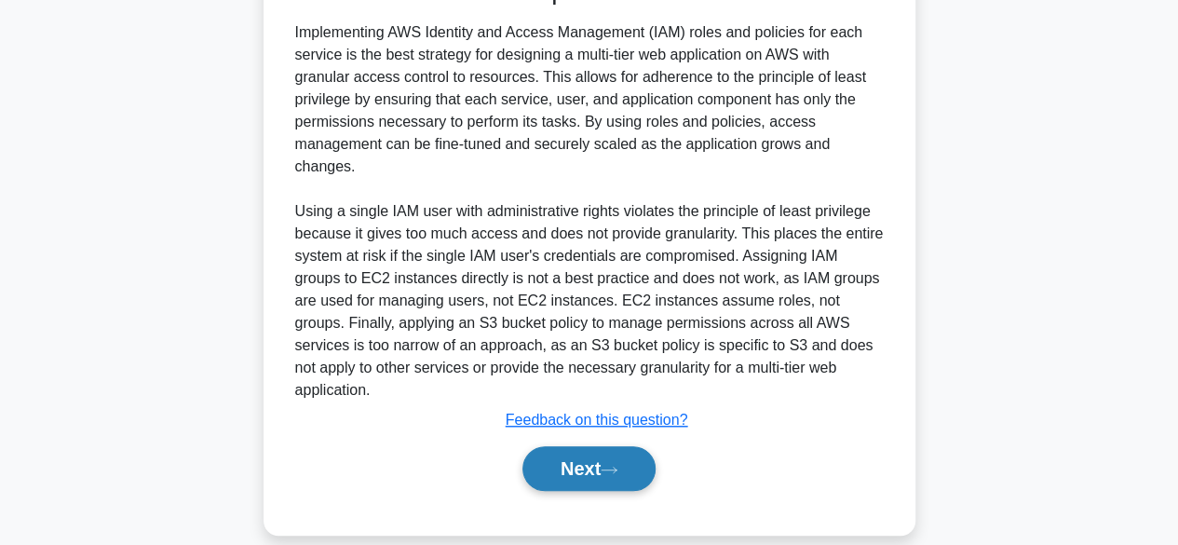
click at [585, 446] on button "Next" at bounding box center [588, 468] width 133 height 45
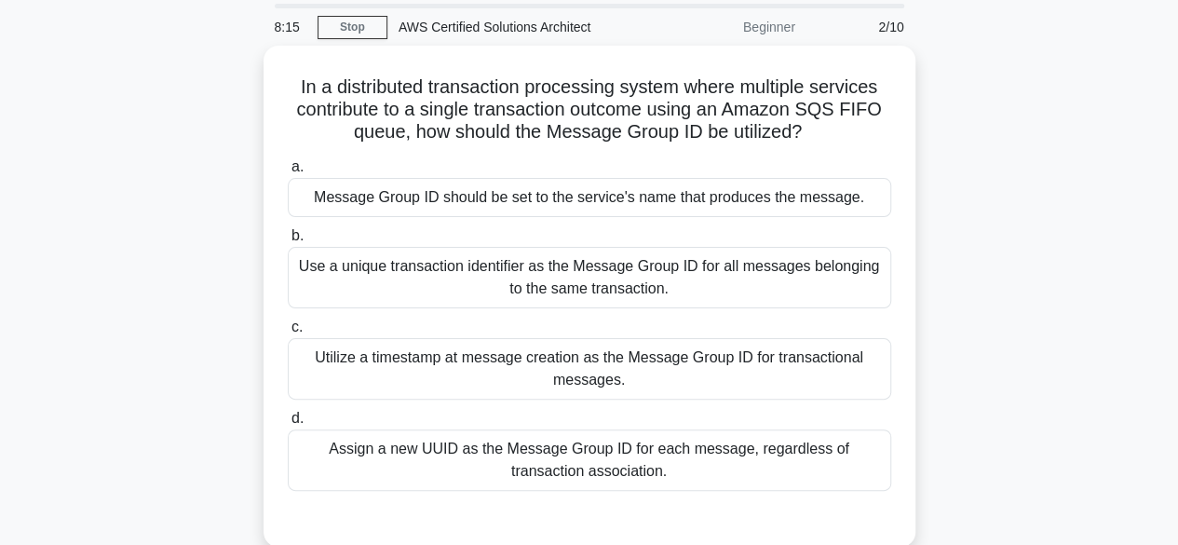
scroll to position [93, 0]
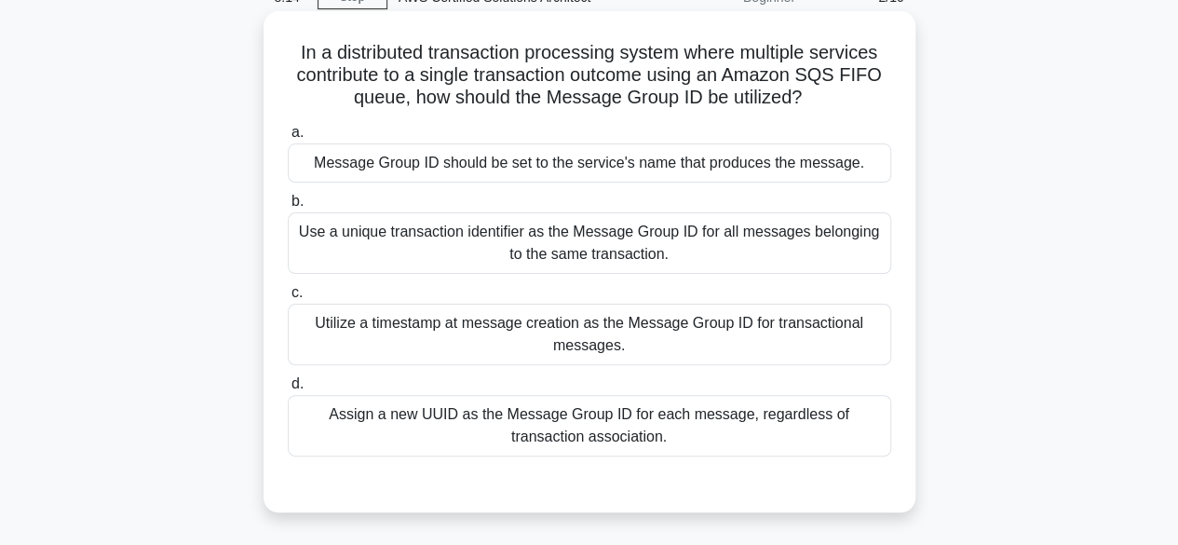
click at [501, 416] on div "Assign a new UUID as the Message Group ID for each message, regardless of trans…" at bounding box center [589, 425] width 603 height 61
click at [288, 390] on input "d. Assign a new UUID as the Message Group ID for each message, regardless of tr…" at bounding box center [288, 384] width 0 height 12
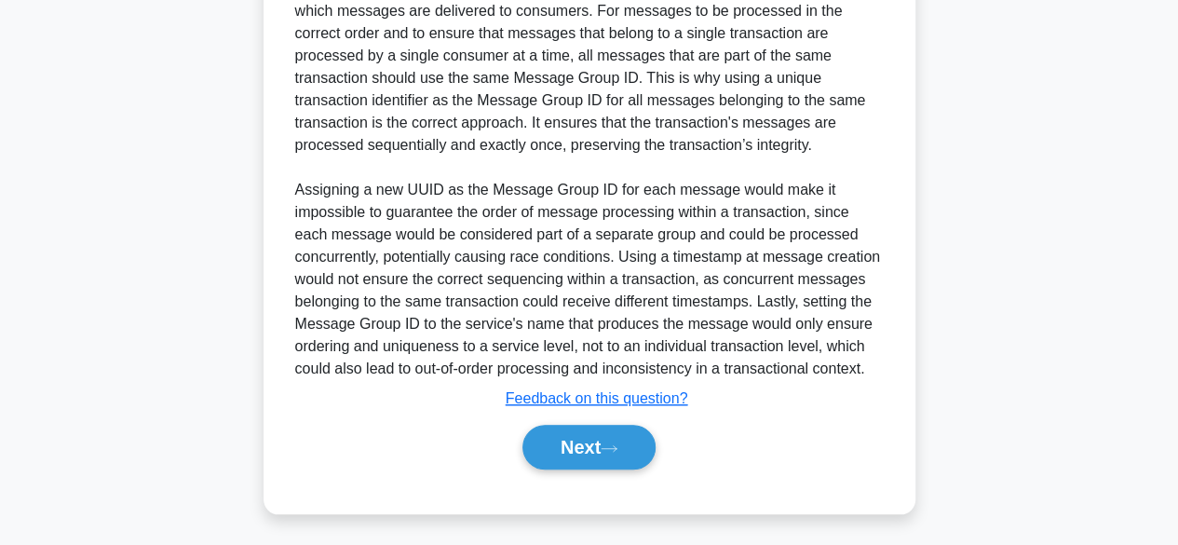
scroll to position [670, 0]
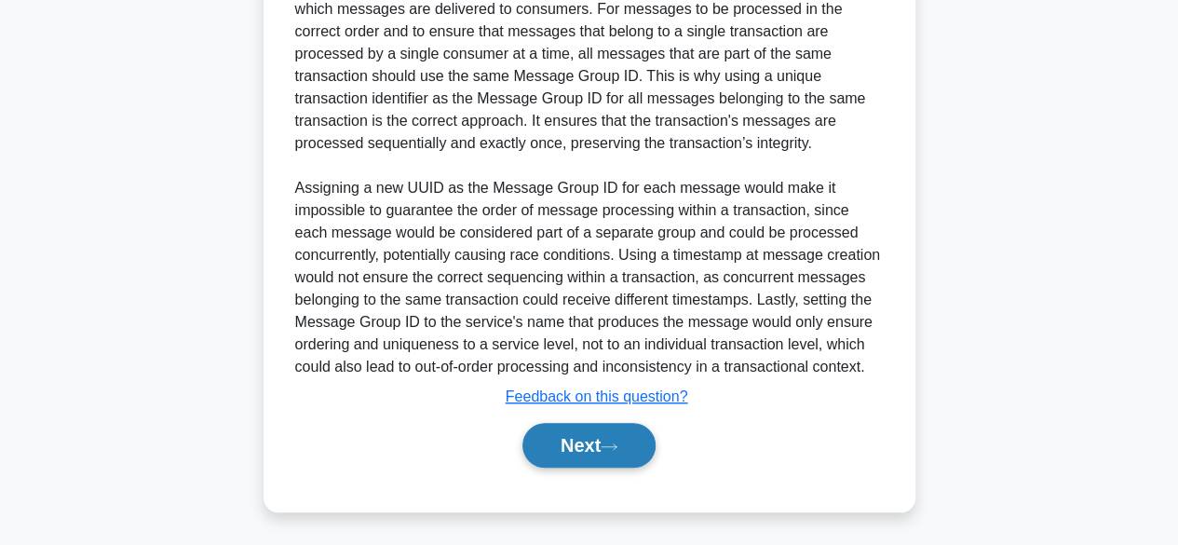
click at [581, 446] on button "Next" at bounding box center [588, 445] width 133 height 45
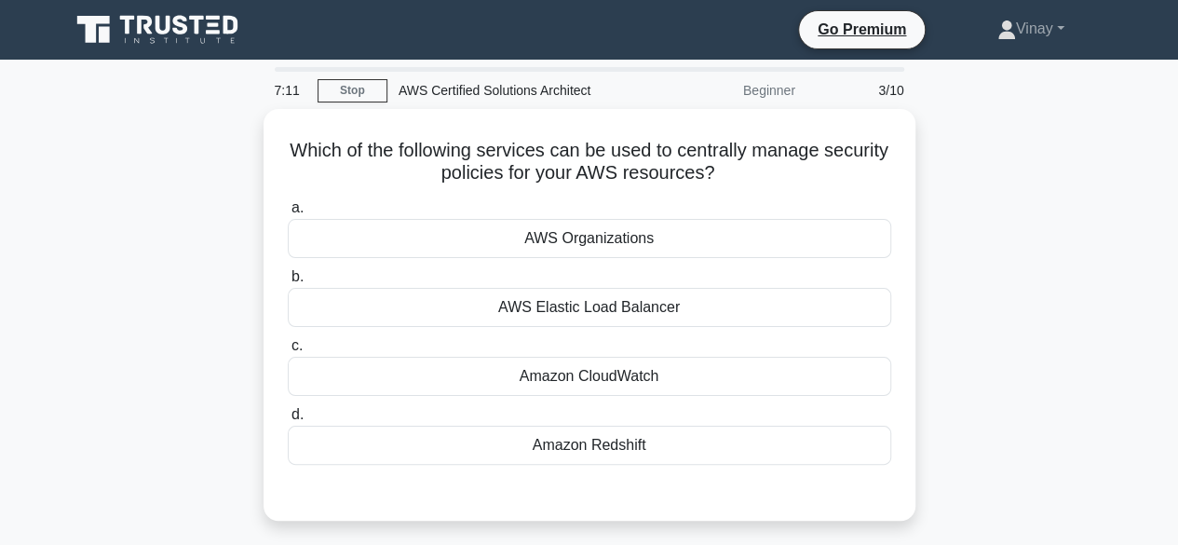
scroll to position [0, 0]
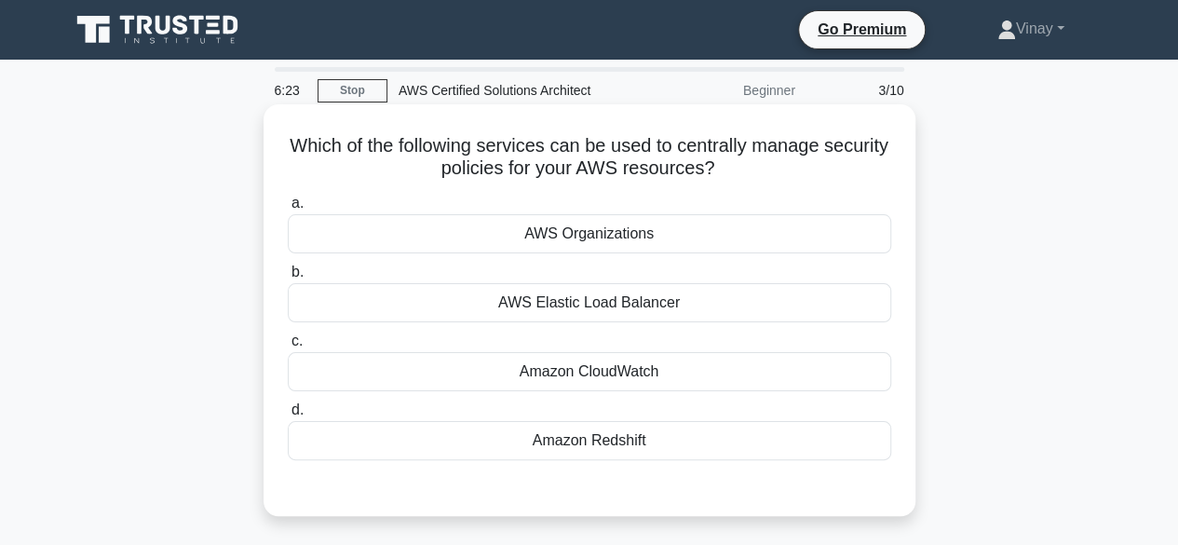
click at [736, 380] on div "Amazon CloudWatch" at bounding box center [589, 371] width 603 height 39
click at [288, 347] on input "c. Amazon CloudWatch" at bounding box center [288, 341] width 0 height 12
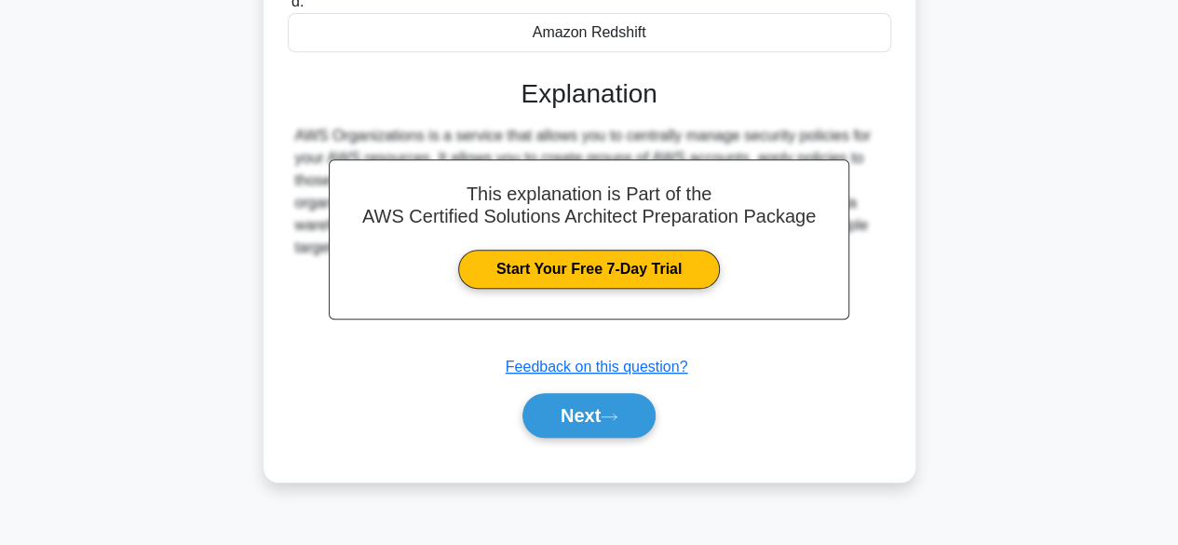
scroll to position [461, 0]
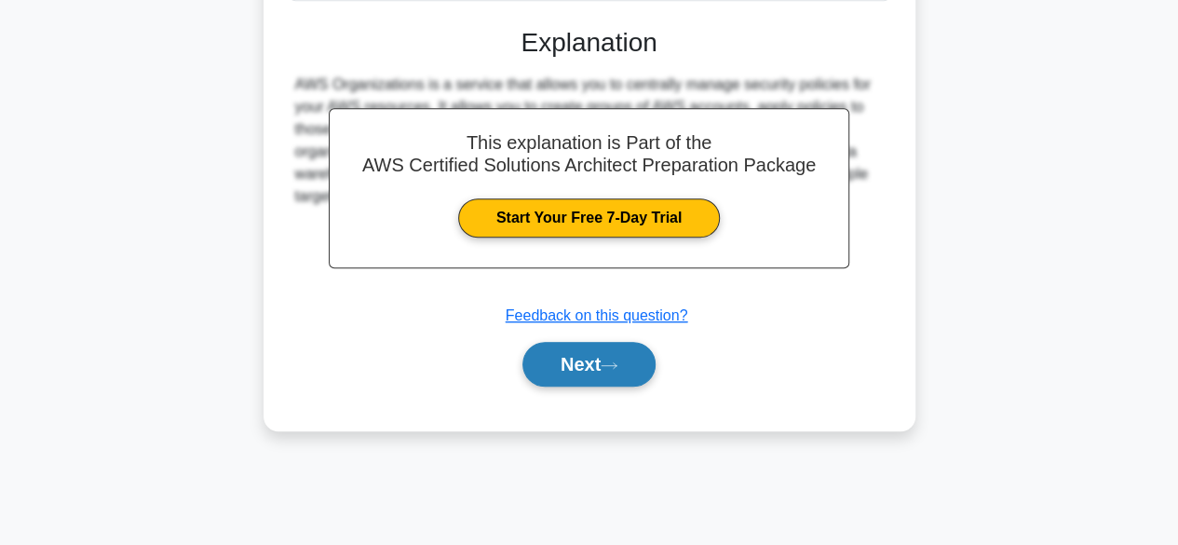
click at [562, 360] on button "Next" at bounding box center [588, 364] width 133 height 45
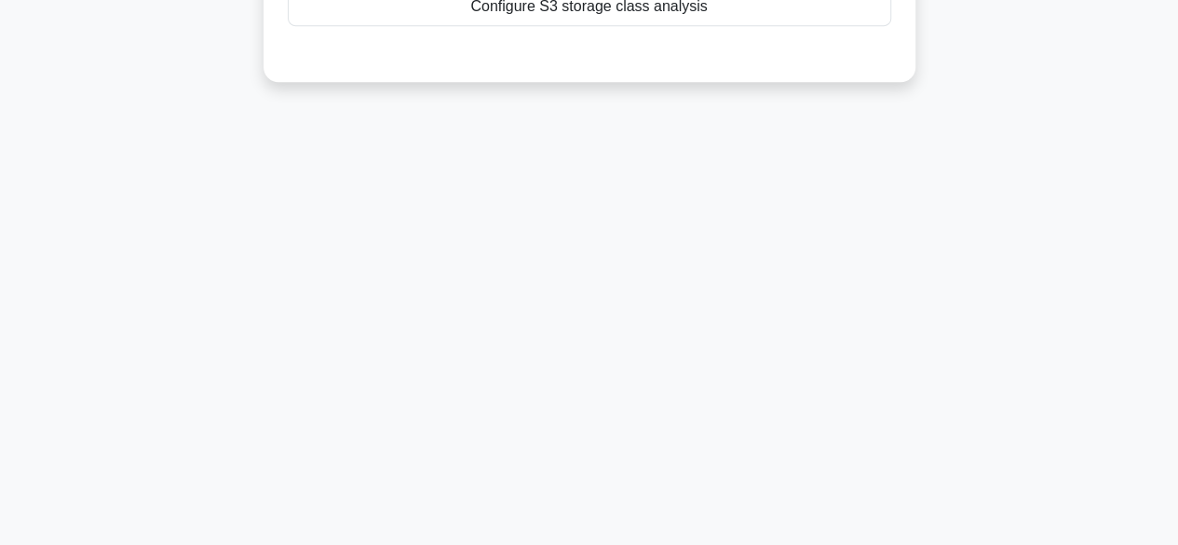
scroll to position [88, 0]
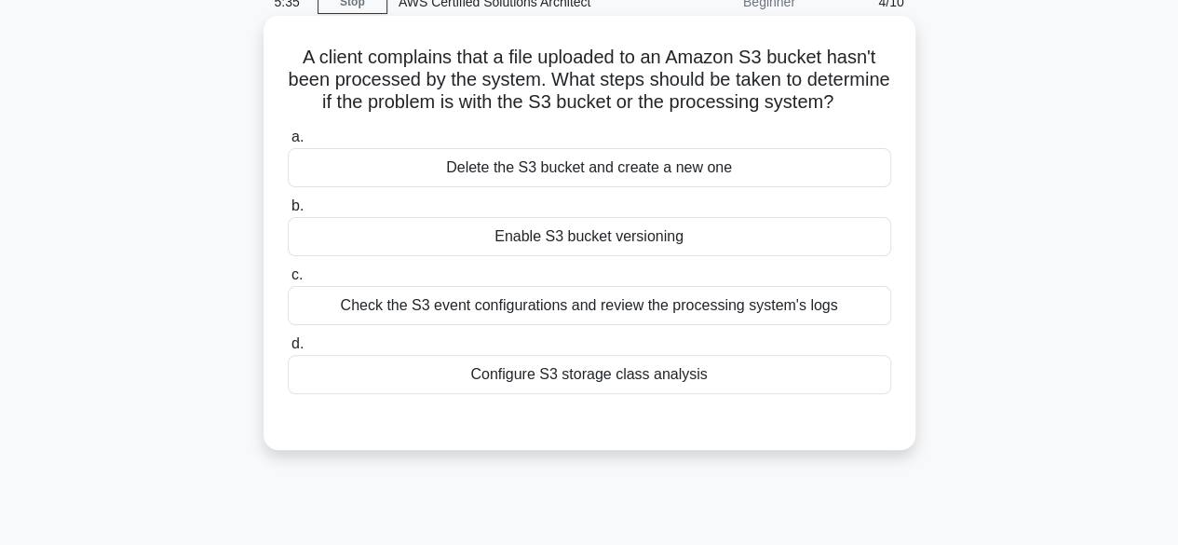
click at [814, 325] on div "Check the S3 event configurations and review the processing system's logs" at bounding box center [589, 305] width 603 height 39
click at [288, 281] on input "c. Check the S3 event configurations and review the processing system's logs" at bounding box center [288, 275] width 0 height 12
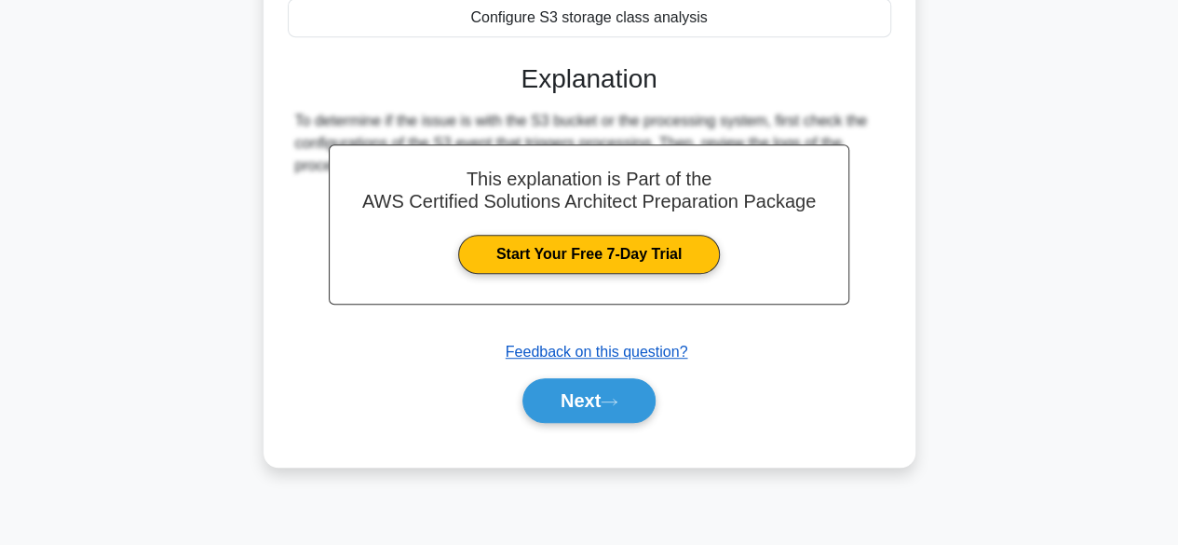
scroll to position [461, 0]
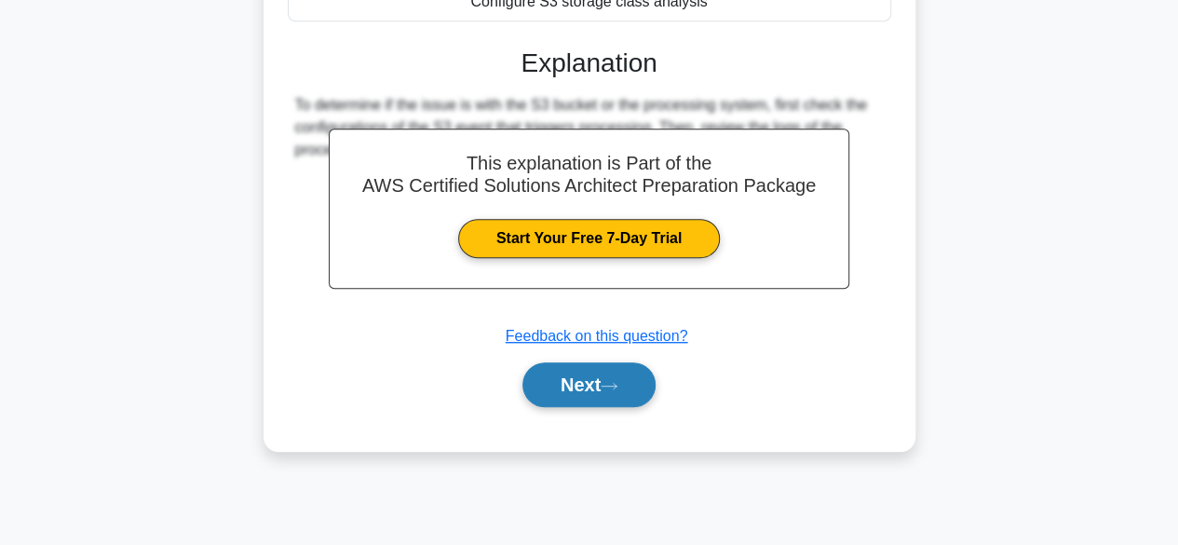
click at [586, 392] on button "Next" at bounding box center [588, 384] width 133 height 45
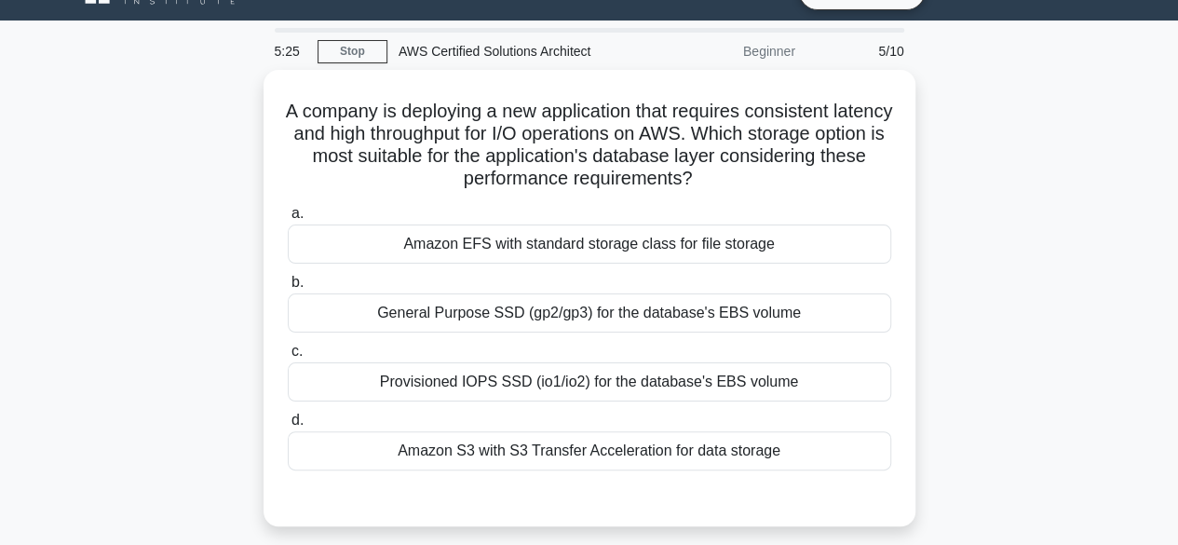
scroll to position [0, 0]
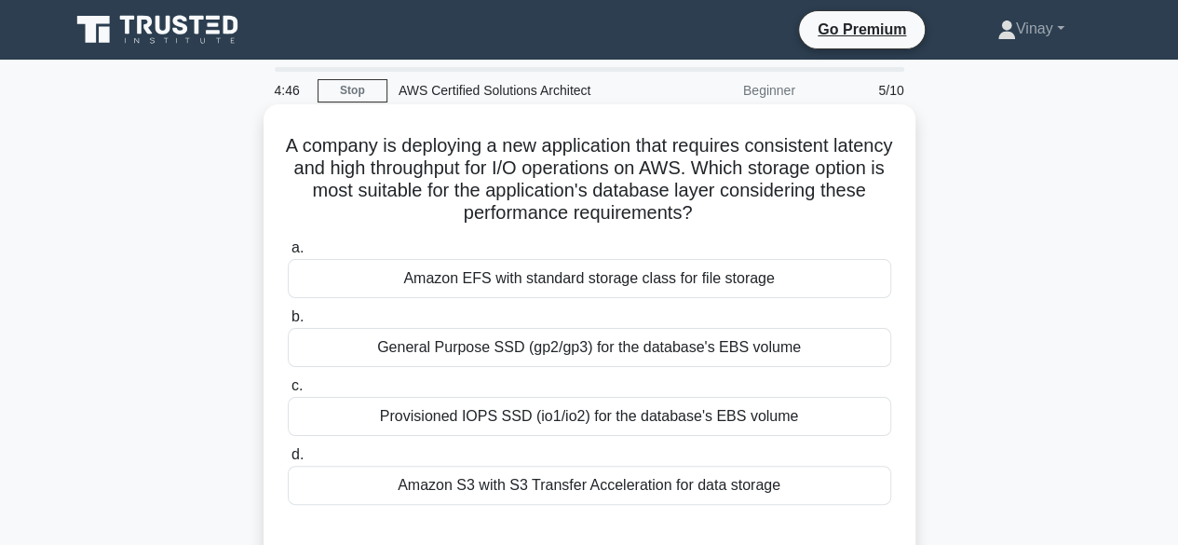
click at [794, 412] on div "Provisioned IOPS SSD (io1/io2) for the database's EBS volume" at bounding box center [589, 416] width 603 height 39
click at [288, 392] on input "c. Provisioned IOPS SSD (io1/io2) for the database's EBS volume" at bounding box center [288, 386] width 0 height 12
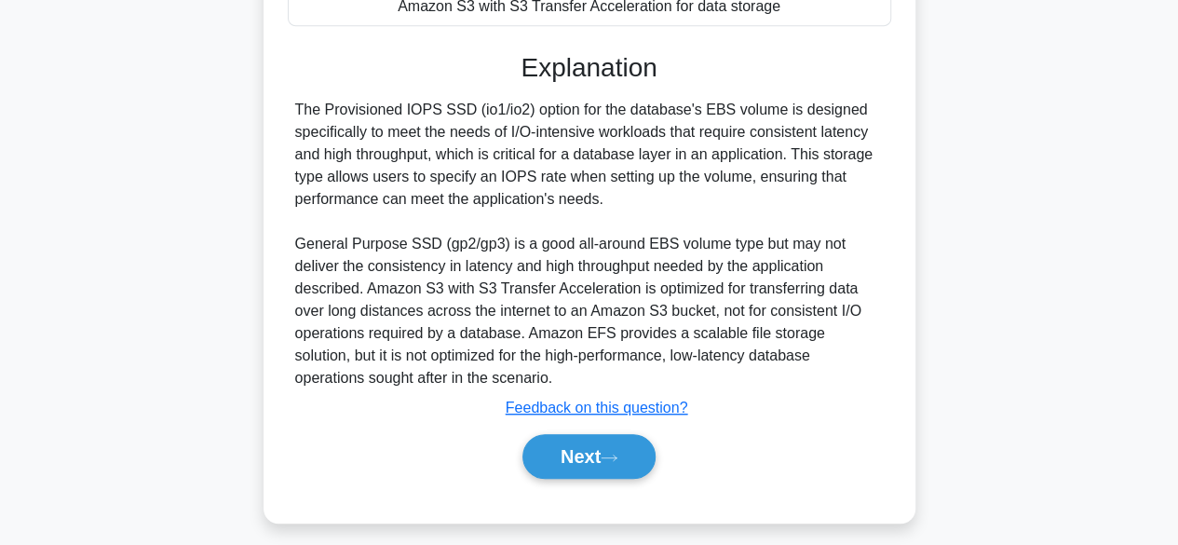
scroll to position [489, 0]
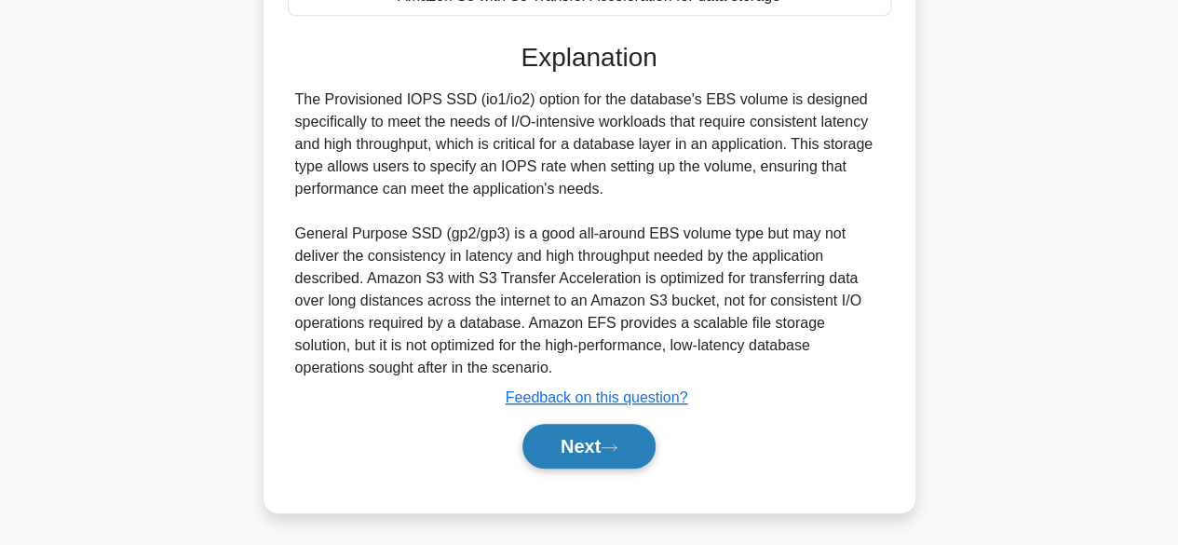
click at [596, 439] on button "Next" at bounding box center [588, 446] width 133 height 45
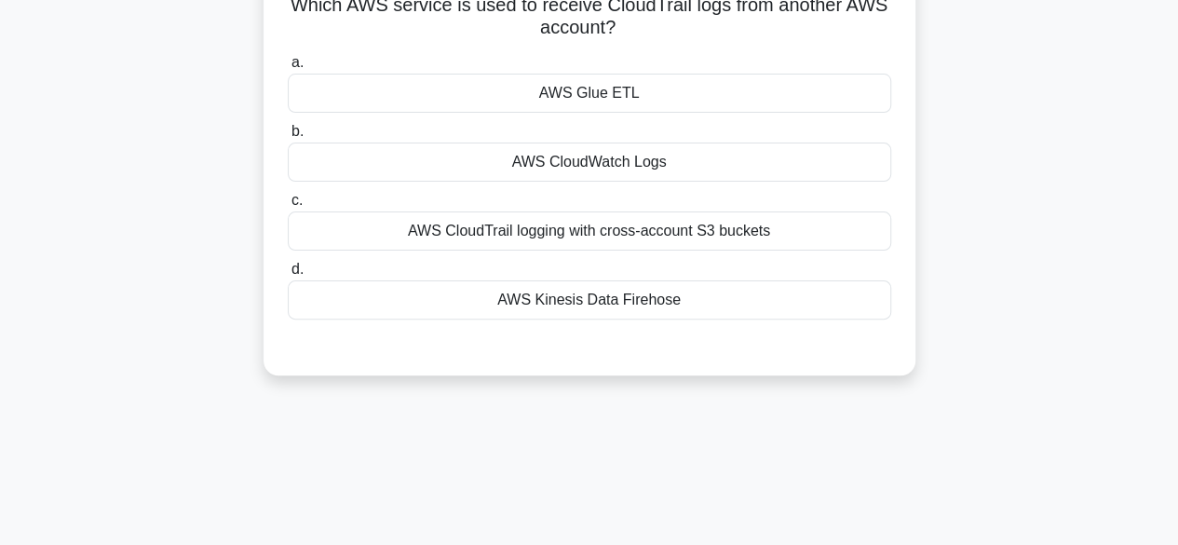
scroll to position [0, 0]
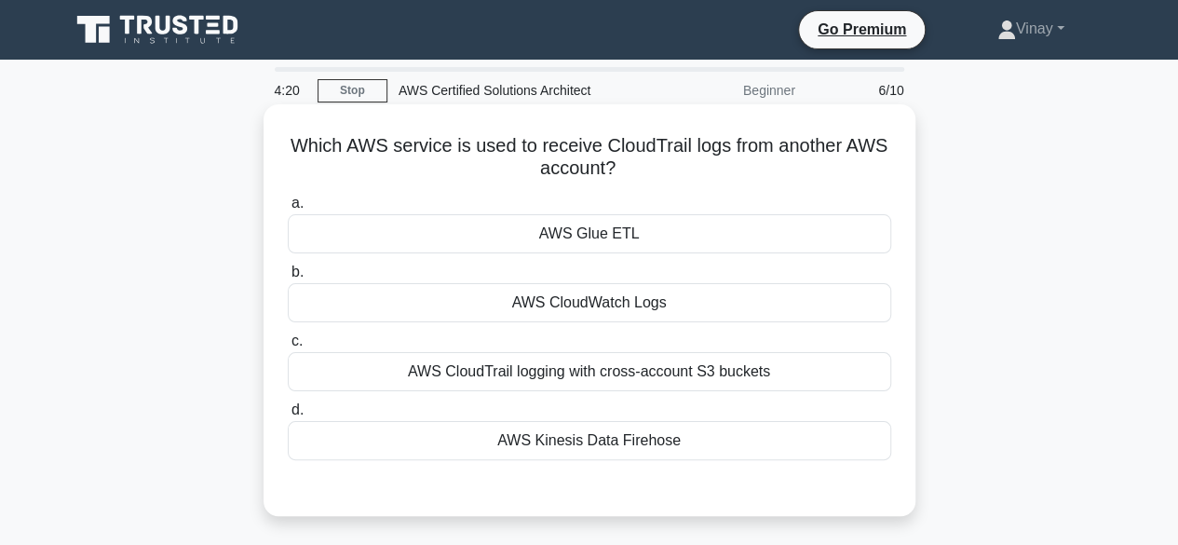
click at [767, 370] on div "AWS CloudTrail logging with cross-account S3 buckets" at bounding box center [589, 371] width 603 height 39
click at [288, 347] on input "c. AWS CloudTrail logging with cross-account S3 buckets" at bounding box center [288, 341] width 0 height 12
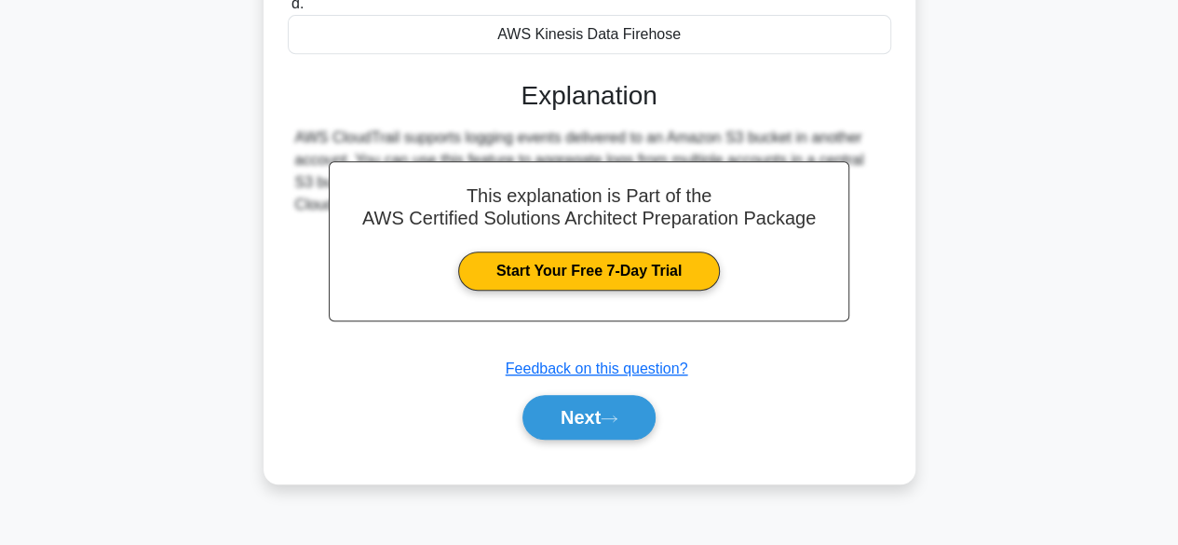
scroll to position [461, 0]
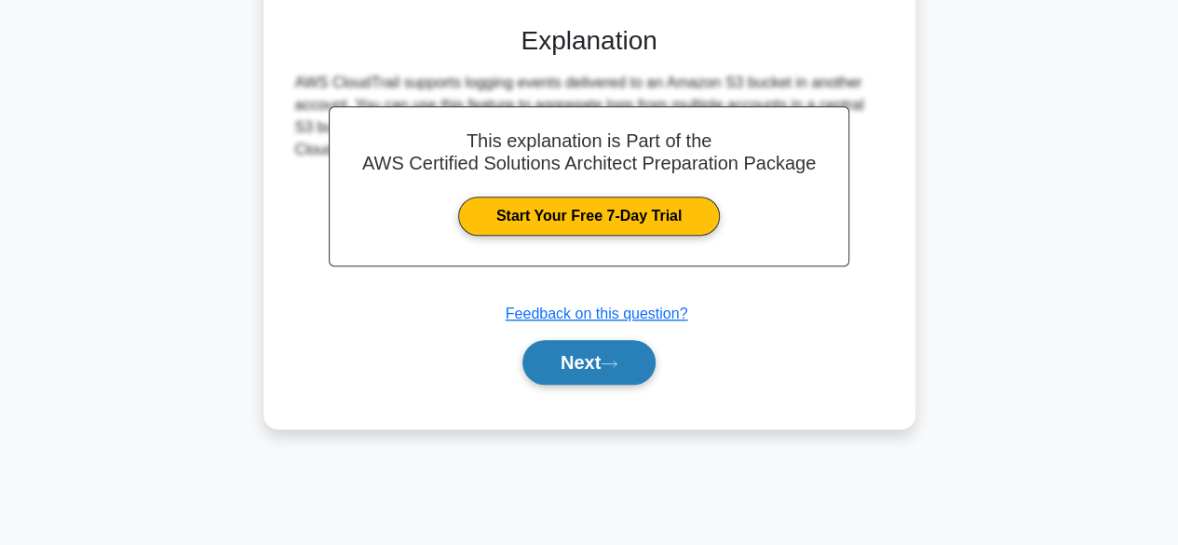
click at [580, 371] on button "Next" at bounding box center [588, 362] width 133 height 45
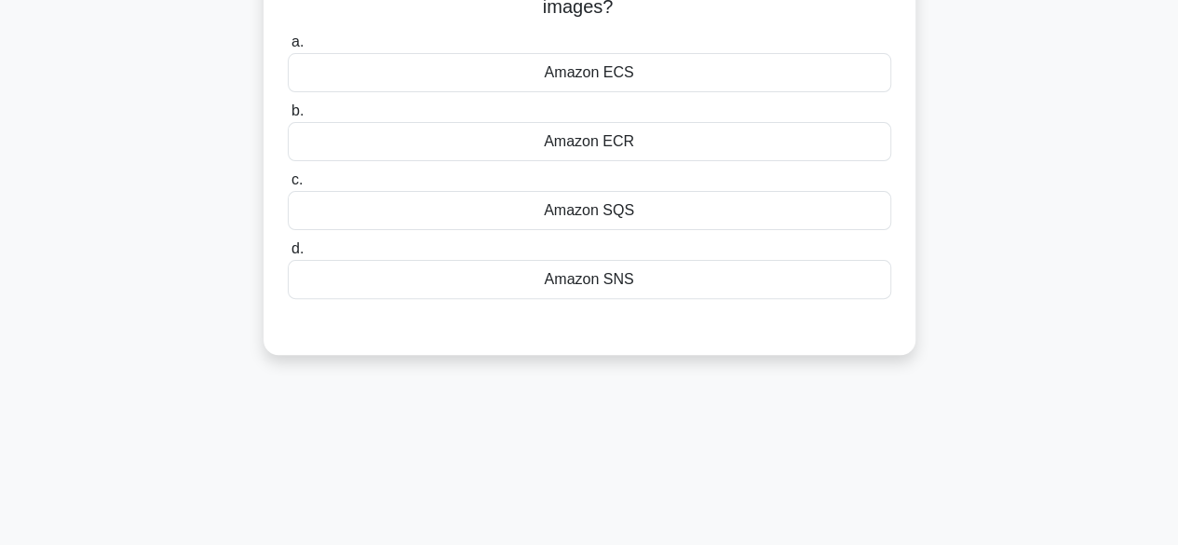
scroll to position [0, 0]
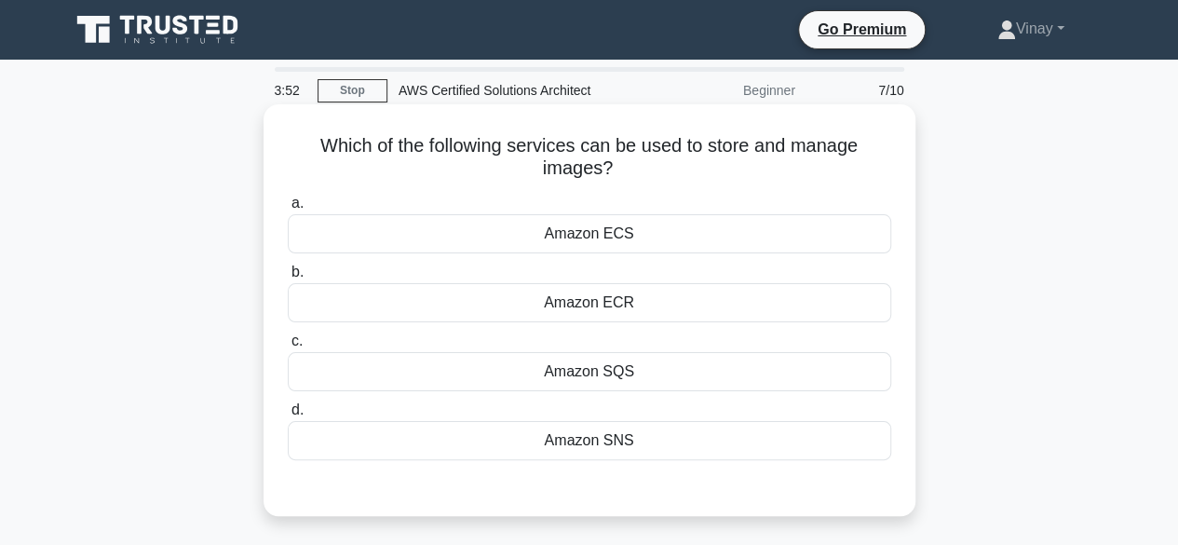
click at [655, 243] on div "Amazon ECS" at bounding box center [589, 233] width 603 height 39
click at [288, 209] on input "a. Amazon ECS" at bounding box center [288, 203] width 0 height 12
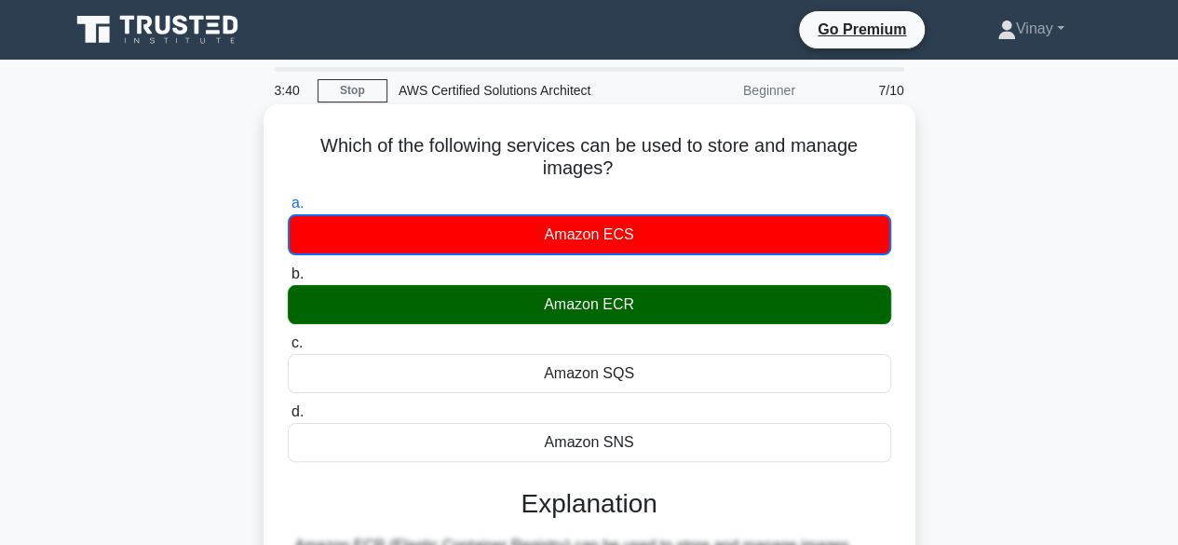
drag, startPoint x: 545, startPoint y: 303, endPoint x: 641, endPoint y: 310, distance: 97.1
click at [641, 310] on div "Amazon ECR" at bounding box center [589, 304] width 603 height 39
copy div "Amazon ECR"
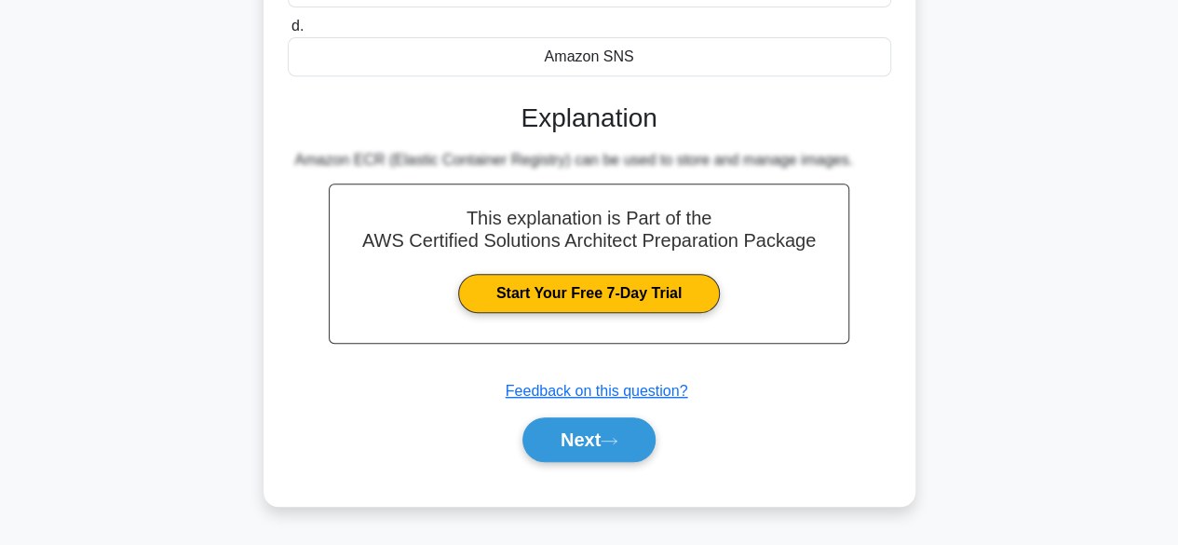
scroll to position [461, 0]
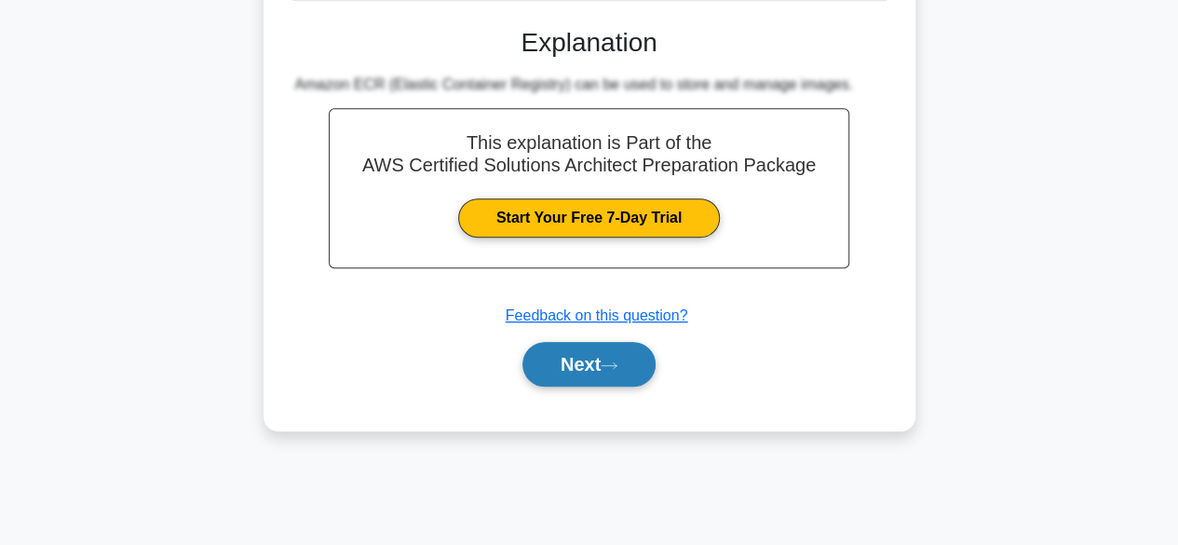
click at [561, 363] on button "Next" at bounding box center [588, 364] width 133 height 45
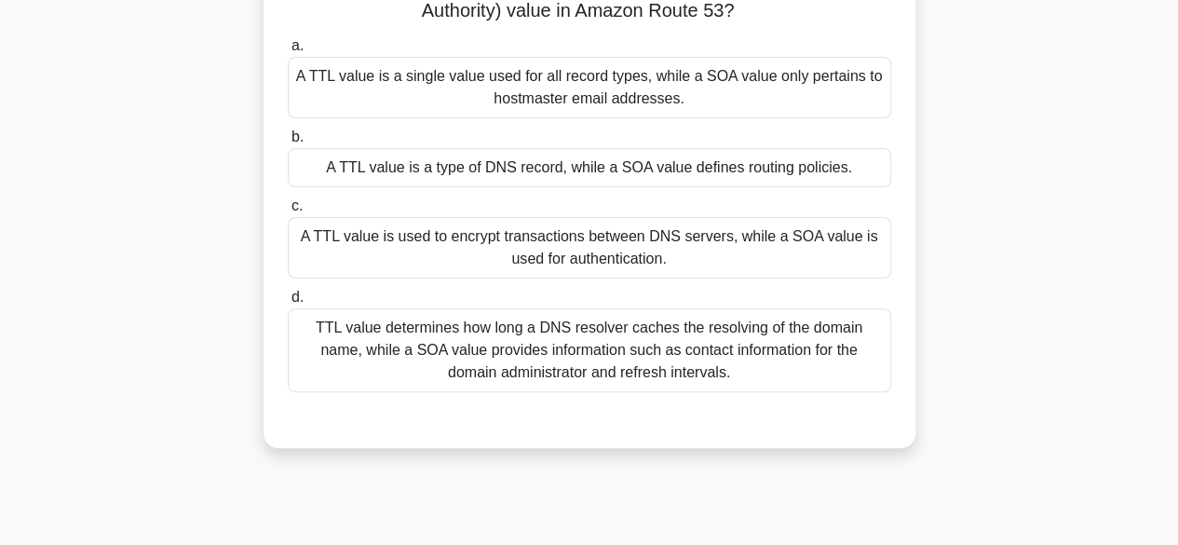
scroll to position [279, 0]
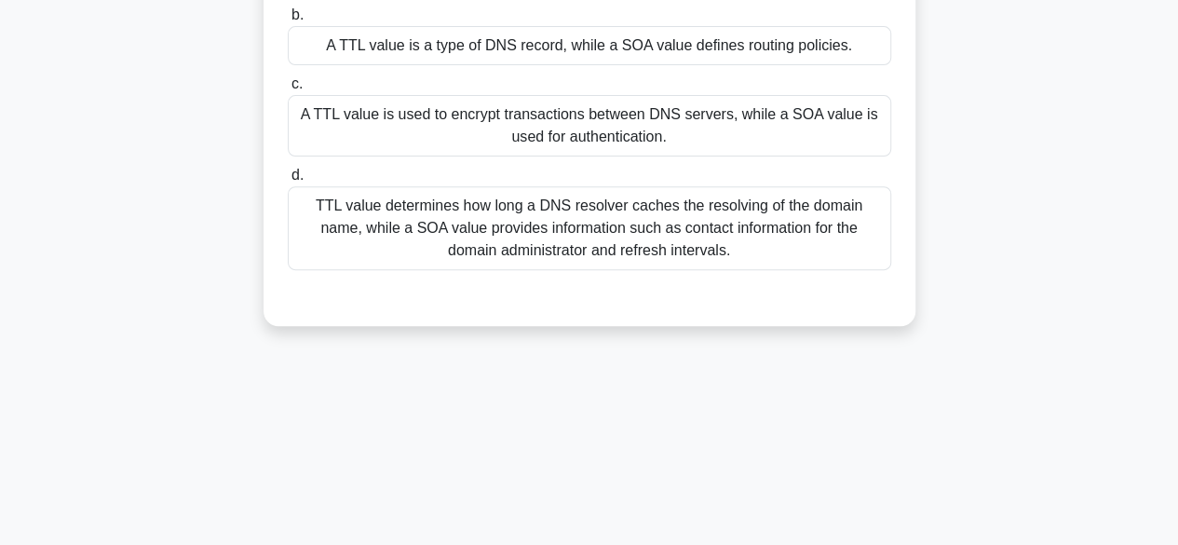
click at [317, 230] on div "TTL value determines how long a DNS resolver caches the resolving of the domain…" at bounding box center [589, 228] width 603 height 84
click at [288, 182] on input "d. TTL value determines how long a DNS resolver caches the resolving of the dom…" at bounding box center [288, 175] width 0 height 12
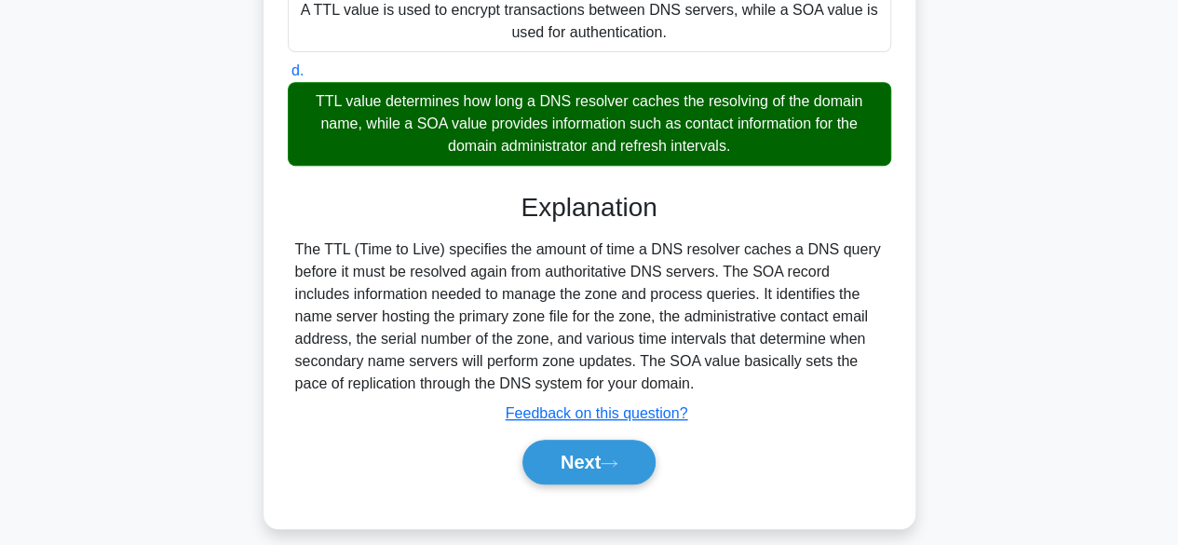
scroll to position [461, 0]
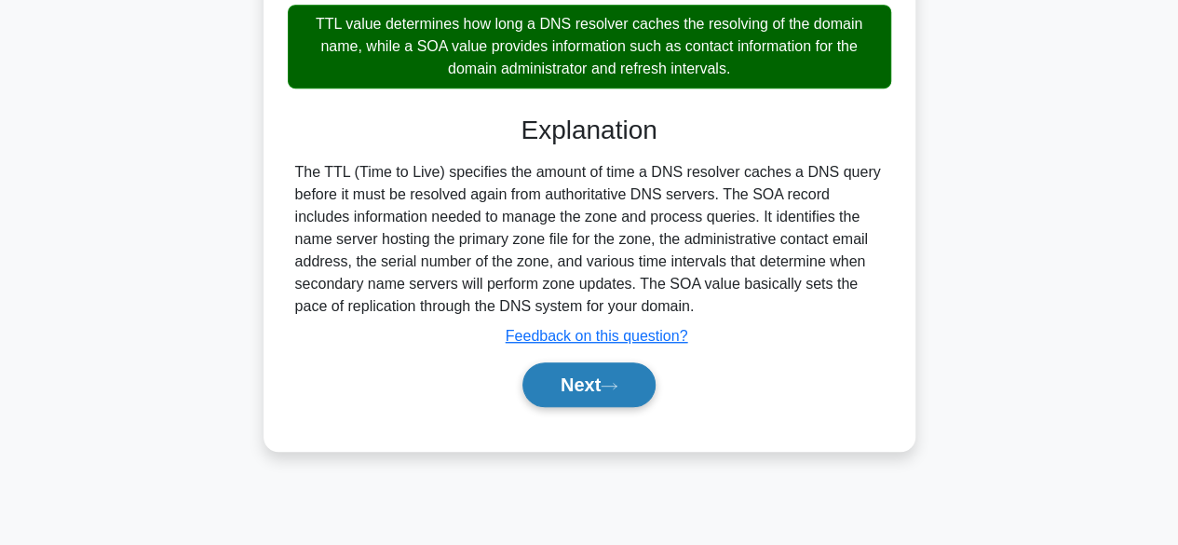
click at [607, 371] on button "Next" at bounding box center [588, 384] width 133 height 45
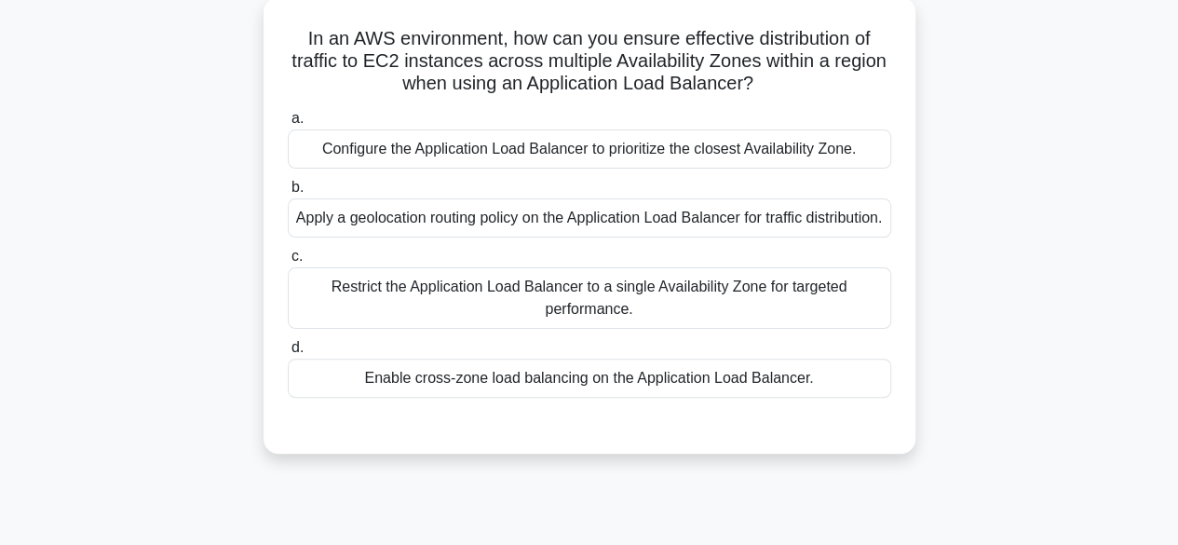
scroll to position [0, 0]
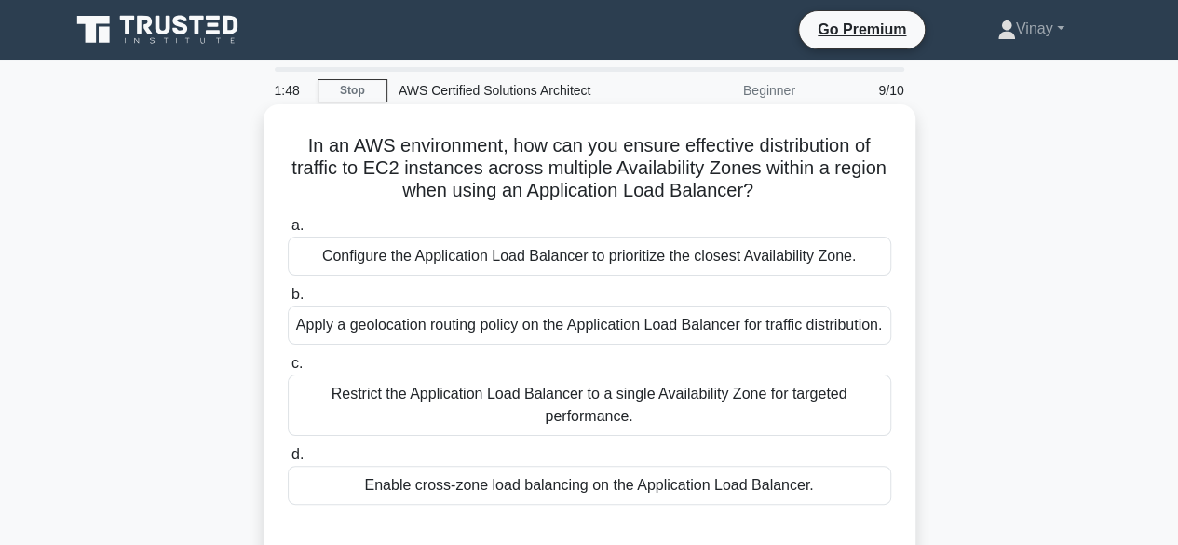
click at [658, 255] on div "Configure the Application Load Balancer to prioritize the closest Availability …" at bounding box center [589, 255] width 603 height 39
click at [288, 232] on input "a. Configure the Application Load Balancer to prioritize the closest Availabili…" at bounding box center [288, 226] width 0 height 12
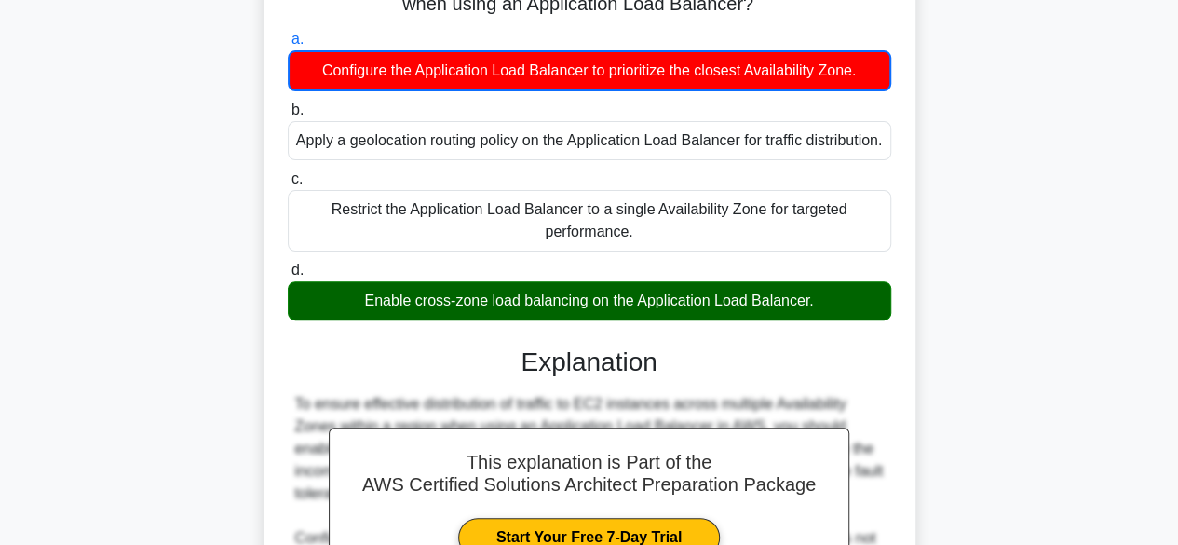
scroll to position [559, 0]
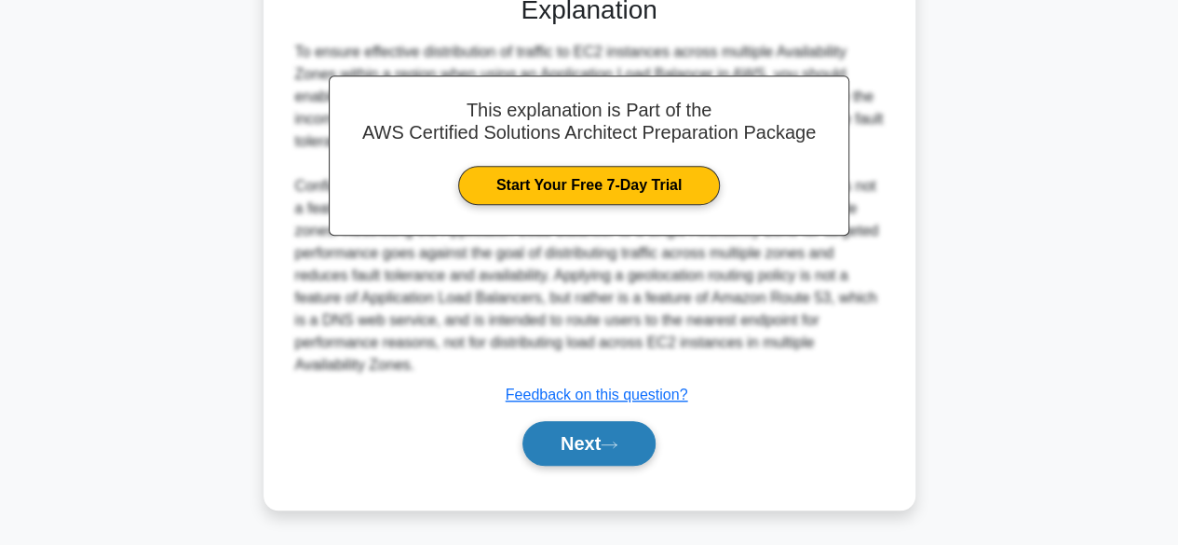
click at [619, 435] on button "Next" at bounding box center [588, 443] width 133 height 45
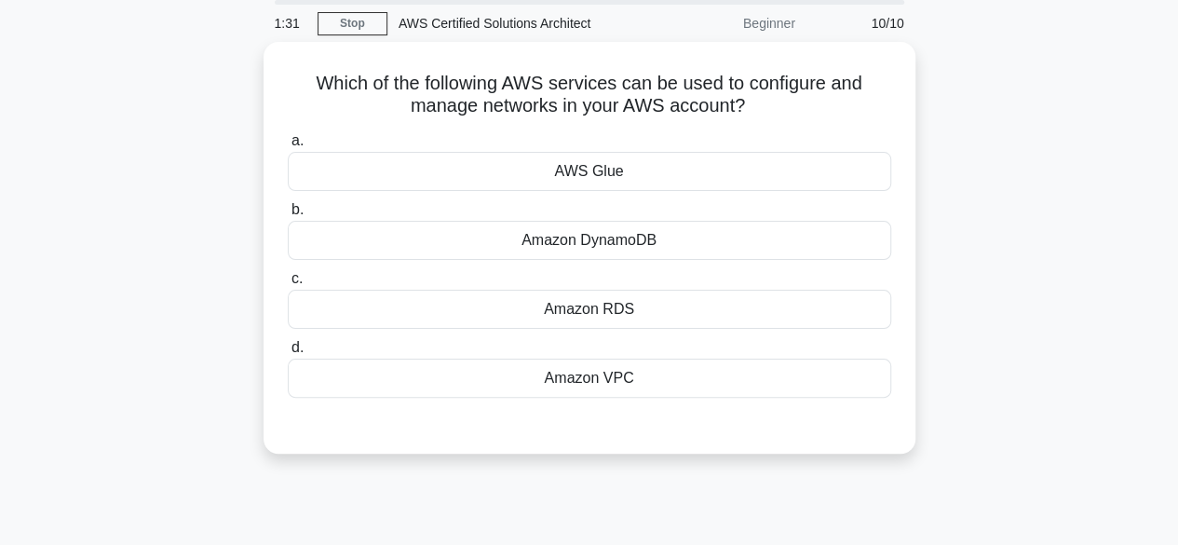
scroll to position [0, 0]
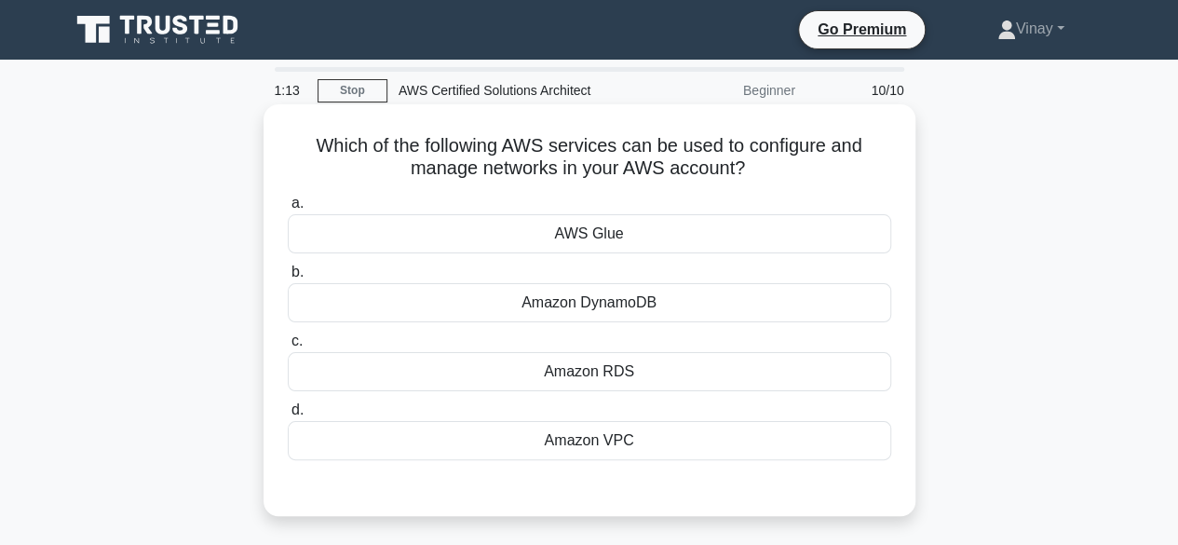
click at [611, 438] on div "Amazon VPC" at bounding box center [589, 440] width 603 height 39
click at [288, 416] on input "d. Amazon VPC" at bounding box center [288, 410] width 0 height 12
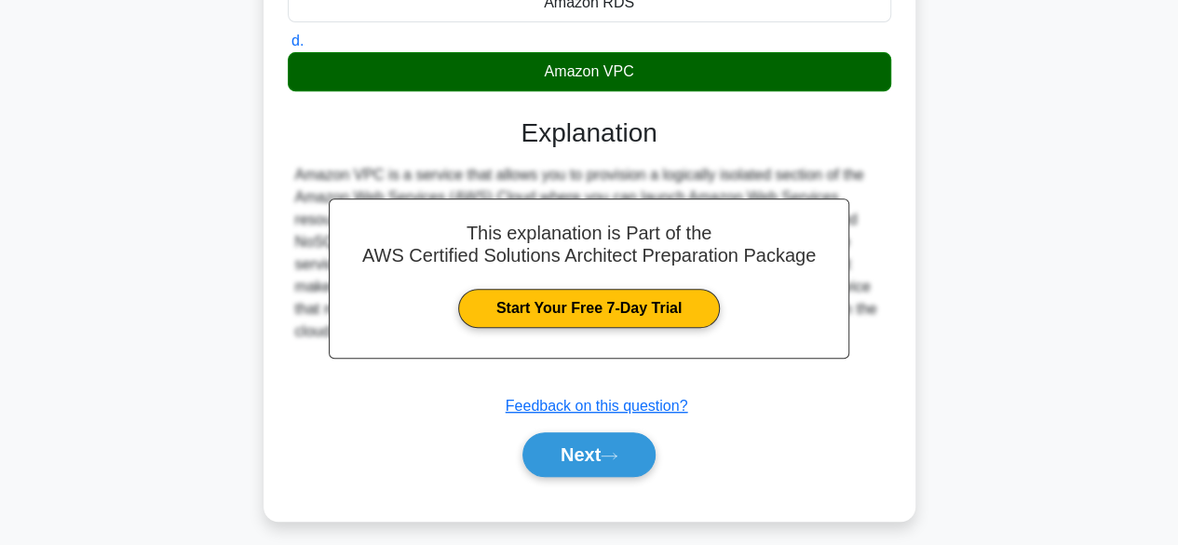
scroll to position [461, 0]
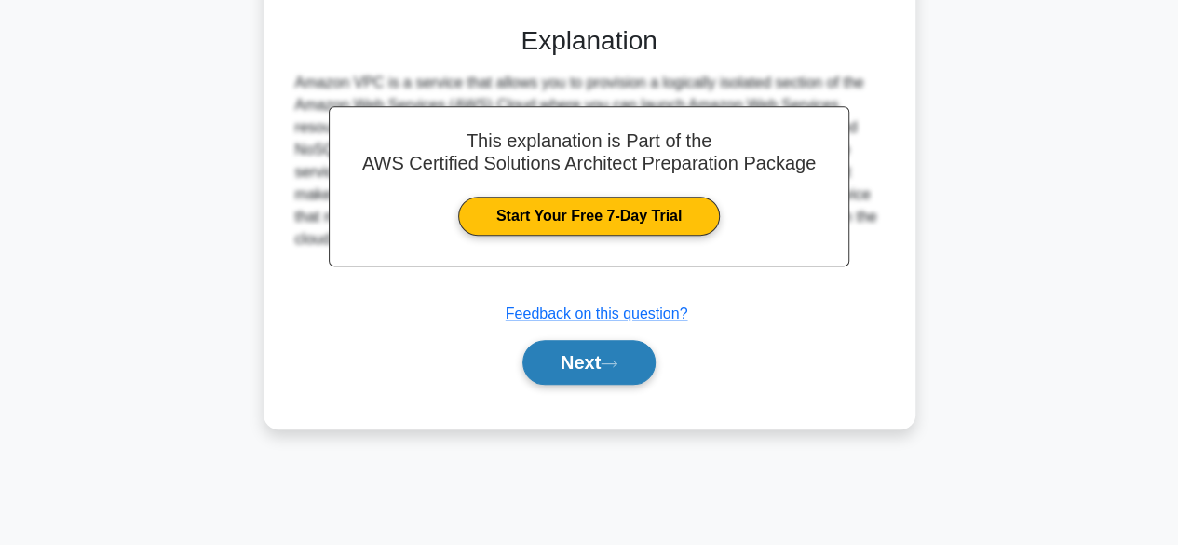
click at [596, 370] on button "Next" at bounding box center [588, 362] width 133 height 45
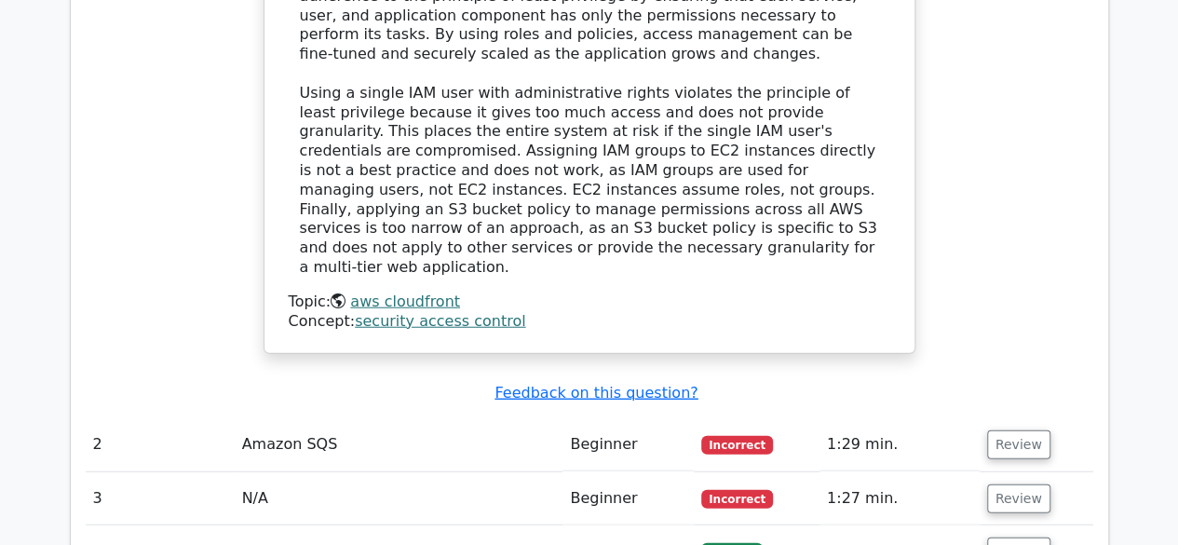
scroll to position [2234, 0]
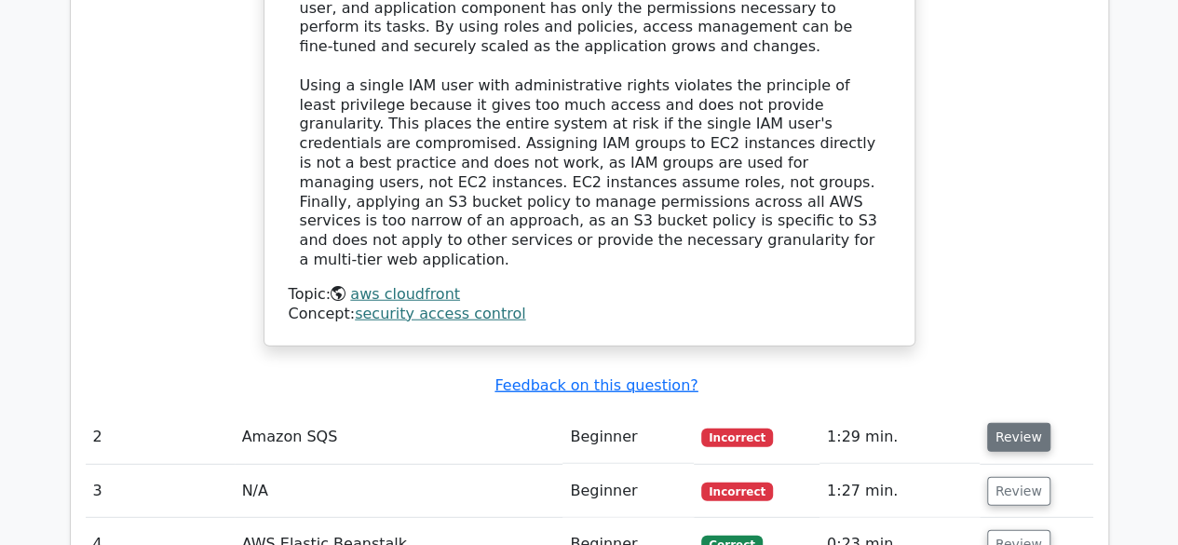
click at [996, 423] on button "Review" at bounding box center [1018, 437] width 63 height 29
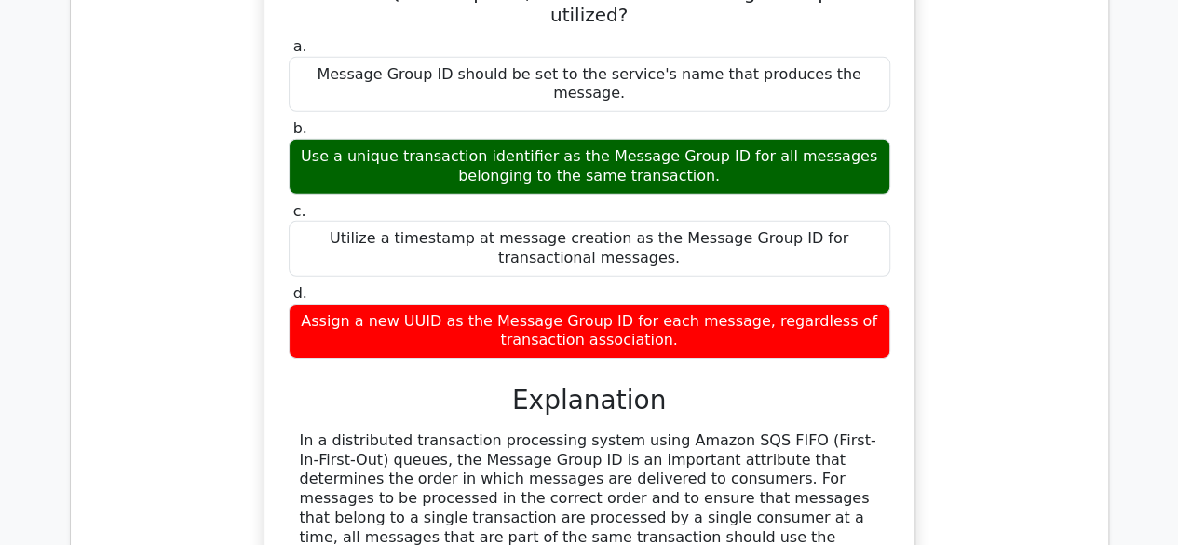
scroll to position [3258, 0]
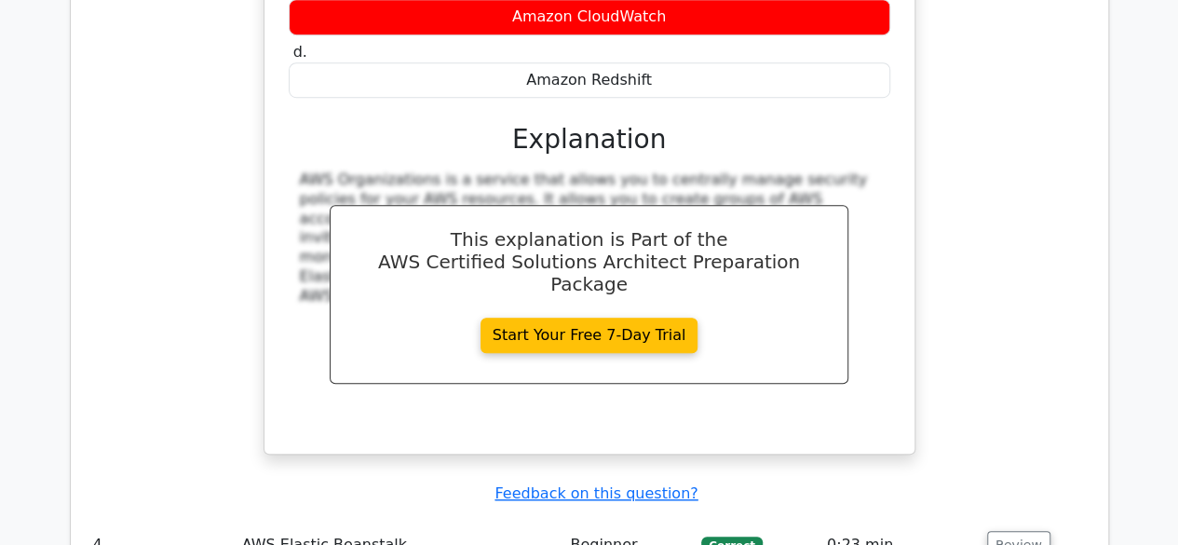
scroll to position [4468, 0]
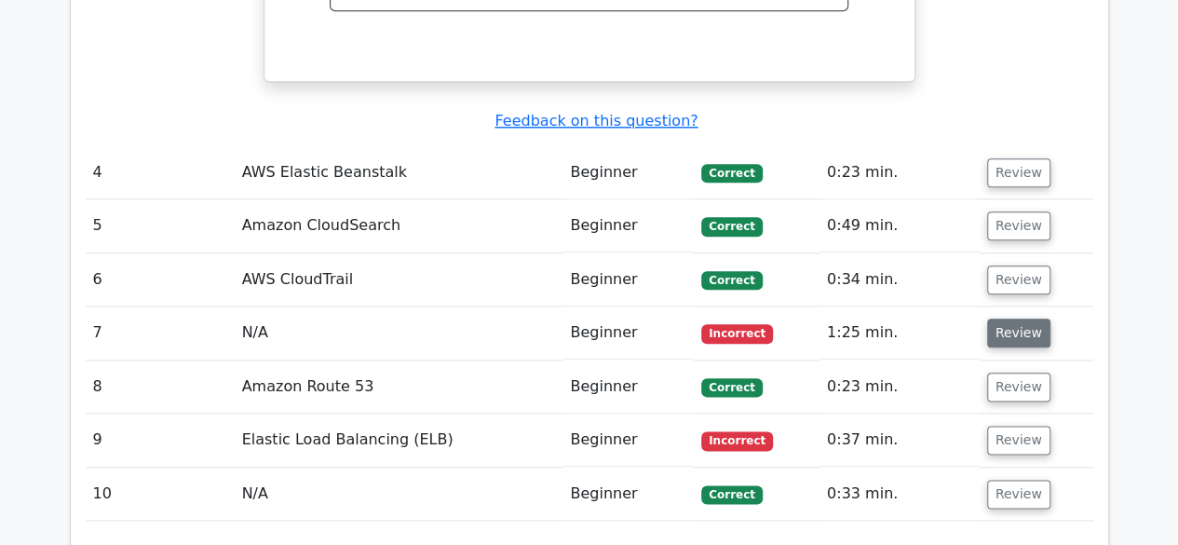
click at [1011, 318] on button "Review" at bounding box center [1018, 332] width 63 height 29
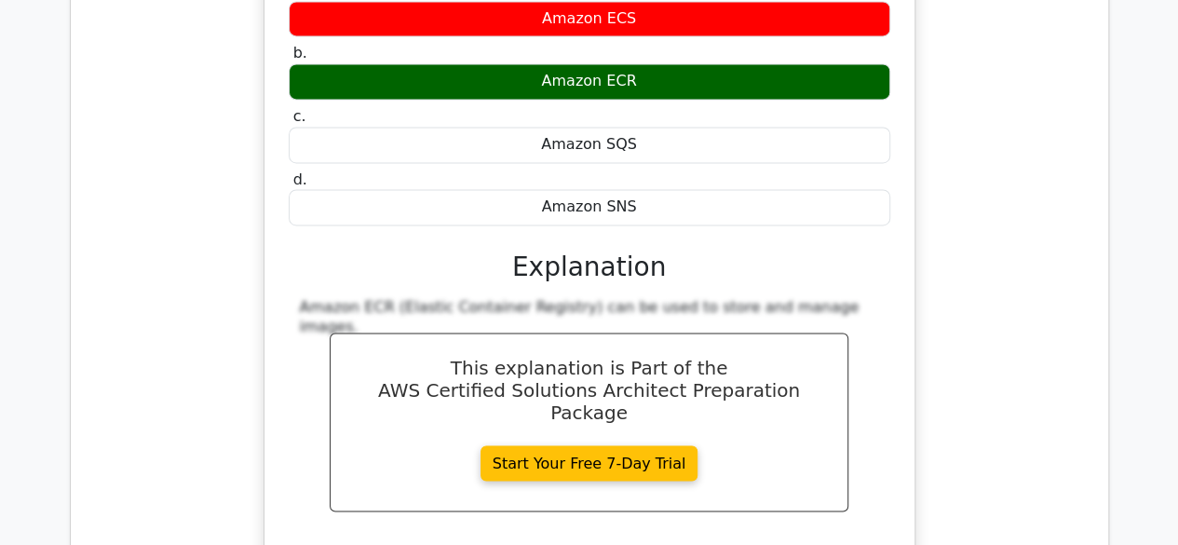
scroll to position [5213, 0]
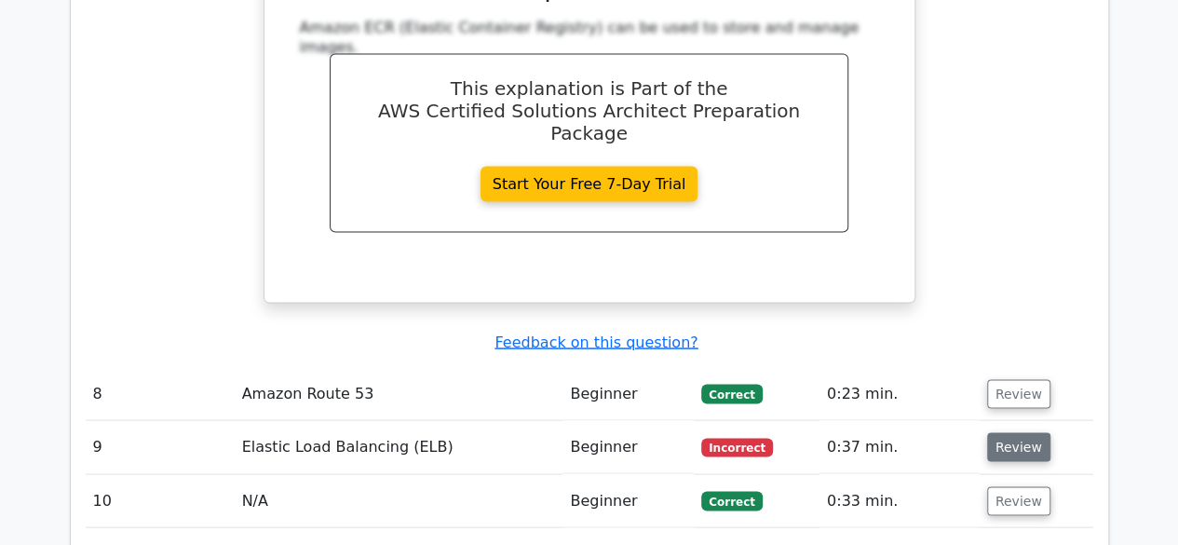
click at [1033, 432] on button "Review" at bounding box center [1018, 446] width 63 height 29
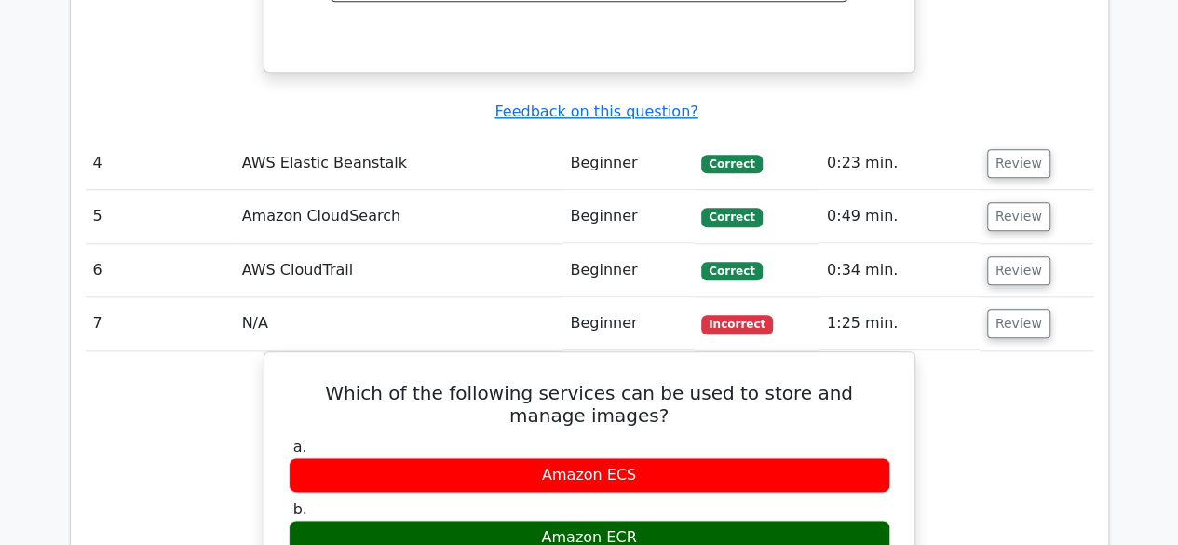
scroll to position [4363, 0]
